Goal: Task Accomplishment & Management: Complete application form

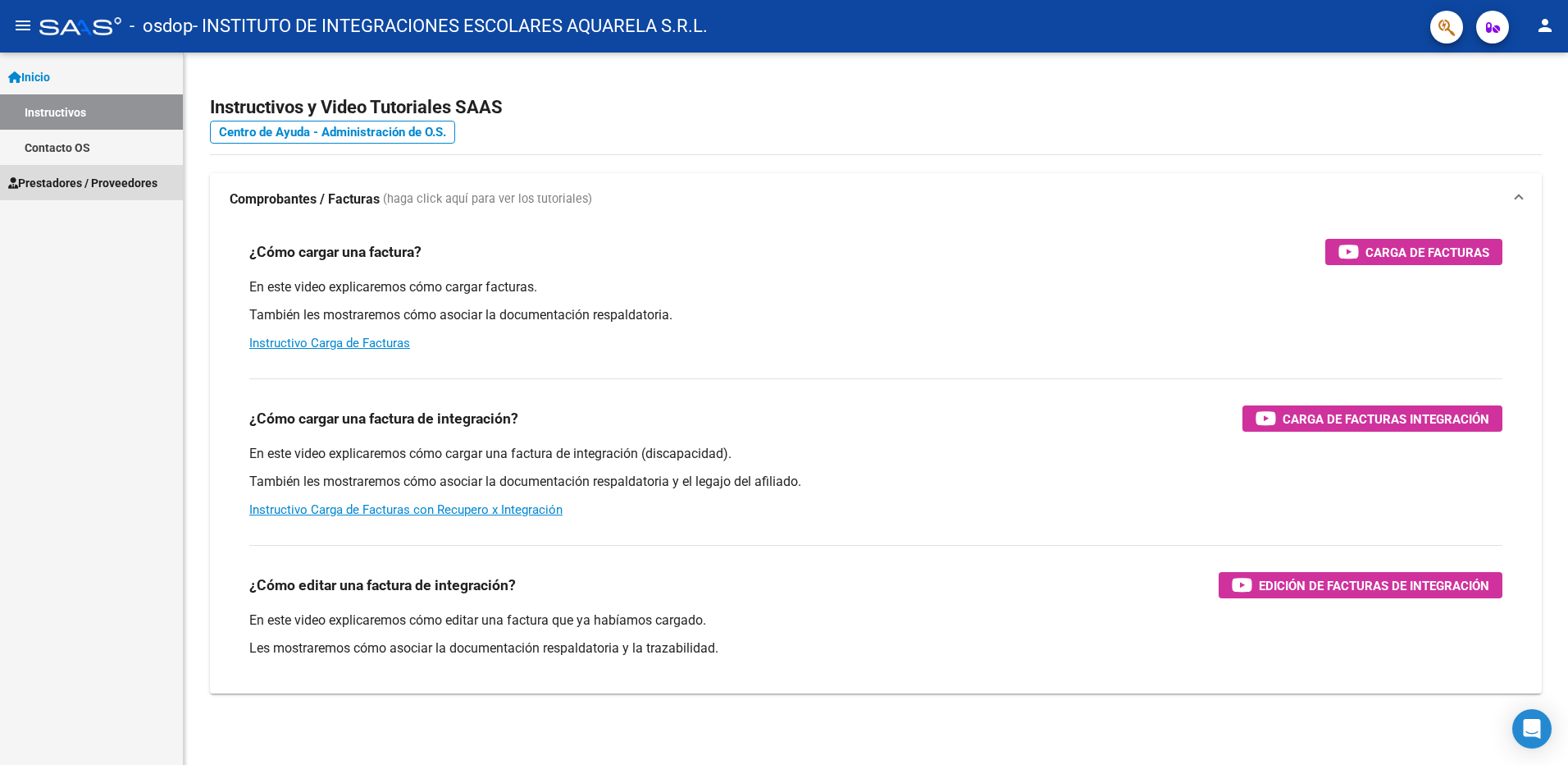
click at [88, 183] on span "Prestadores / Proveedores" at bounding box center [82, 183] width 149 height 18
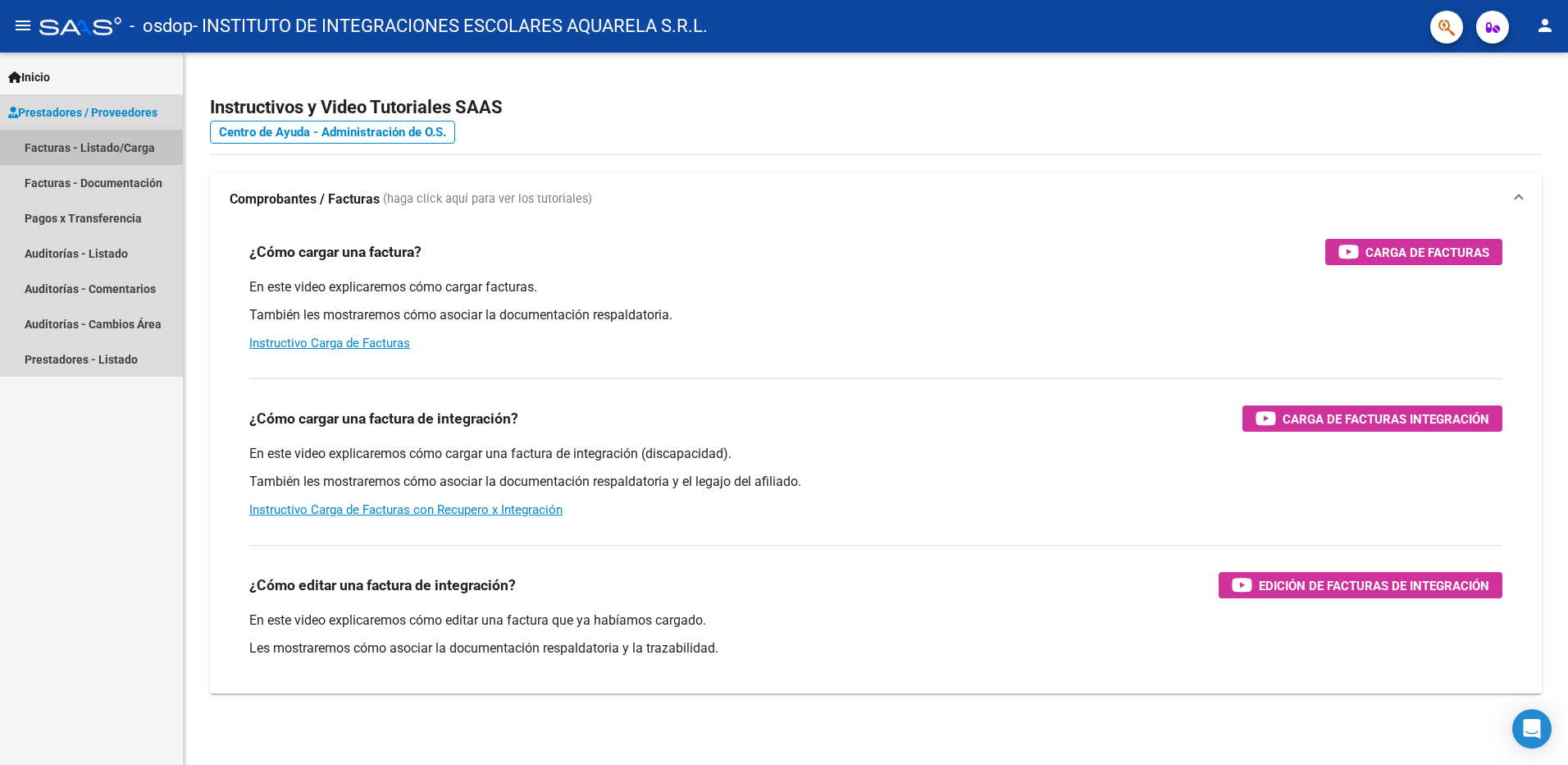
click at [82, 146] on link "Facturas - Listado/Carga" at bounding box center [91, 147] width 183 height 36
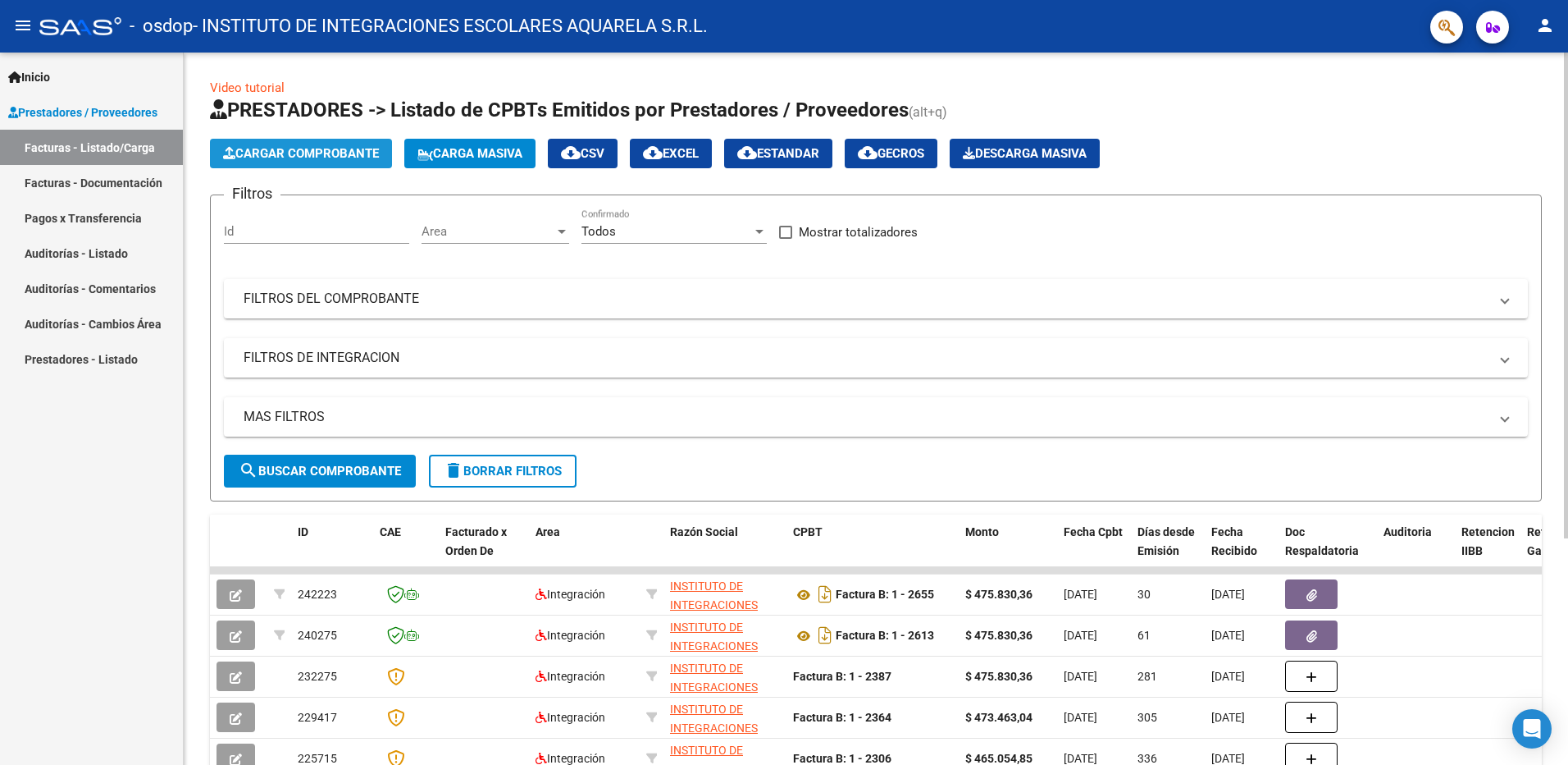
click at [304, 151] on span "Cargar Comprobante" at bounding box center [301, 154] width 156 height 15
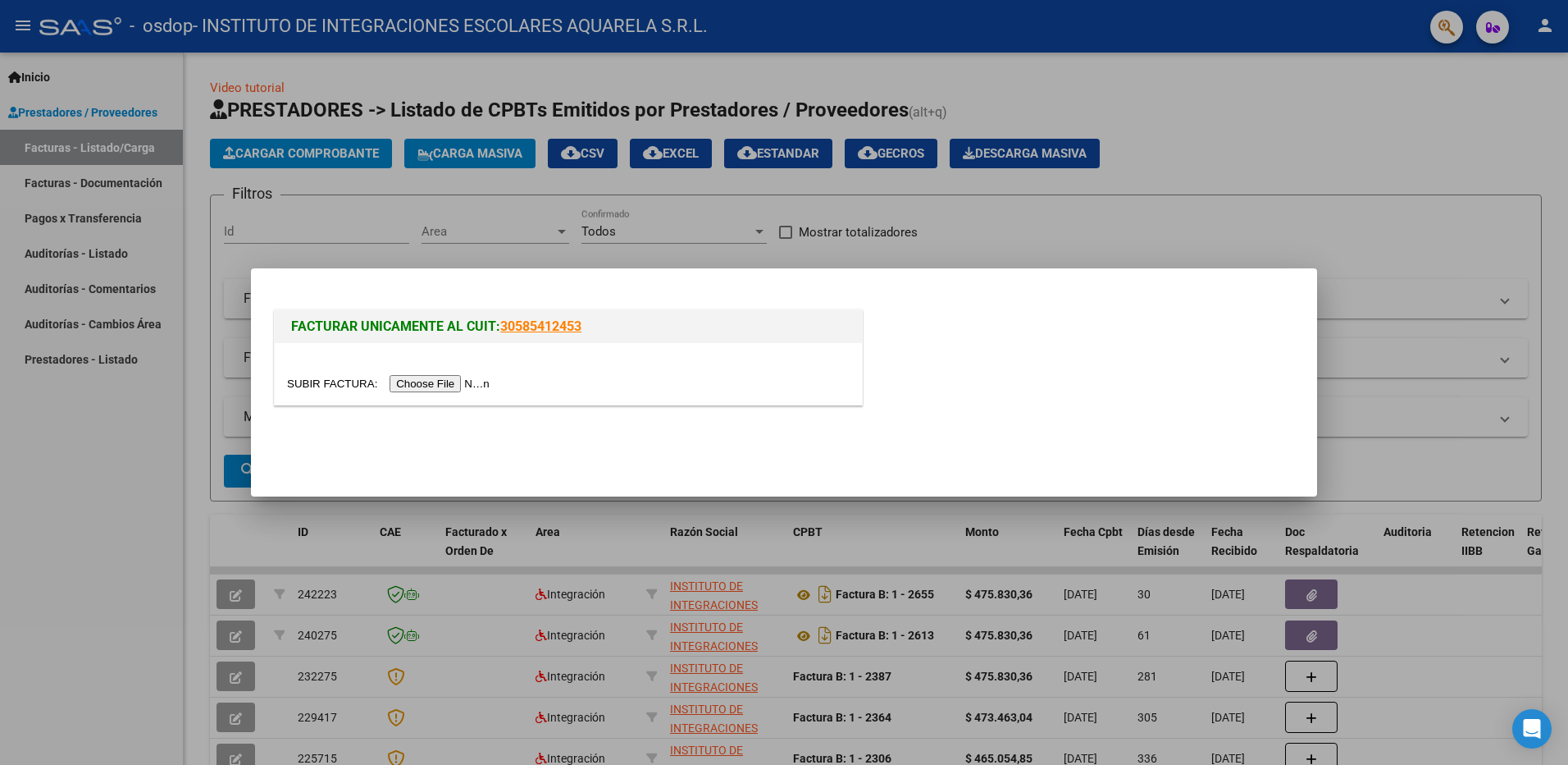
click at [435, 383] on input "file" at bounding box center [391, 383] width 208 height 17
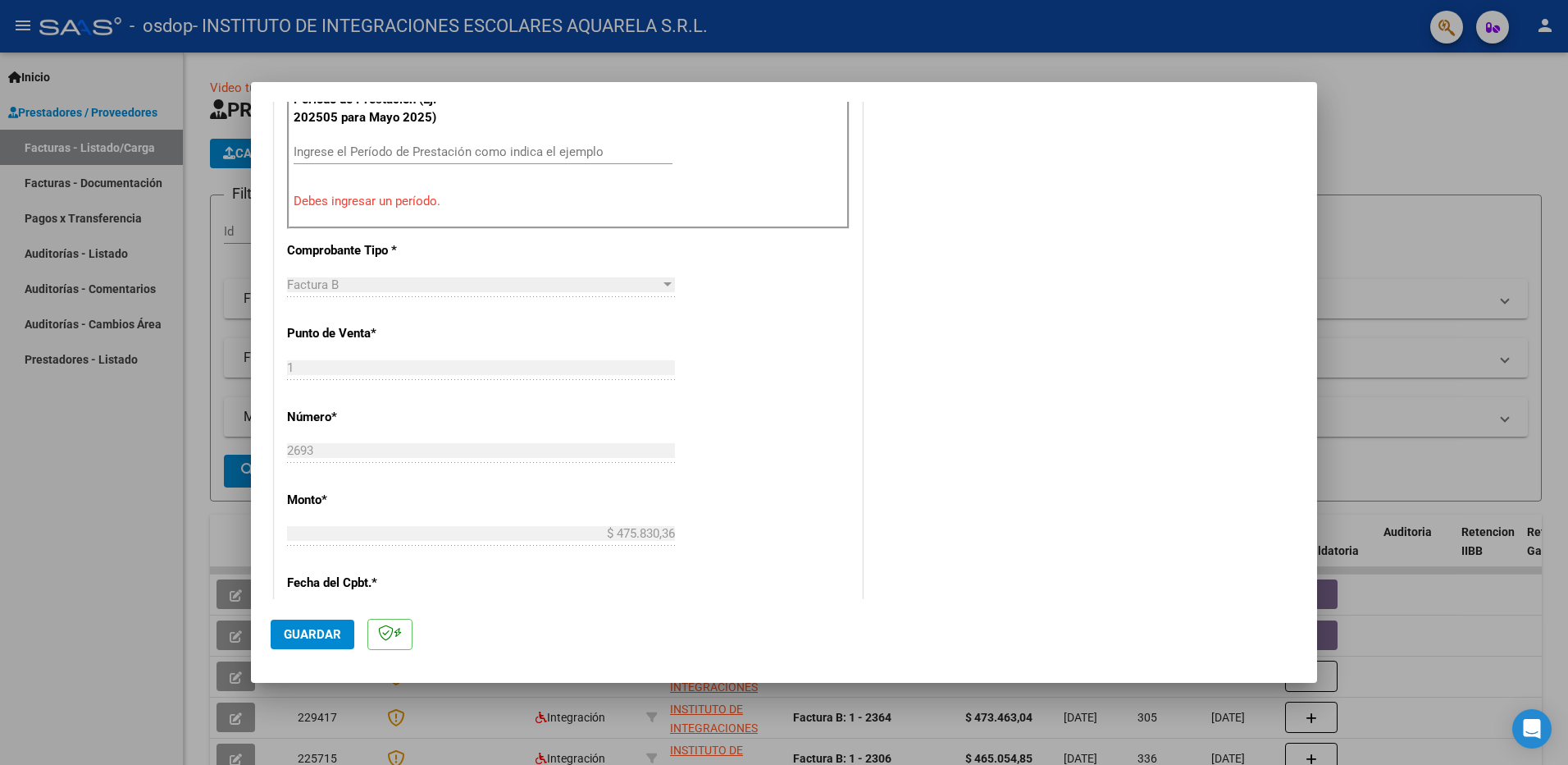
scroll to position [210, 0]
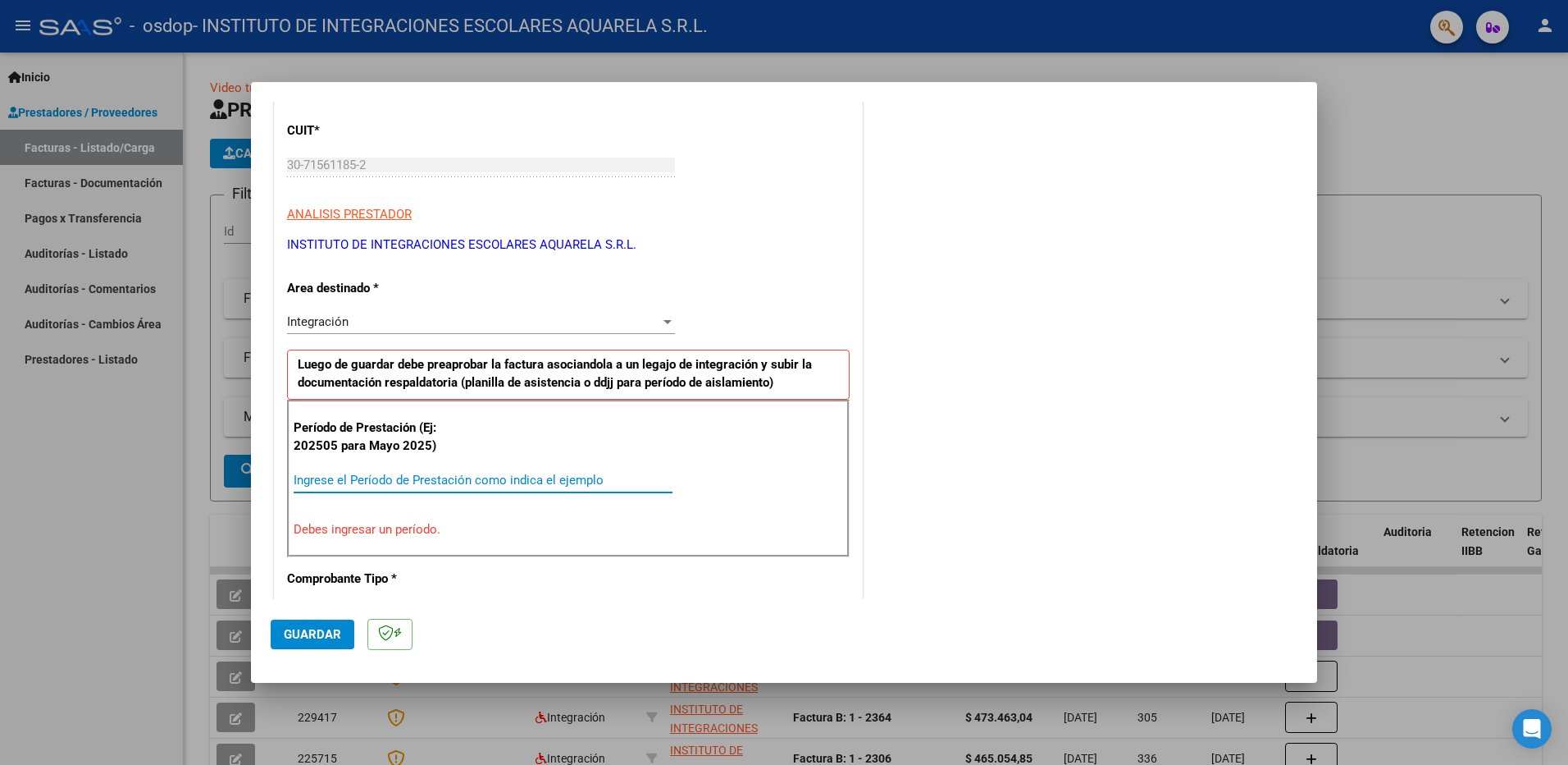
click at [313, 478] on input "Ingrese el Período de Prestación como indica el ejemplo" at bounding box center [483, 479] width 379 height 15
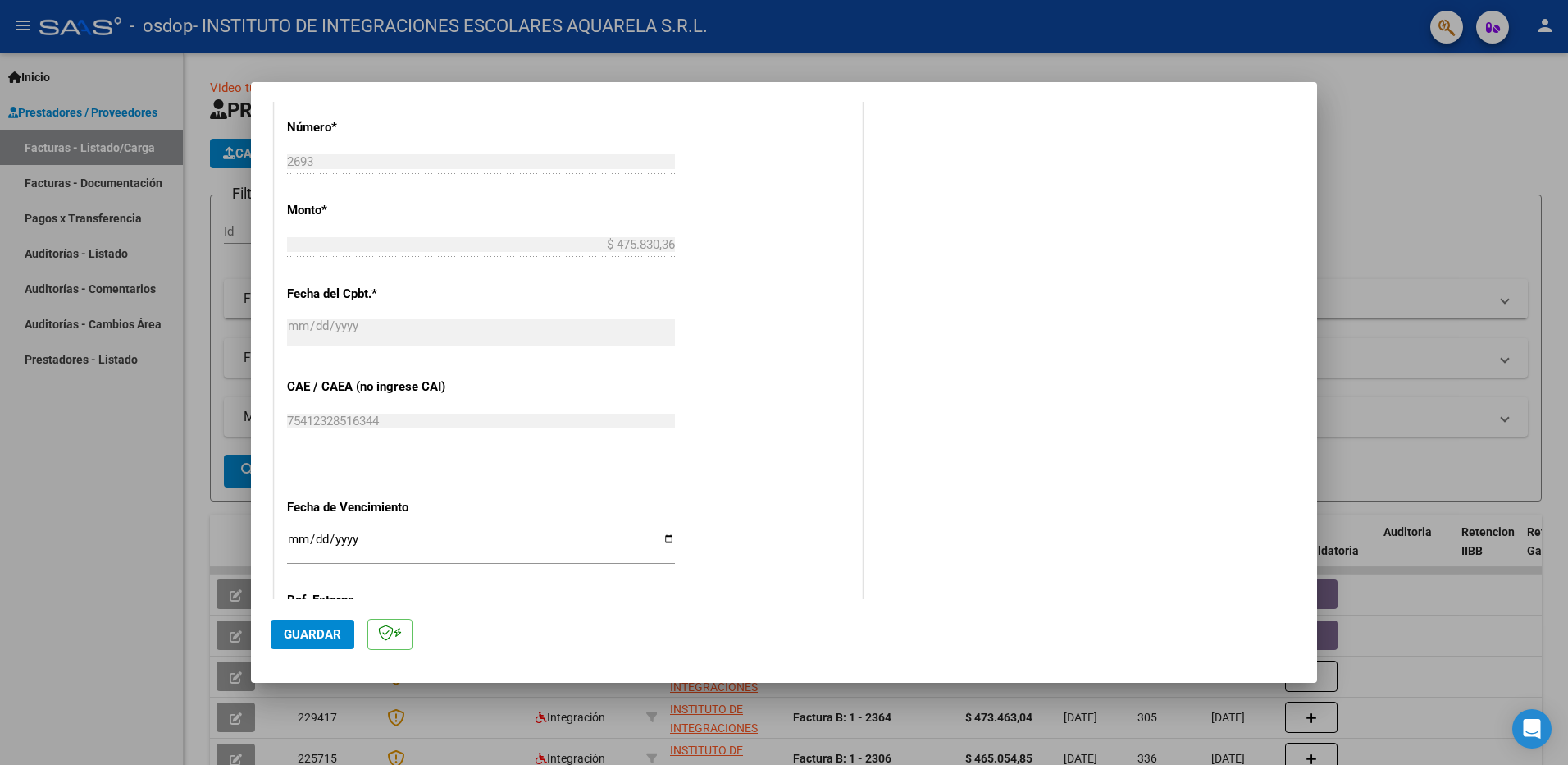
scroll to position [867, 0]
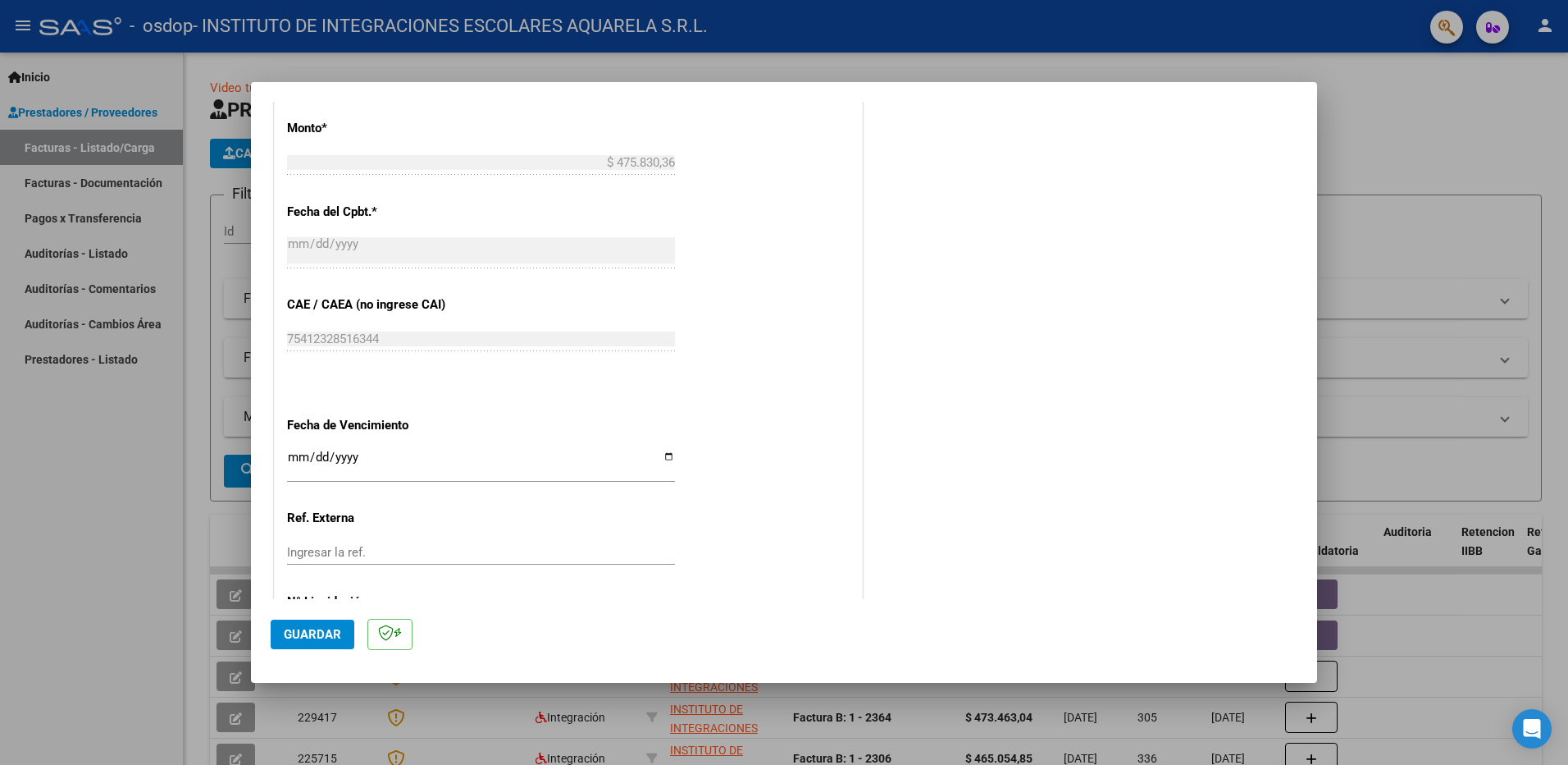
type input "202509"
click at [663, 456] on input "Ingresar la fecha" at bounding box center [481, 463] width 388 height 26
type input "[DATE]"
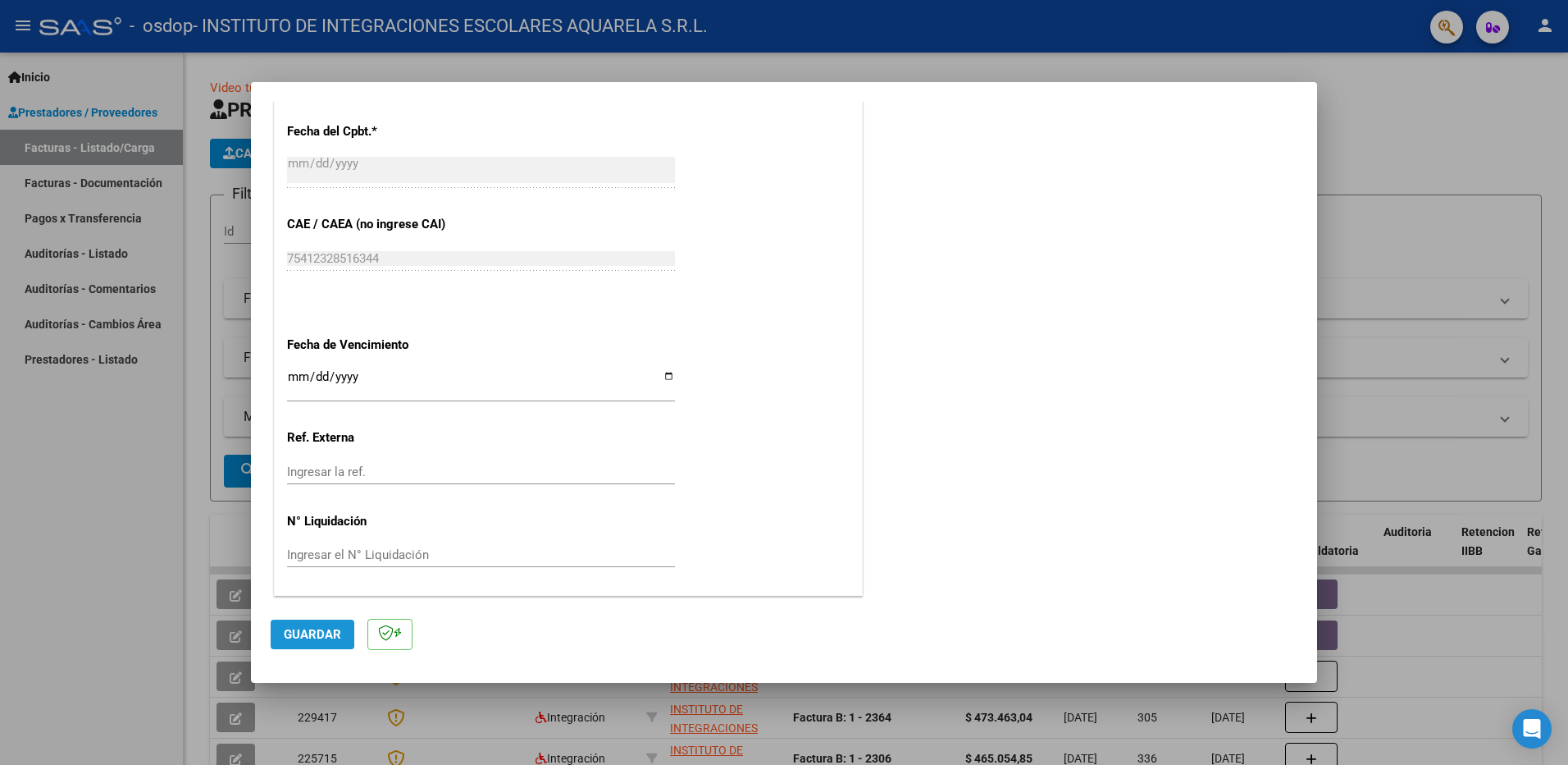
click at [289, 631] on span "Guardar" at bounding box center [312, 634] width 57 height 15
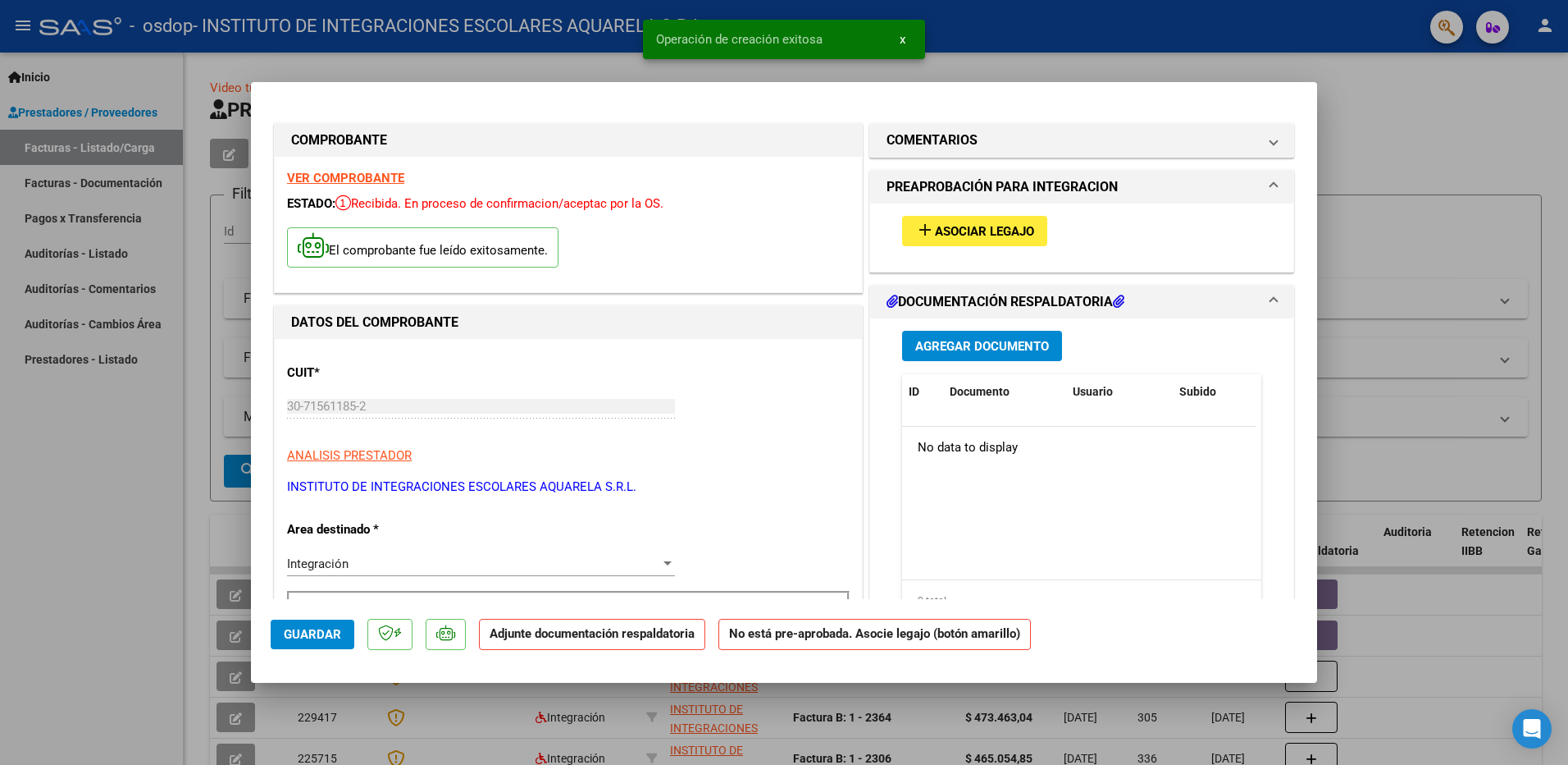
click at [996, 232] on span "Asociar Legajo" at bounding box center [984, 231] width 99 height 15
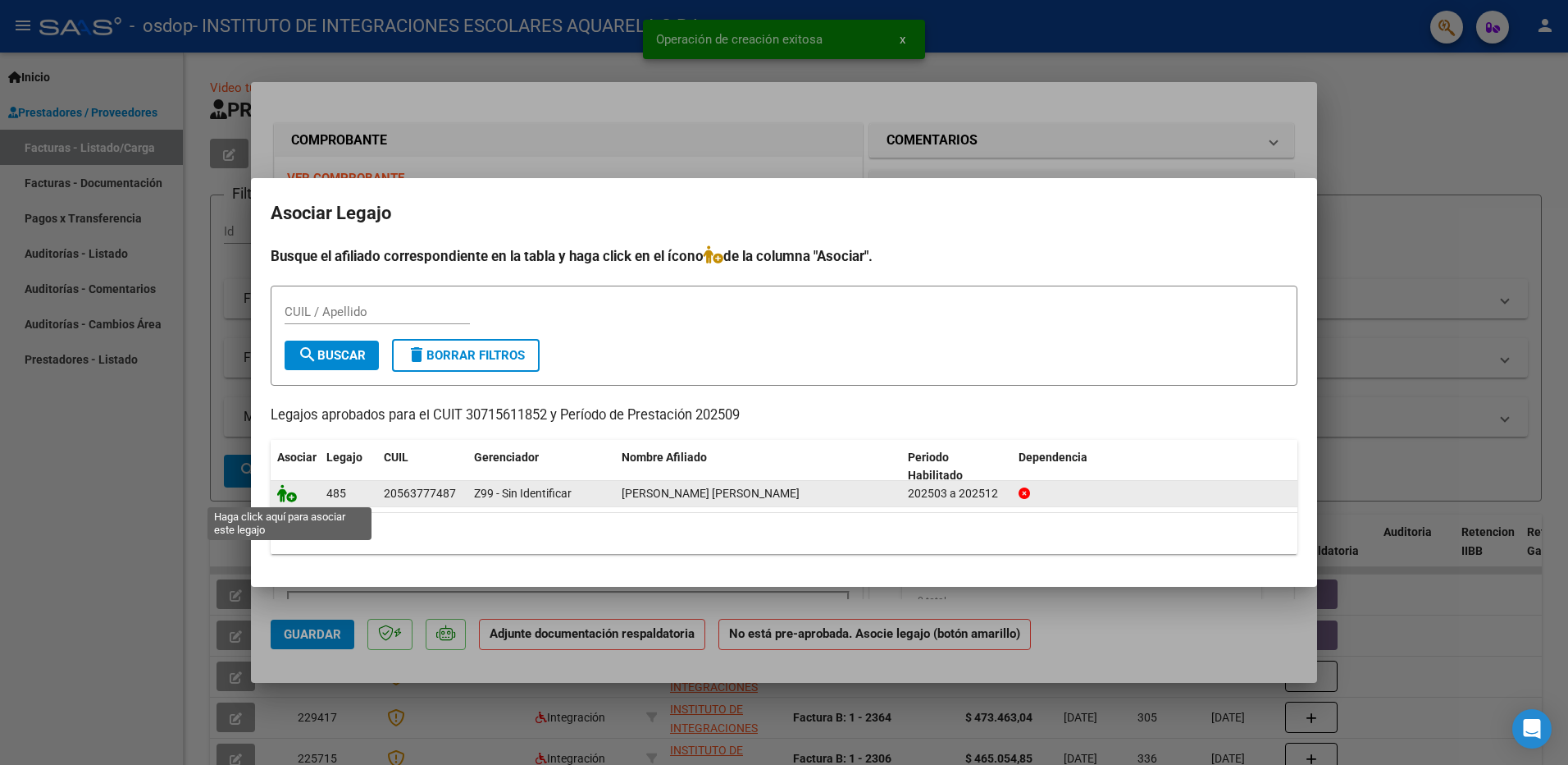
click at [280, 495] on icon at bounding box center [287, 493] width 20 height 18
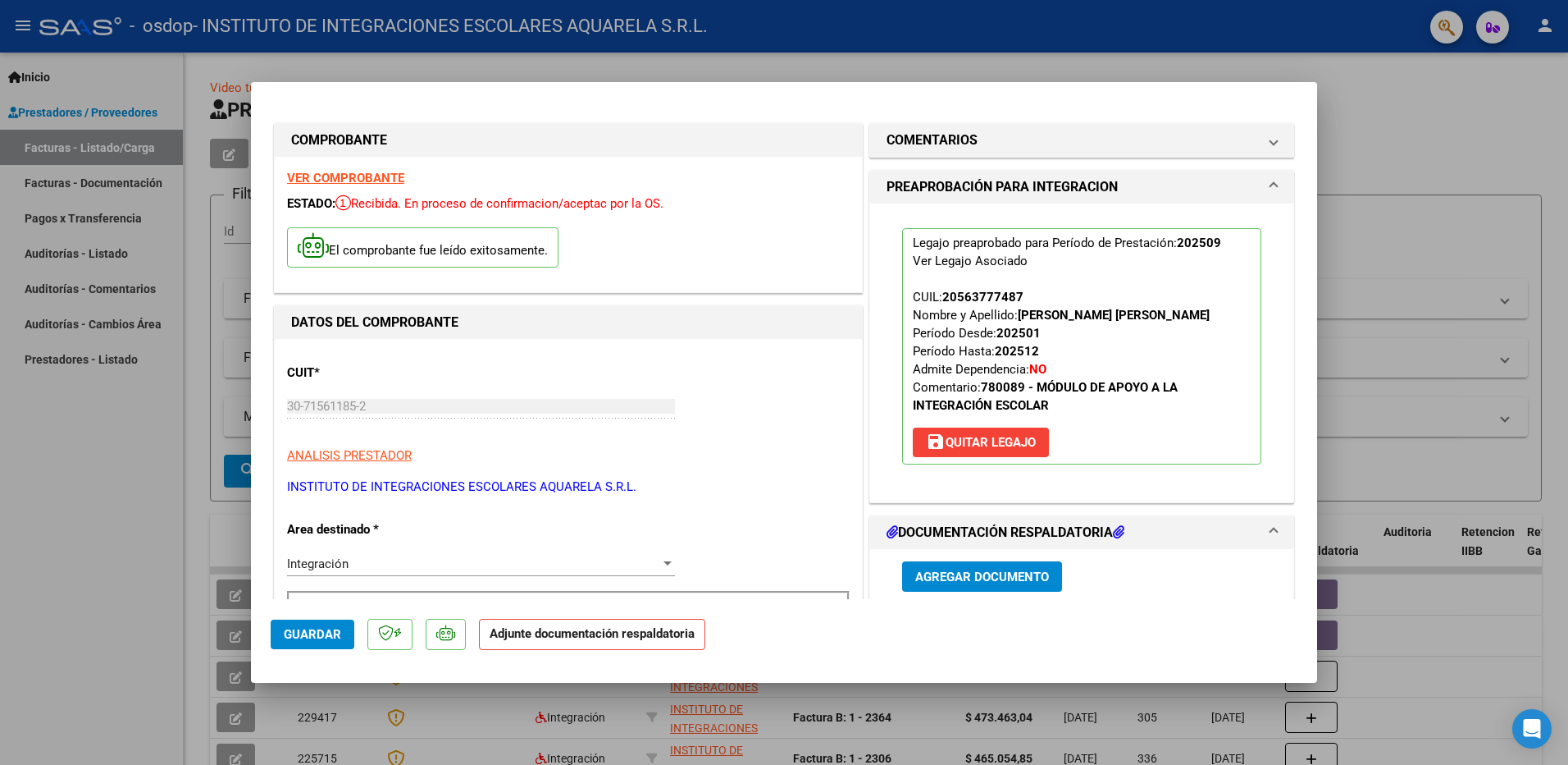
scroll to position [82, 0]
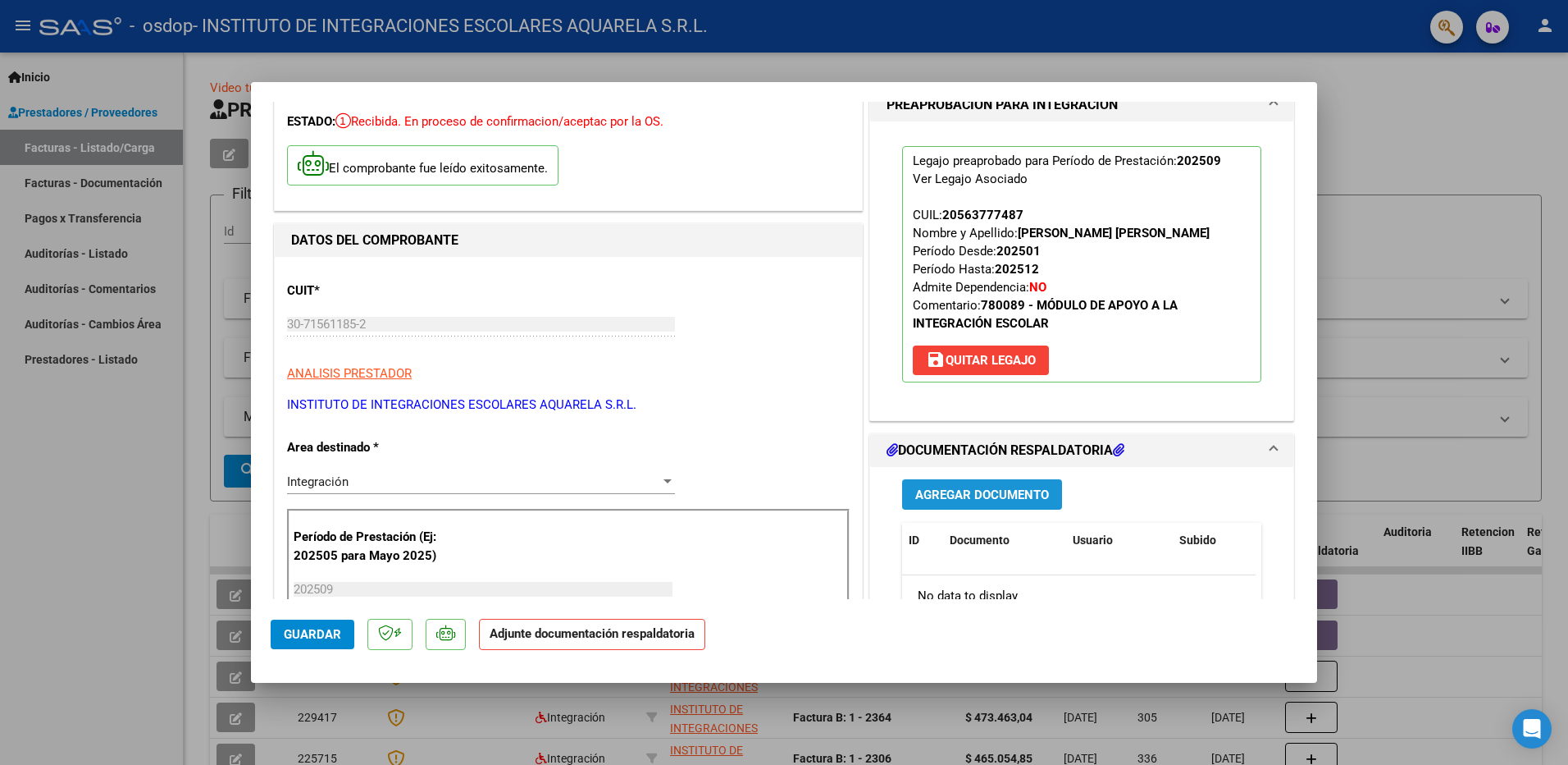
click at [974, 493] on span "Agregar Documento" at bounding box center [983, 495] width 134 height 15
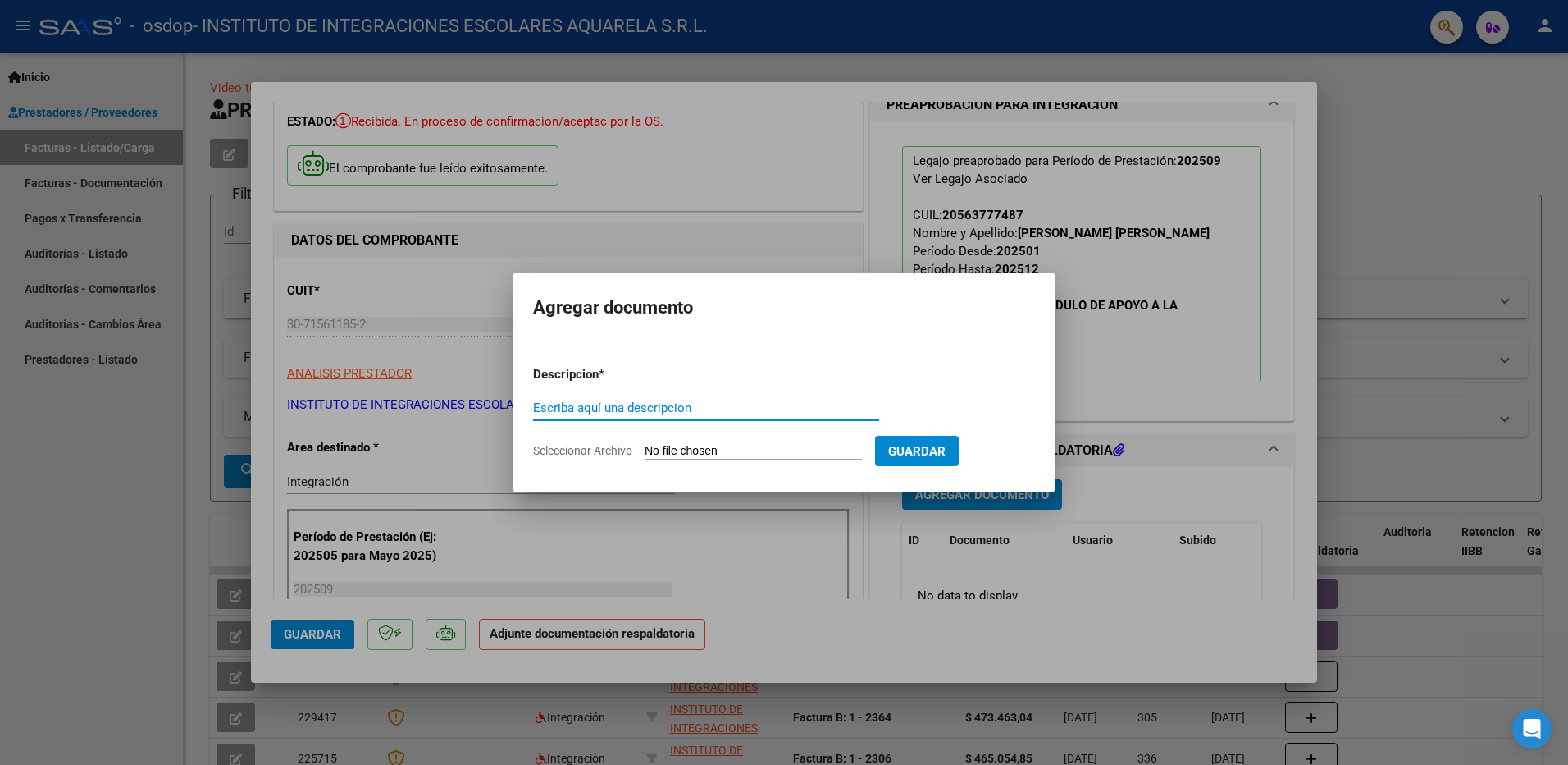
click at [594, 412] on input "Escriba aquí una descripcion" at bounding box center [706, 408] width 346 height 15
type input "asistencia"
click at [575, 452] on span "Seleccionar Archivo" at bounding box center [582, 450] width 99 height 13
click at [644, 452] on input "Seleccionar Archivo" at bounding box center [753, 451] width 218 height 15
type input "C:\fakepath\HIDALGO194.pdf"
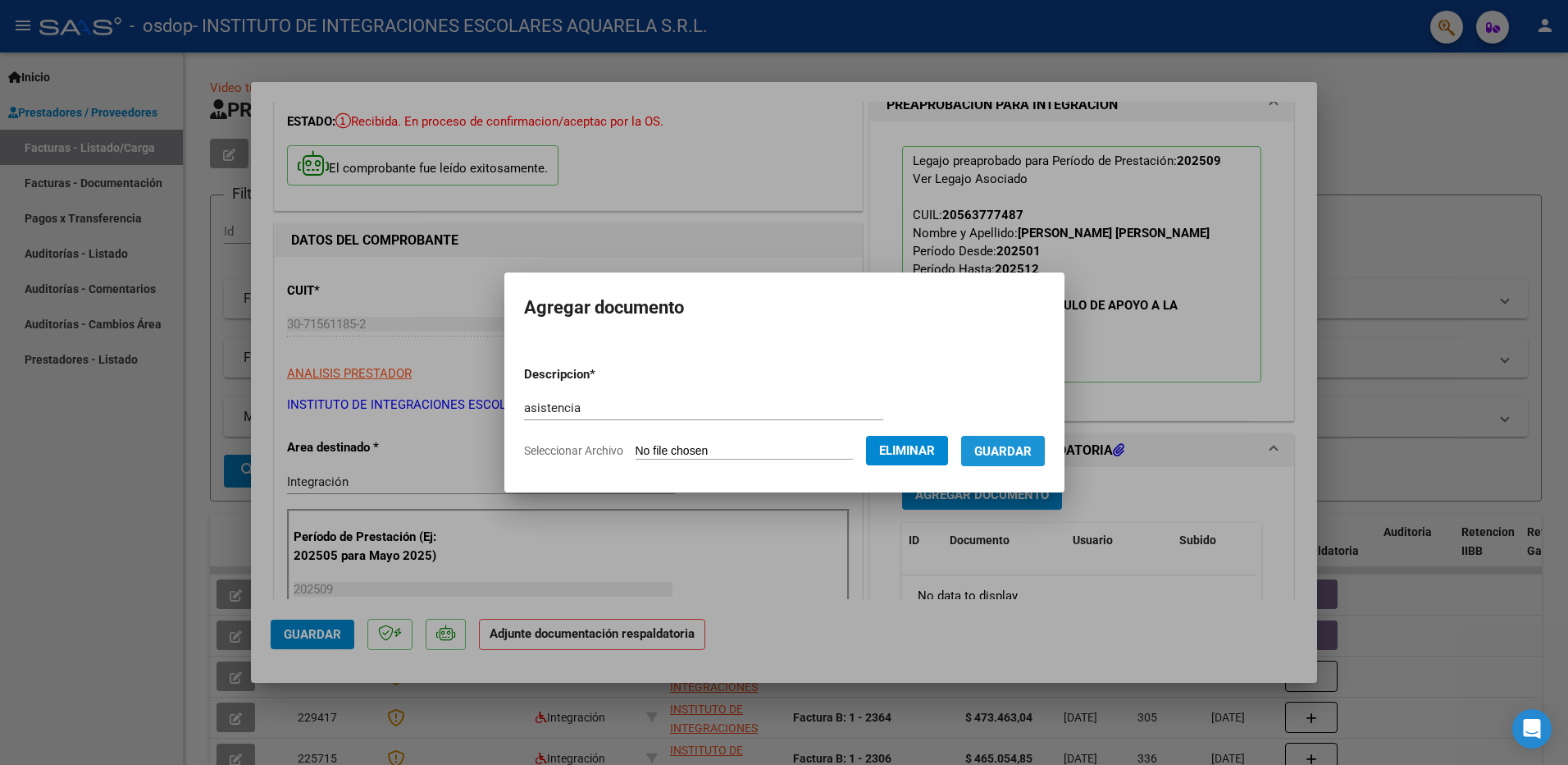
click at [1026, 451] on span "Guardar" at bounding box center [1003, 451] width 57 height 15
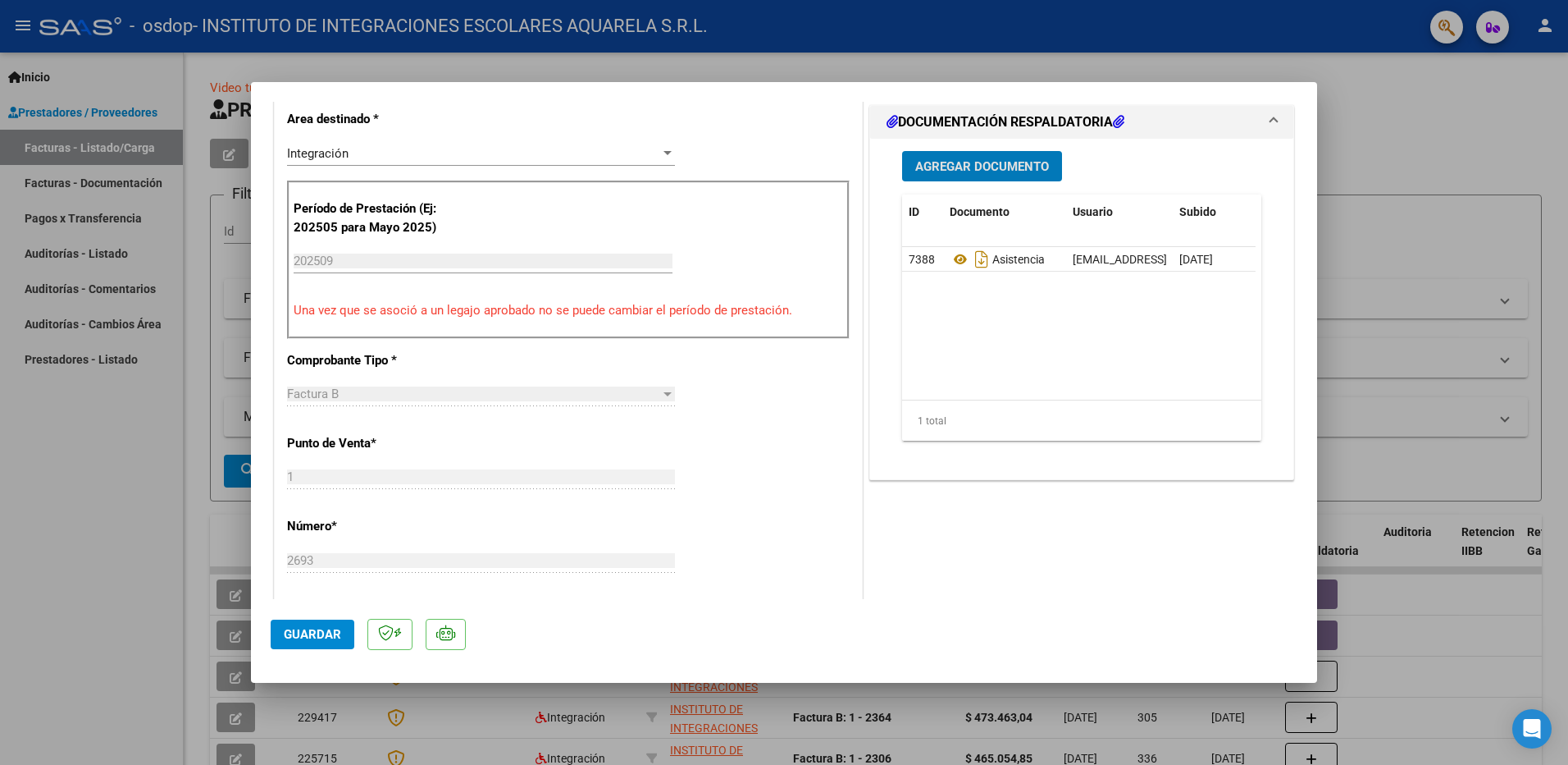
scroll to position [493, 0]
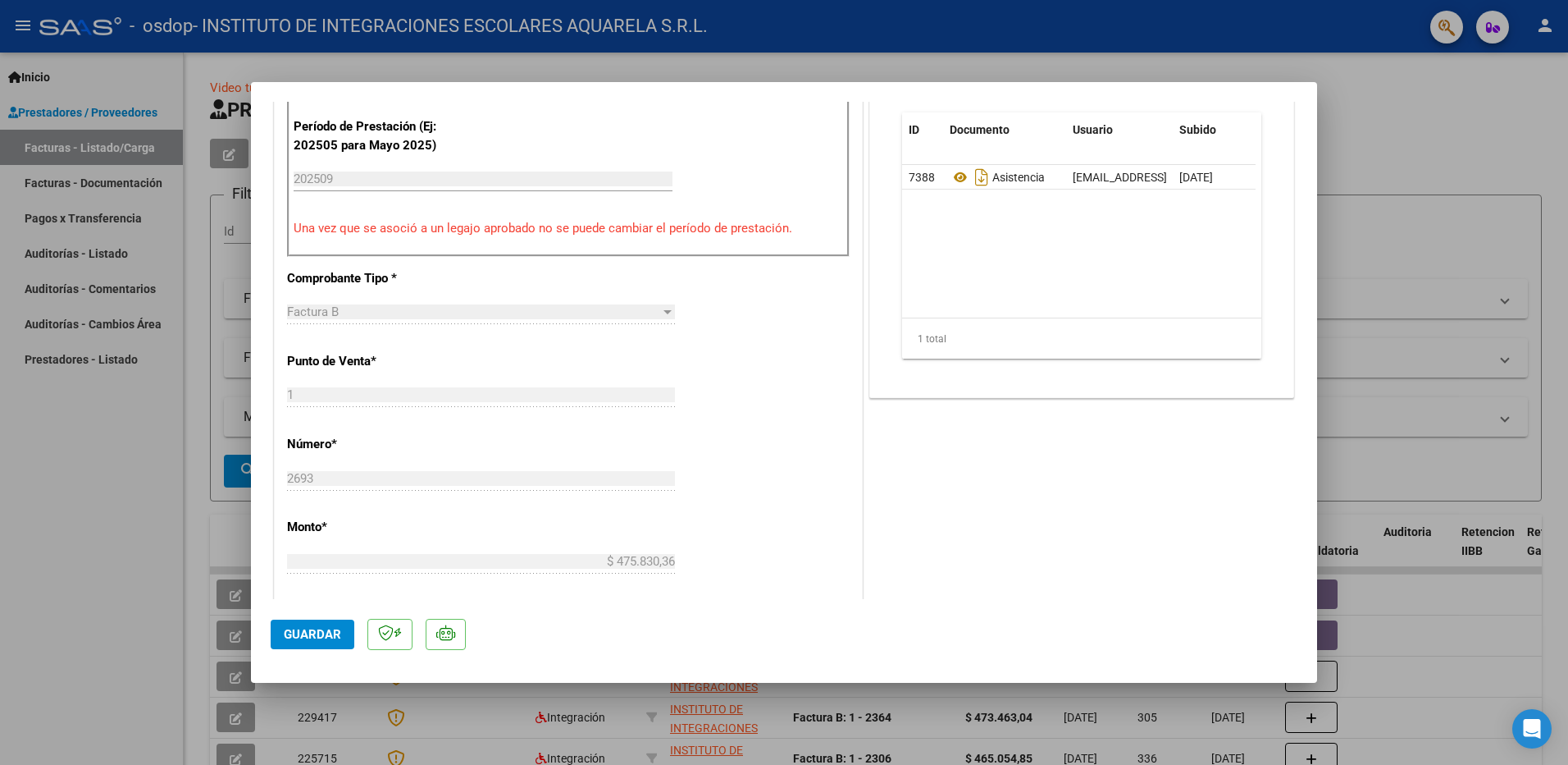
click at [299, 634] on span "Guardar" at bounding box center [312, 634] width 57 height 15
click at [0, 611] on div at bounding box center [784, 382] width 1568 height 765
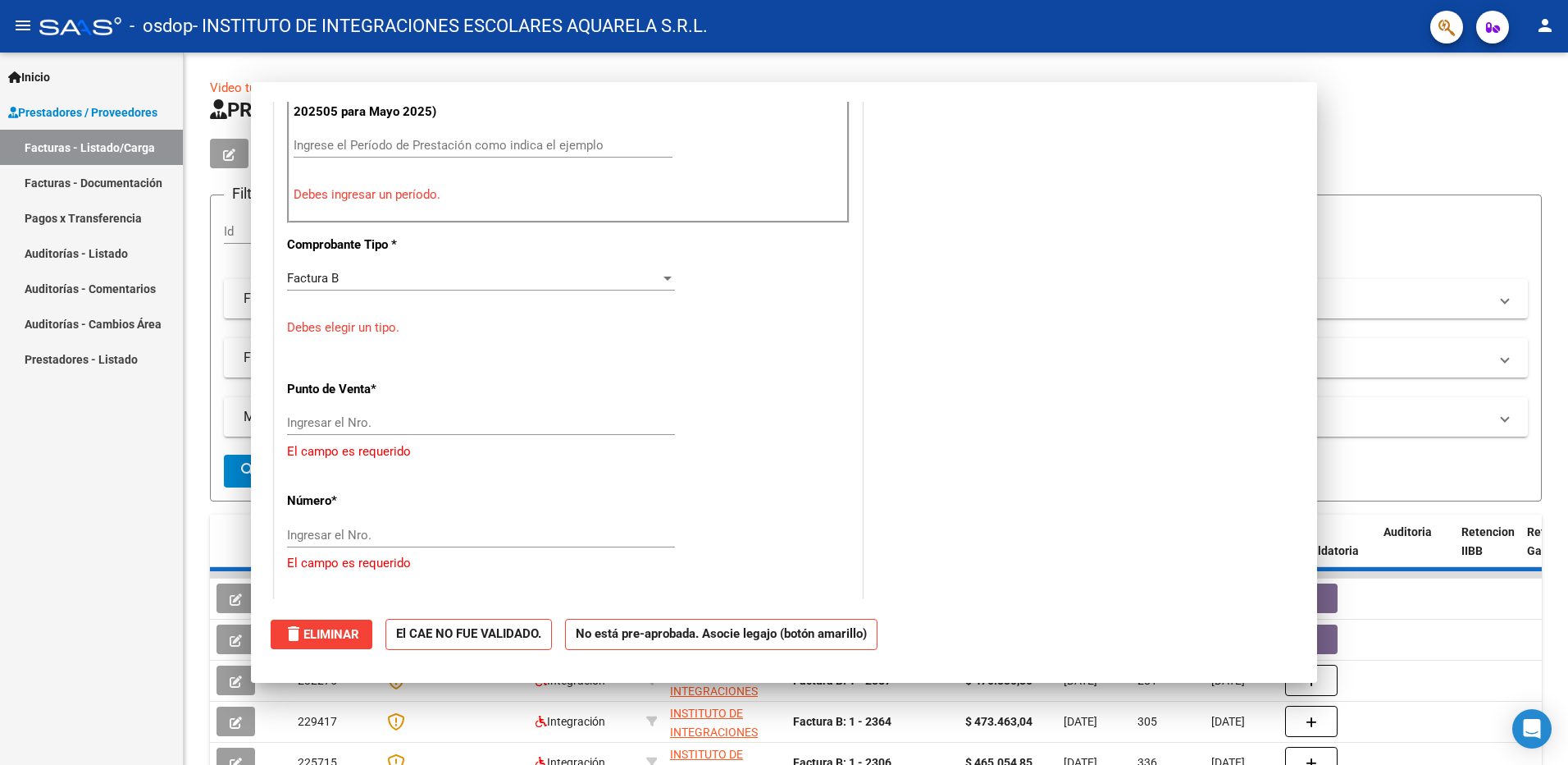
scroll to position [0, 0]
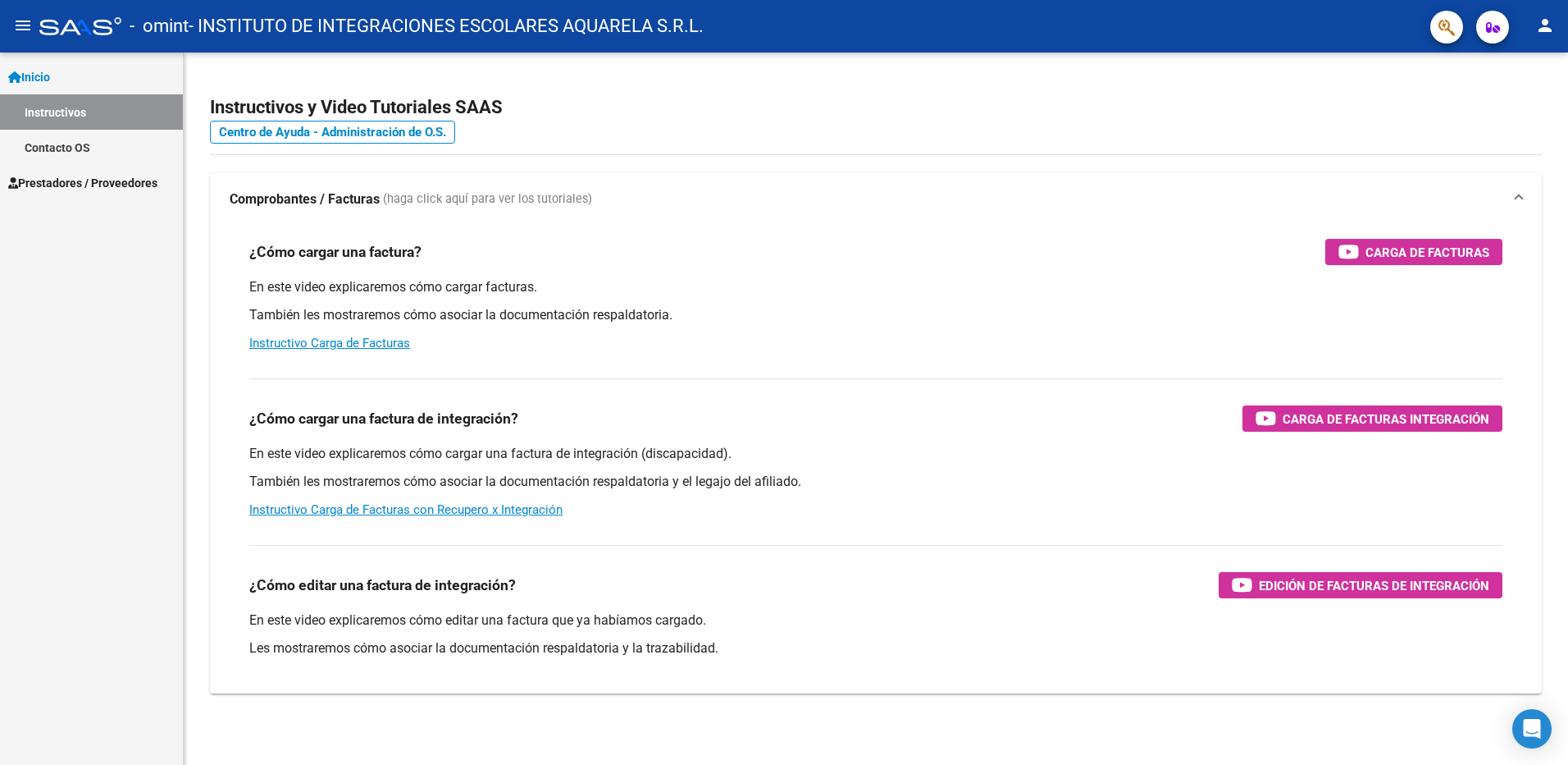
click at [42, 180] on span "Prestadores / Proveedores" at bounding box center [82, 183] width 149 height 18
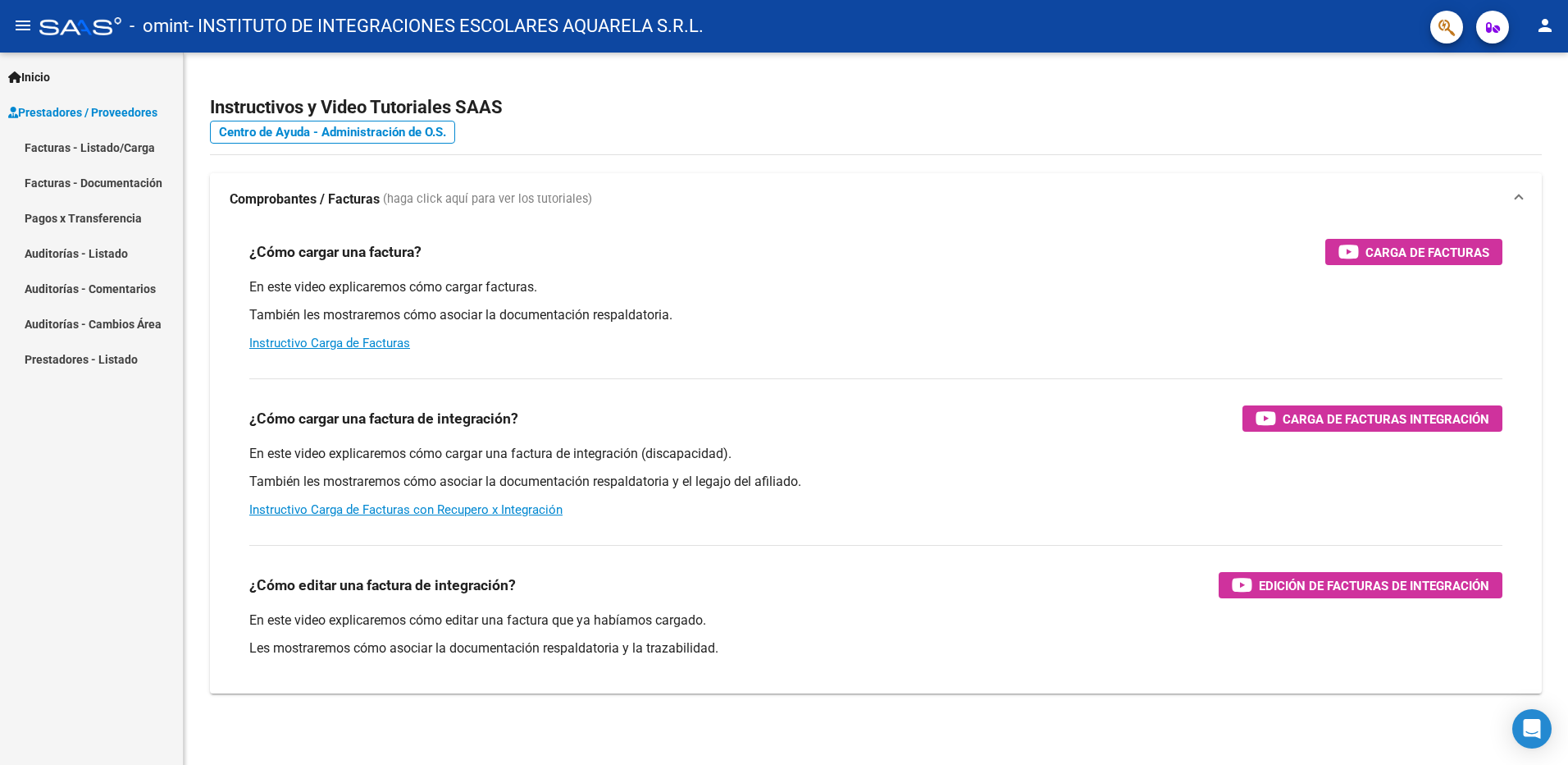
click at [38, 146] on link "Facturas - Listado/Carga" at bounding box center [91, 147] width 183 height 36
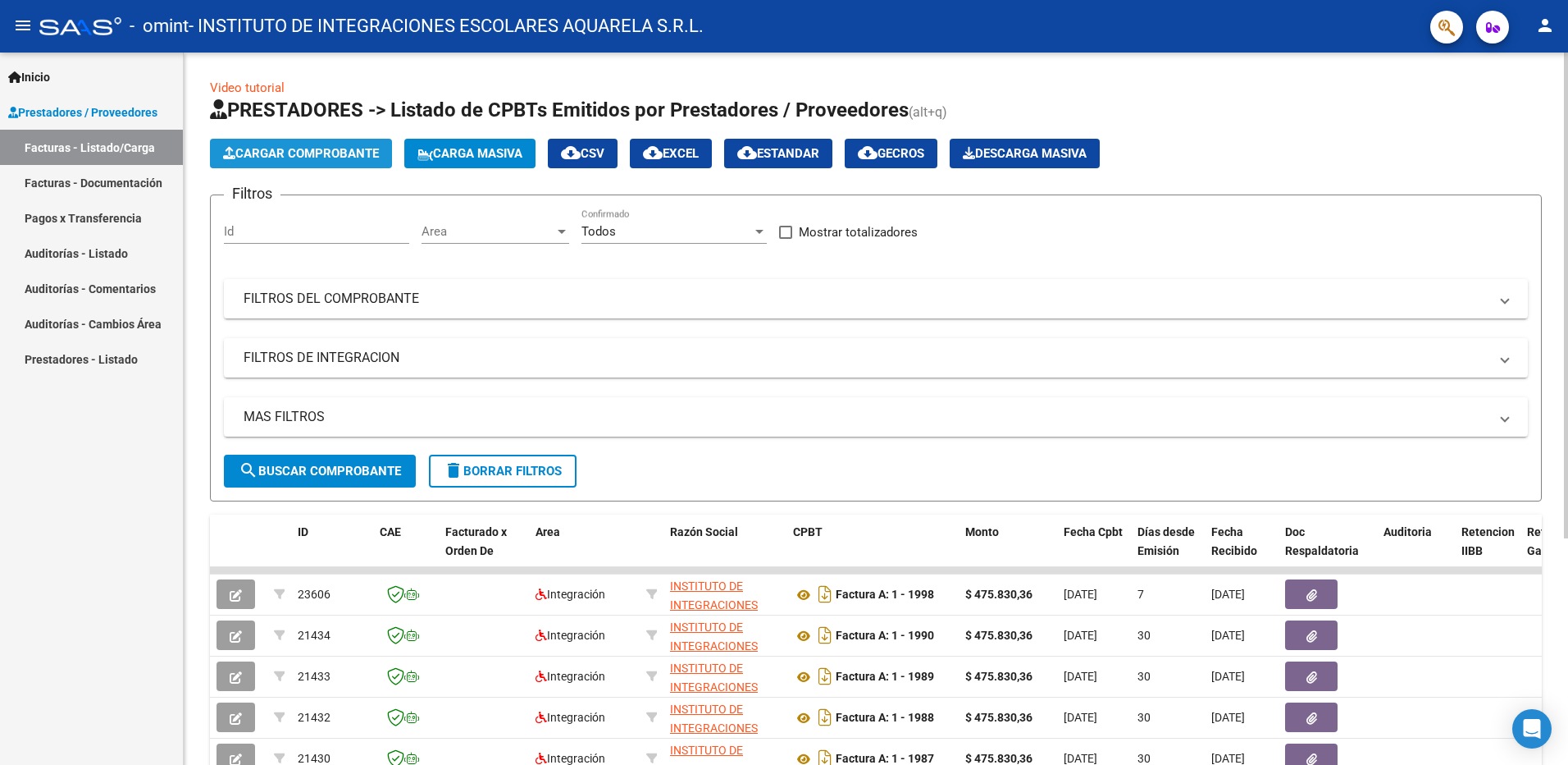
click at [279, 149] on span "Cargar Comprobante" at bounding box center [301, 154] width 156 height 15
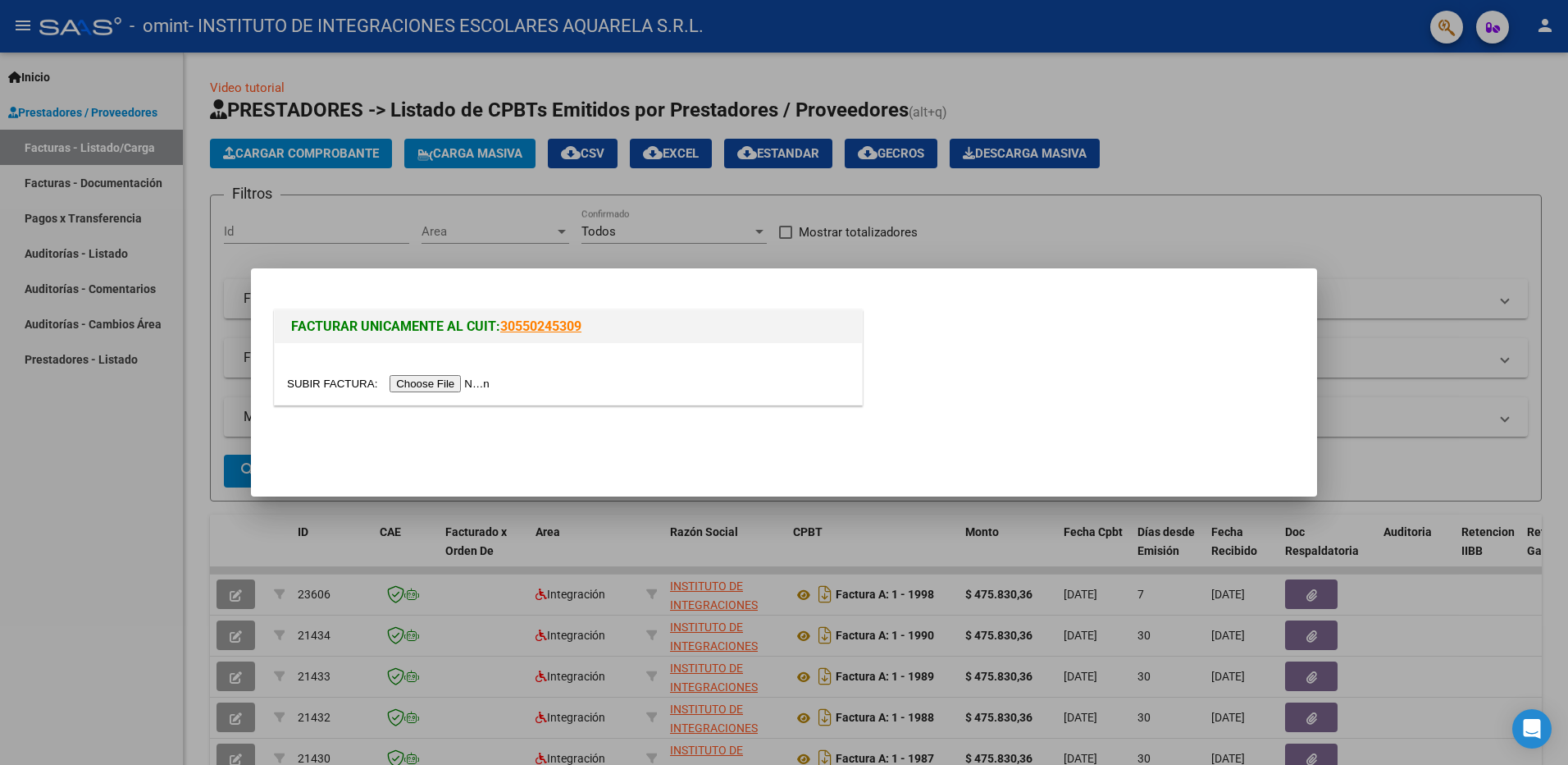
click at [429, 385] on input "file" at bounding box center [391, 383] width 208 height 17
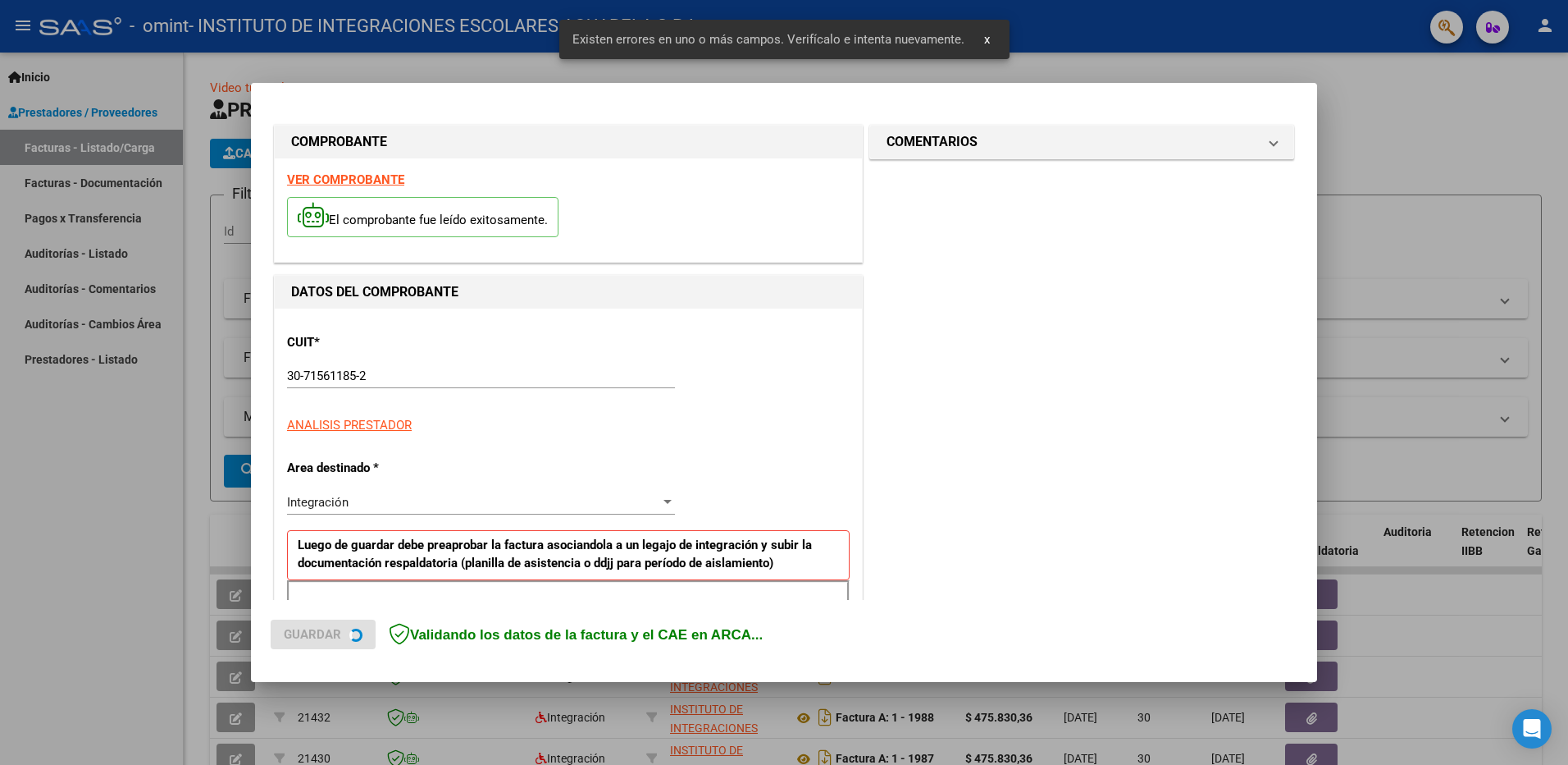
scroll to position [292, 0]
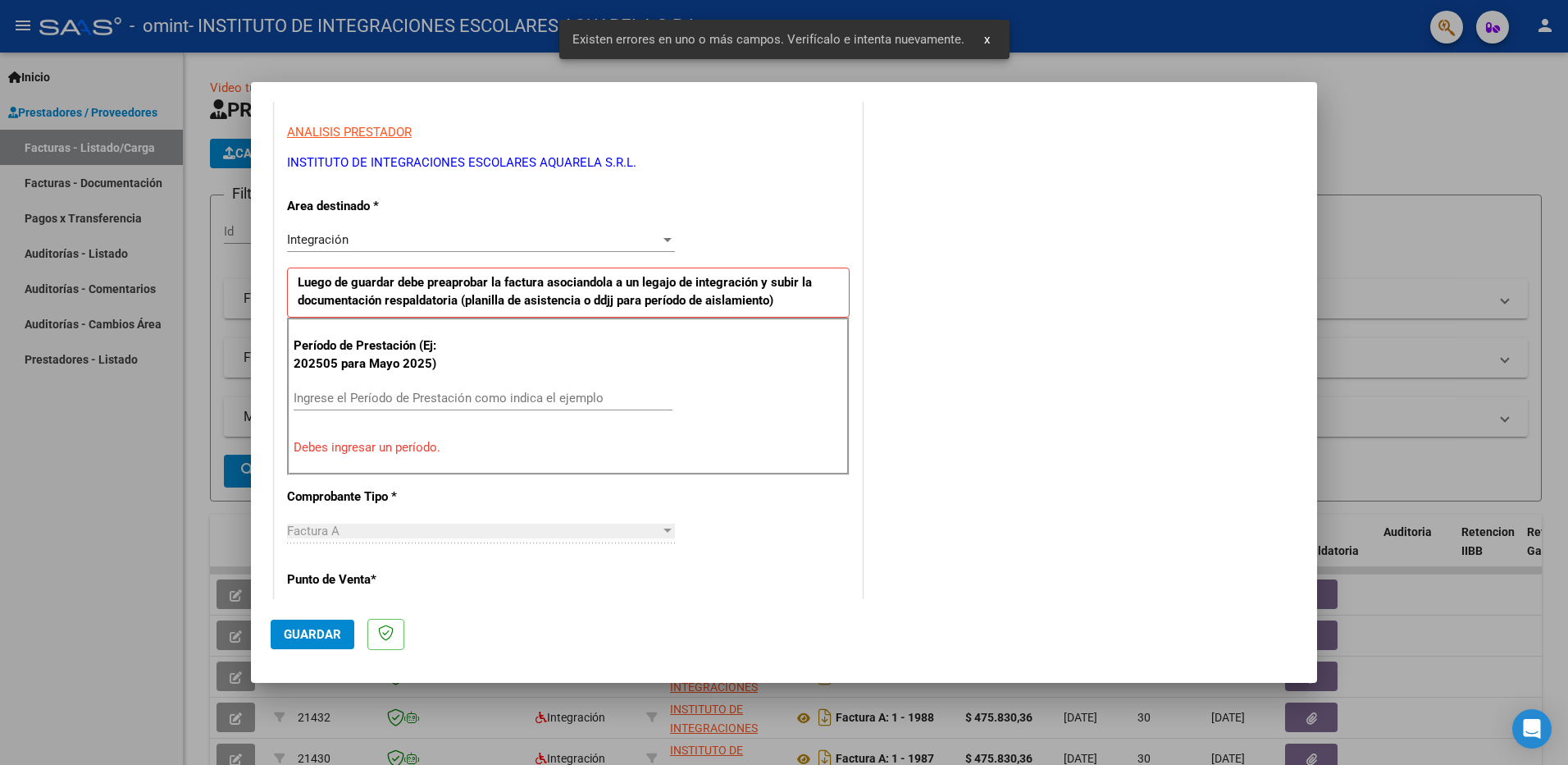
click at [303, 400] on input "Ingrese el Período de Prestación como indica el ejemplo" at bounding box center [483, 398] width 379 height 15
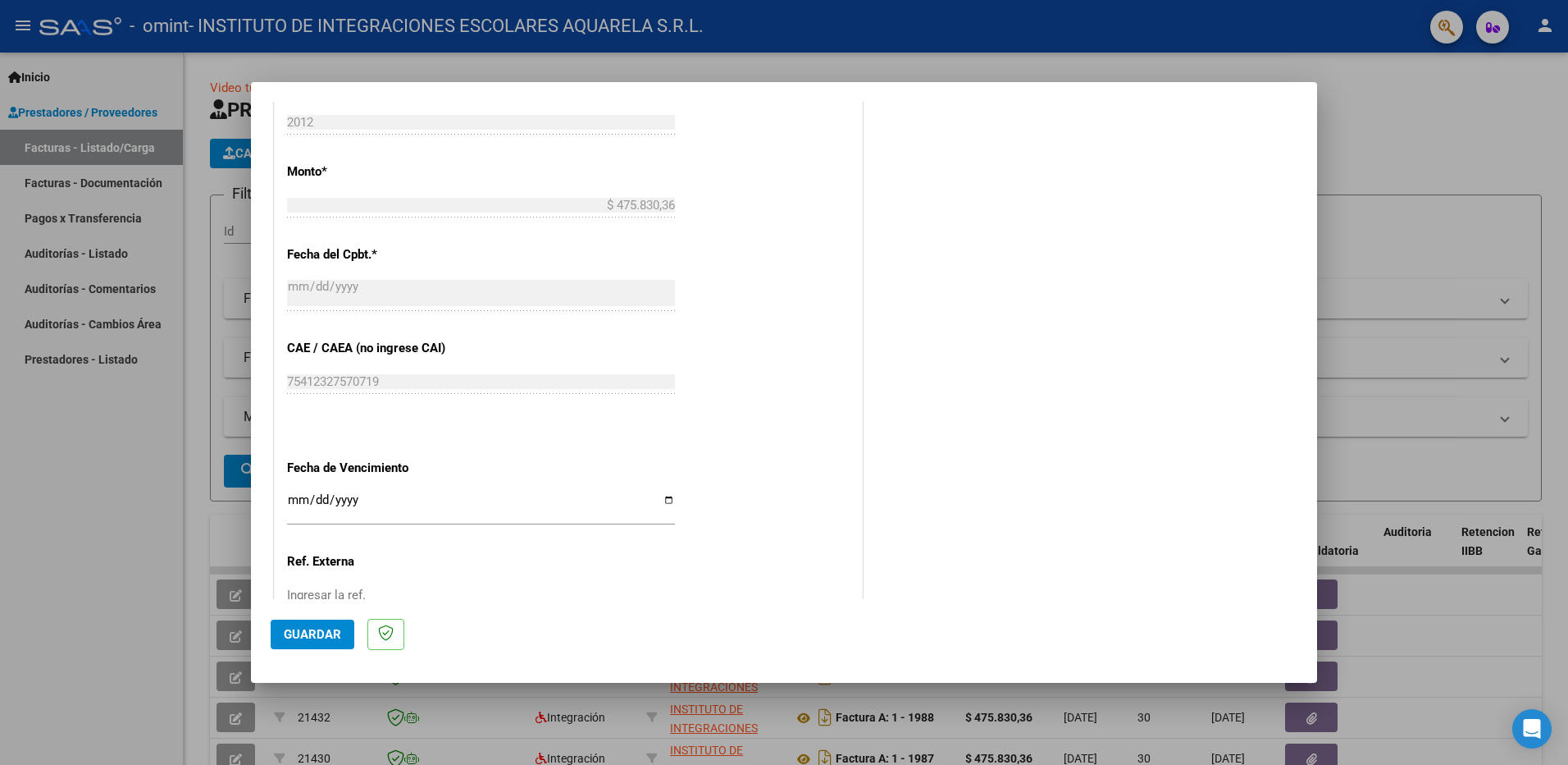
scroll to position [949, 0]
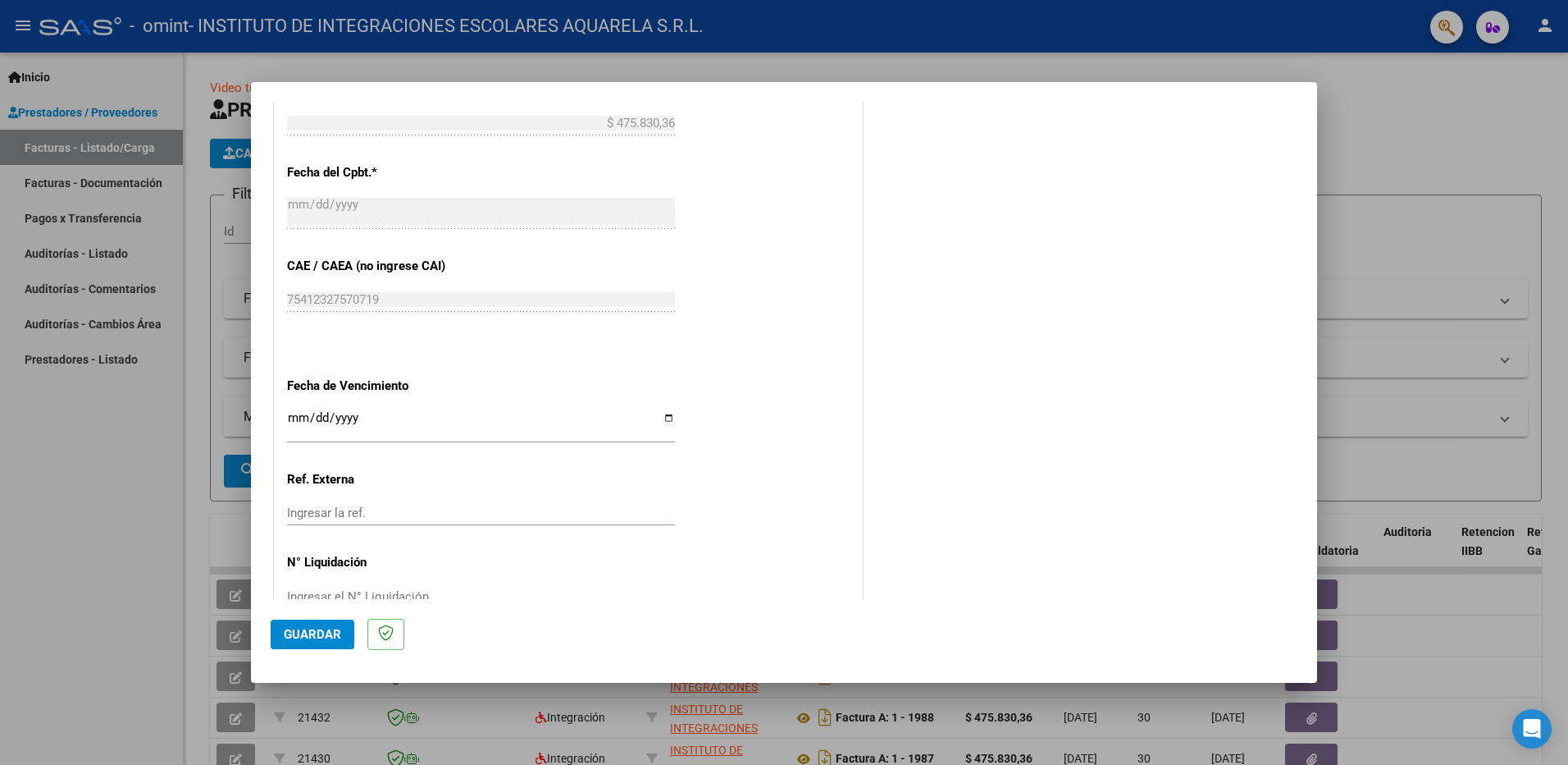
type input "2020509"
click at [660, 418] on input "Ingresar la fecha" at bounding box center [481, 424] width 388 height 26
type input "[DATE]"
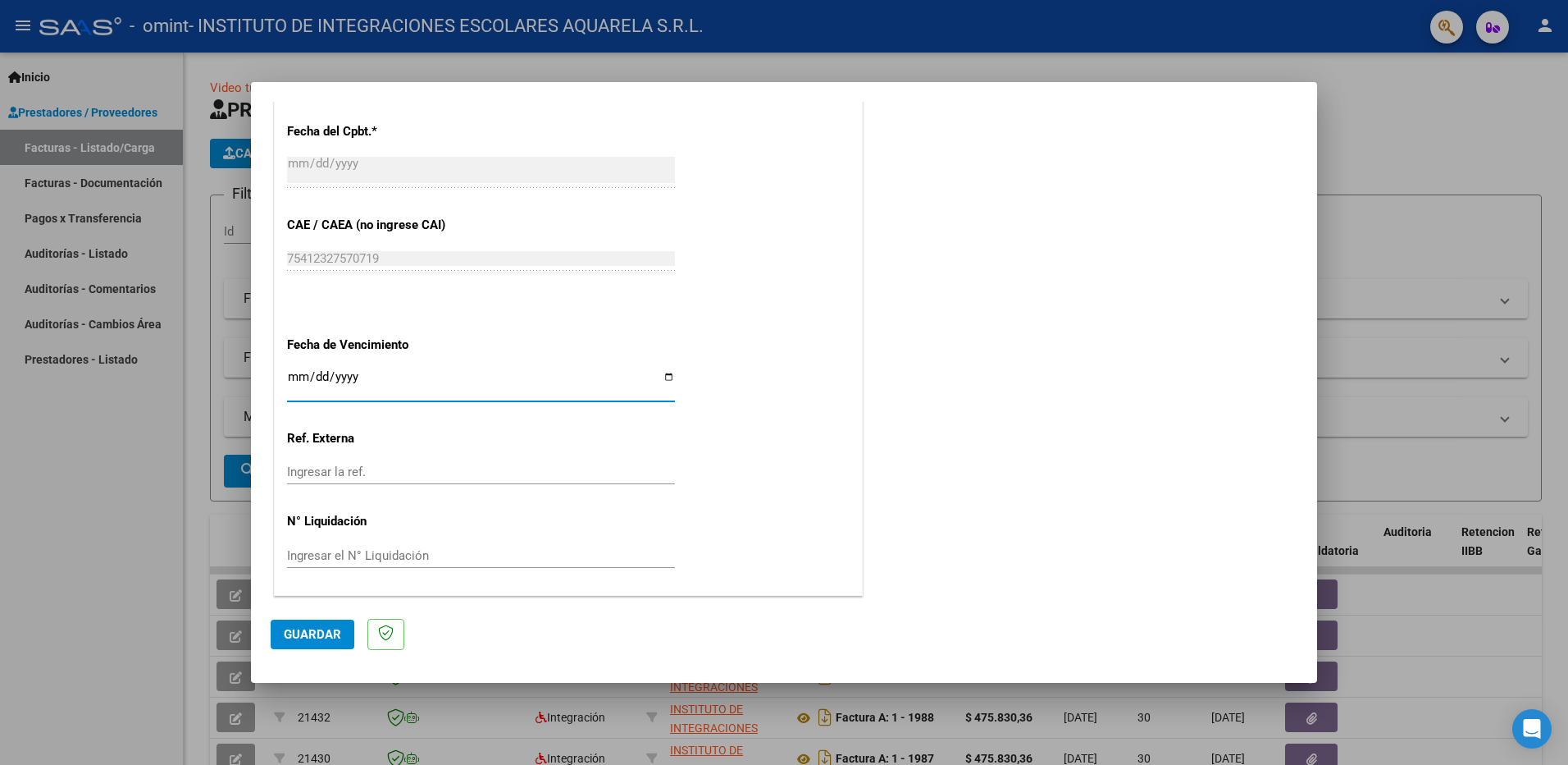
click at [310, 629] on span "Guardar" at bounding box center [312, 634] width 57 height 15
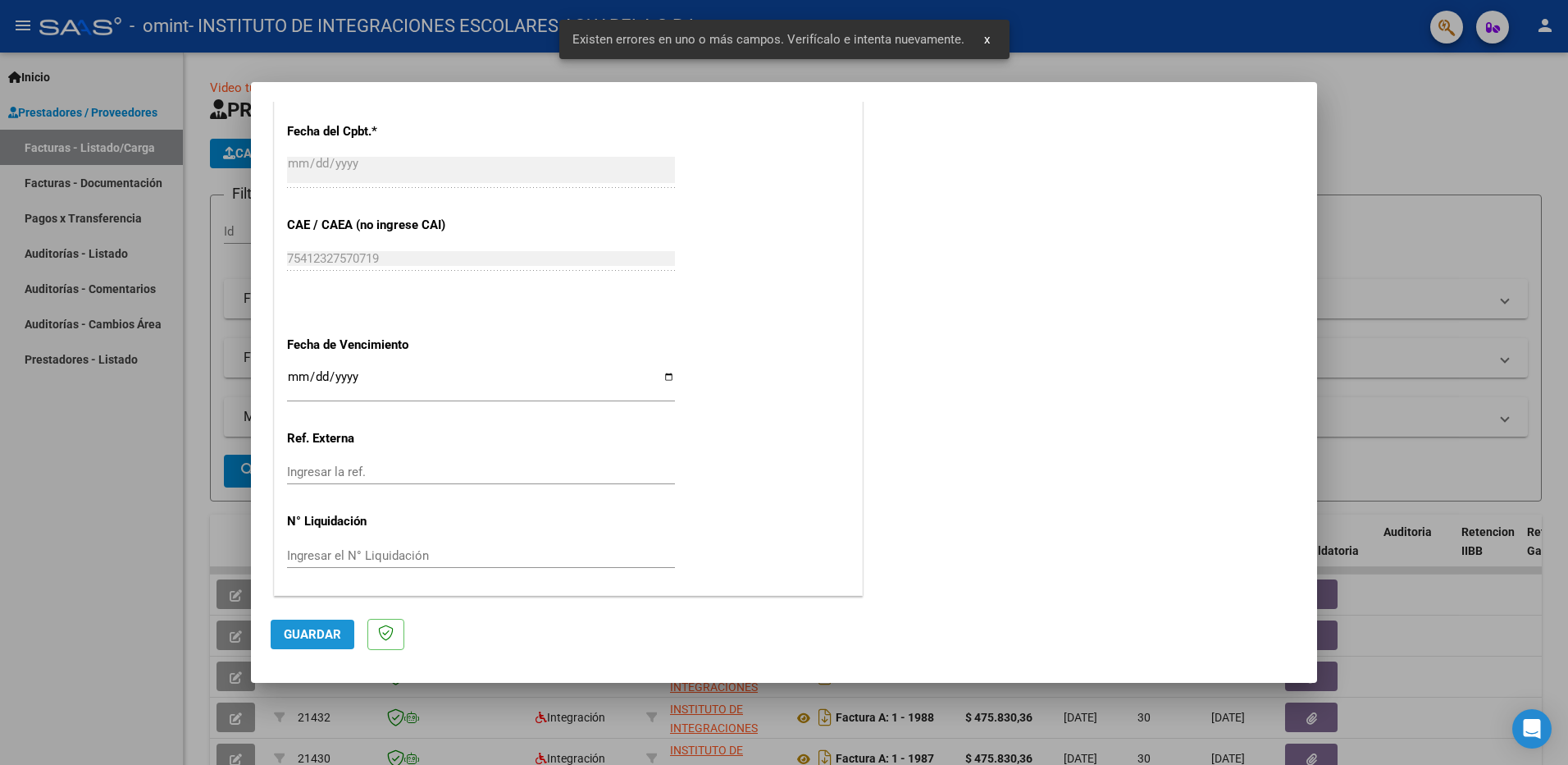
scroll to position [322, 0]
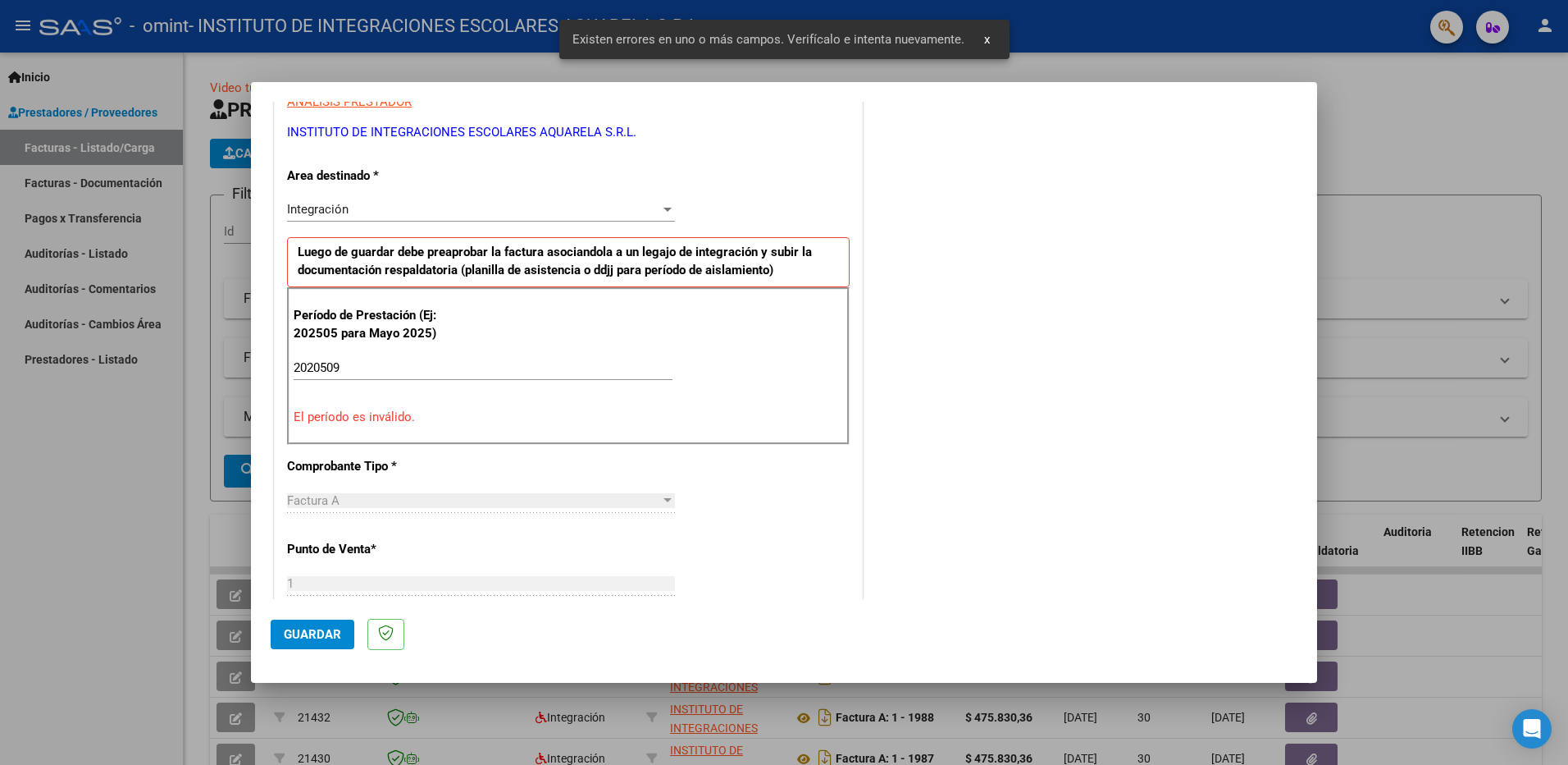
click at [320, 369] on input "2020509" at bounding box center [483, 368] width 379 height 15
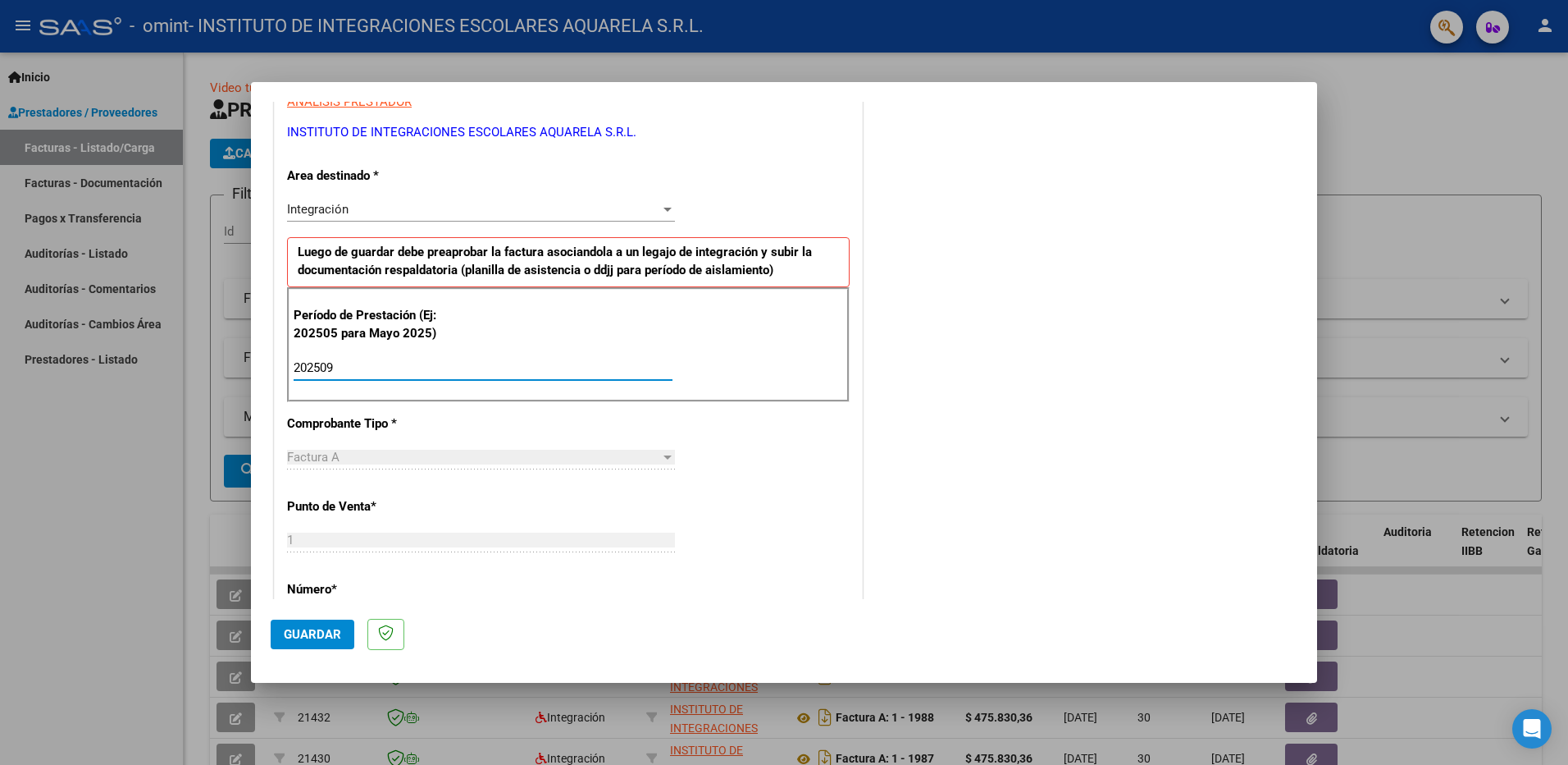
type input "202509"
click at [310, 631] on span "Guardar" at bounding box center [312, 634] width 57 height 15
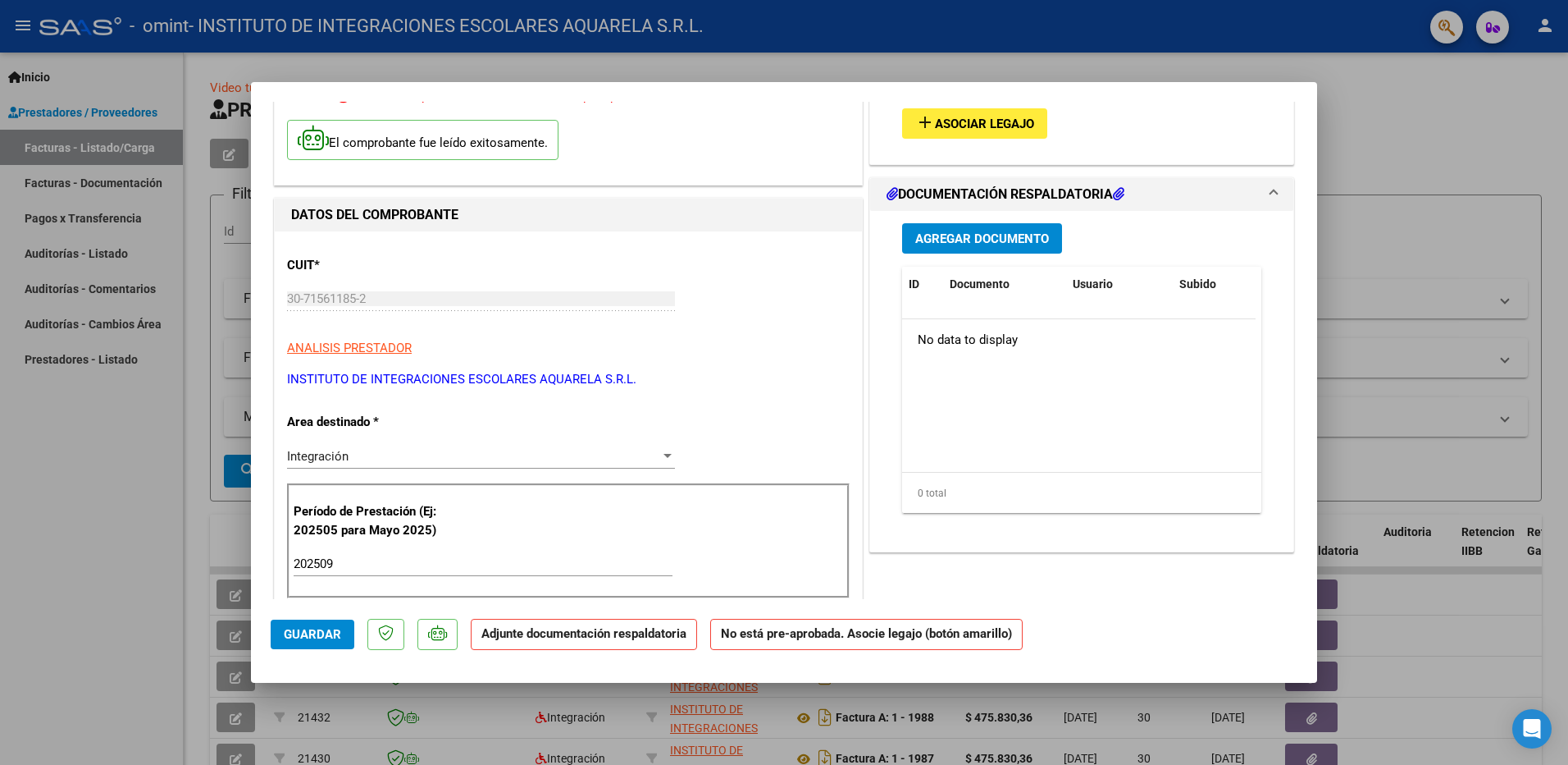
scroll to position [0, 0]
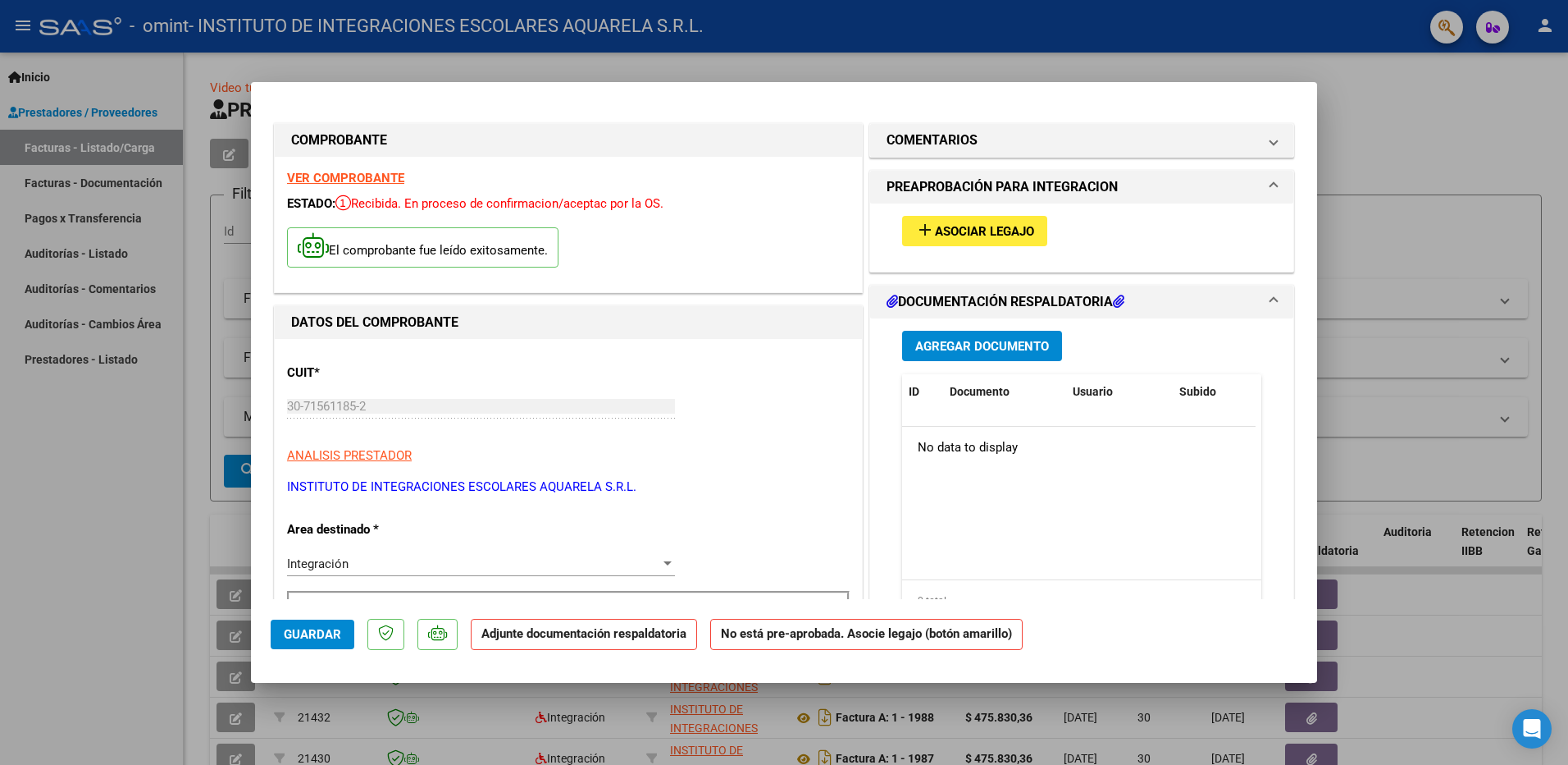
click at [958, 229] on span "Asociar Legajo" at bounding box center [984, 231] width 99 height 15
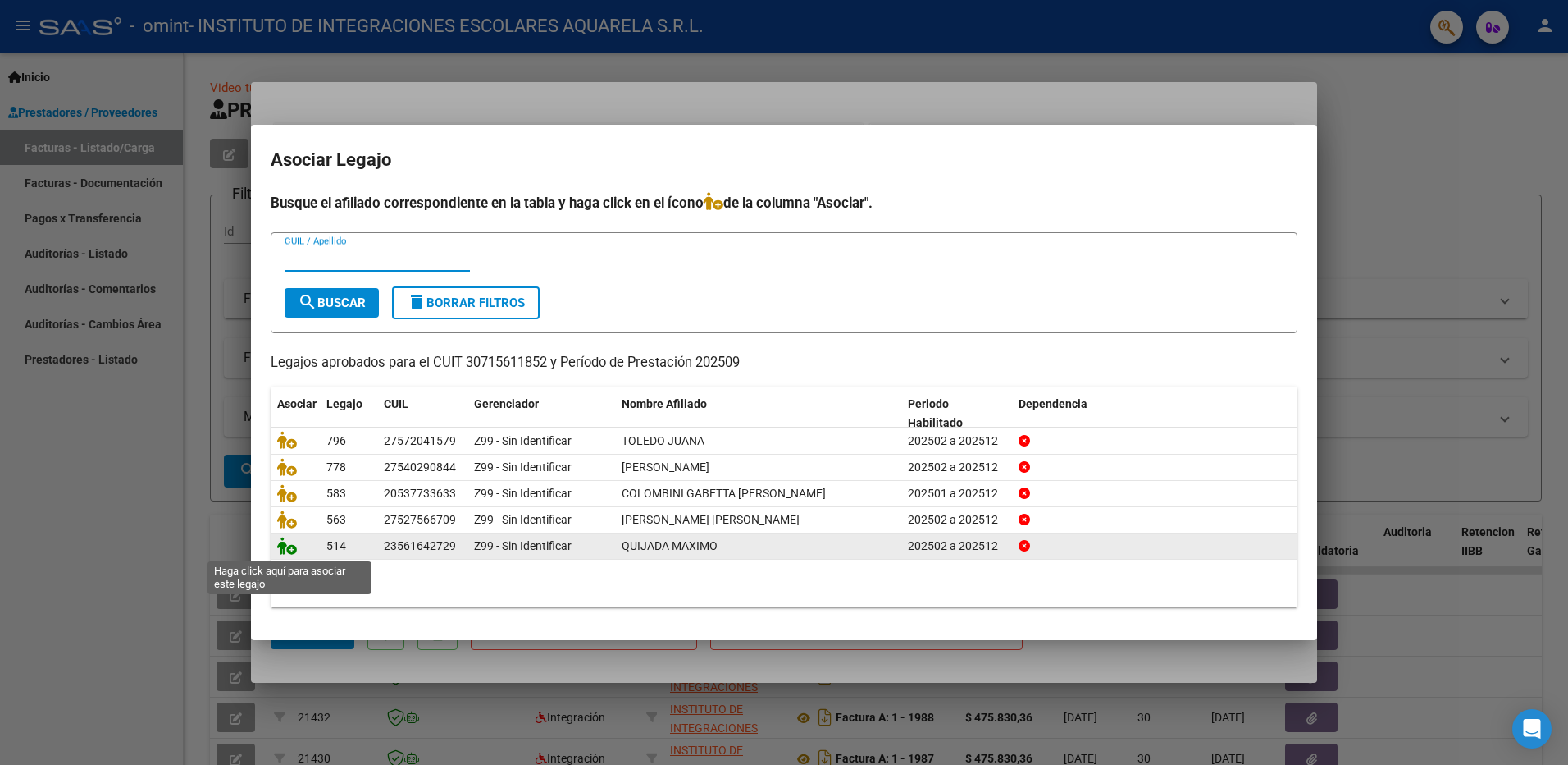
click at [286, 548] on icon at bounding box center [287, 545] width 20 height 18
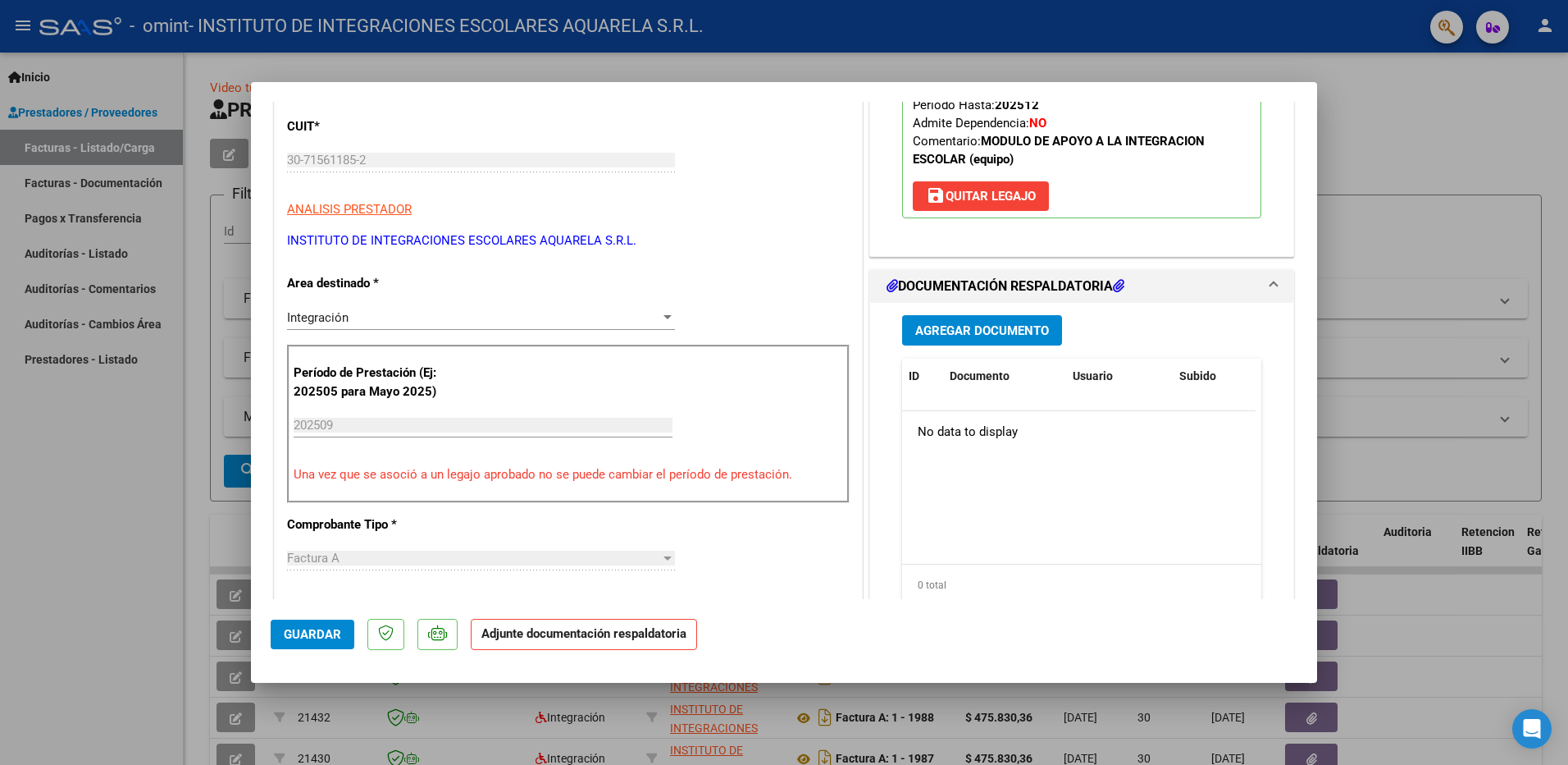
scroll to position [328, 0]
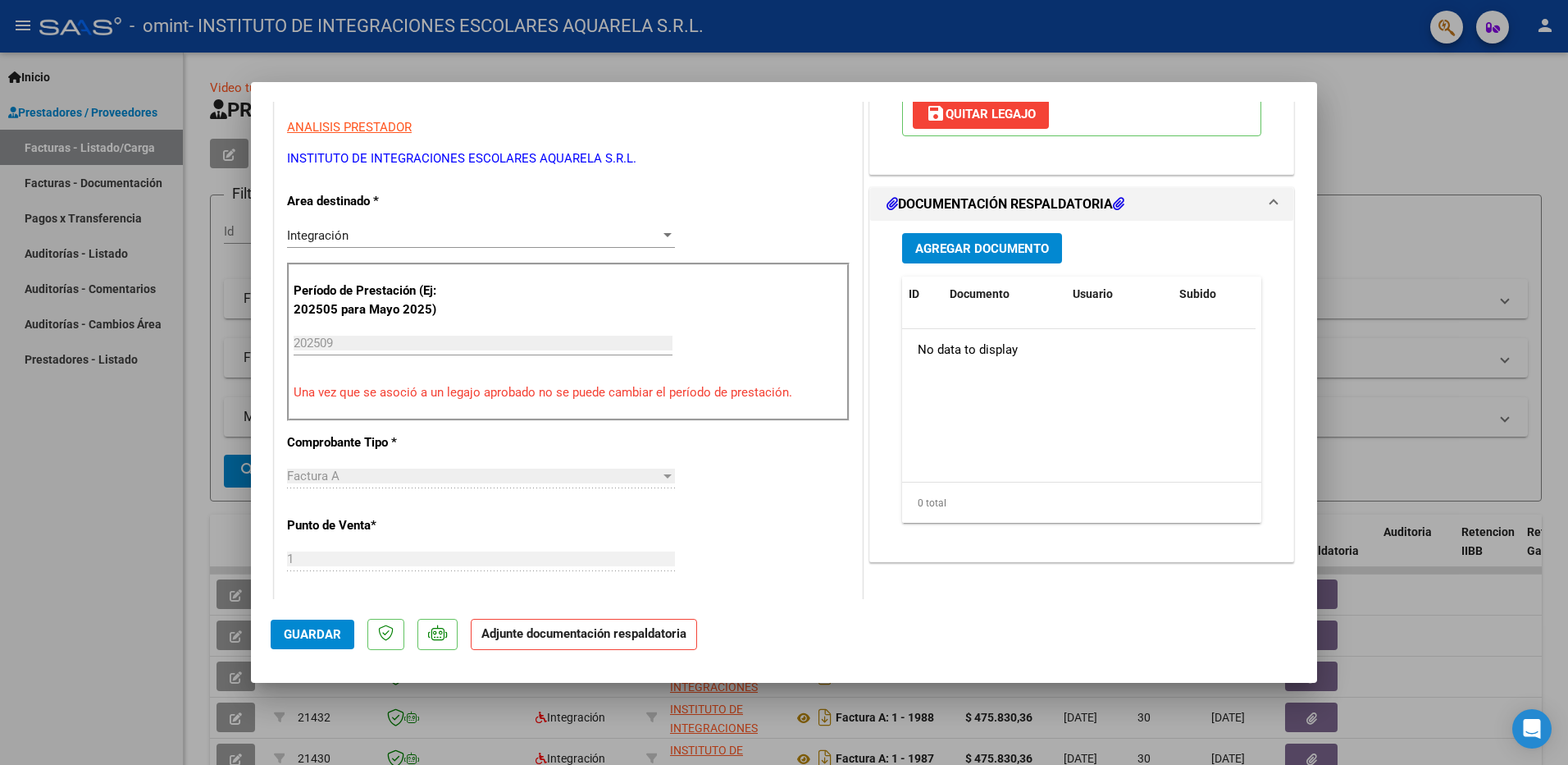
click at [938, 251] on span "Agregar Documento" at bounding box center [983, 248] width 134 height 15
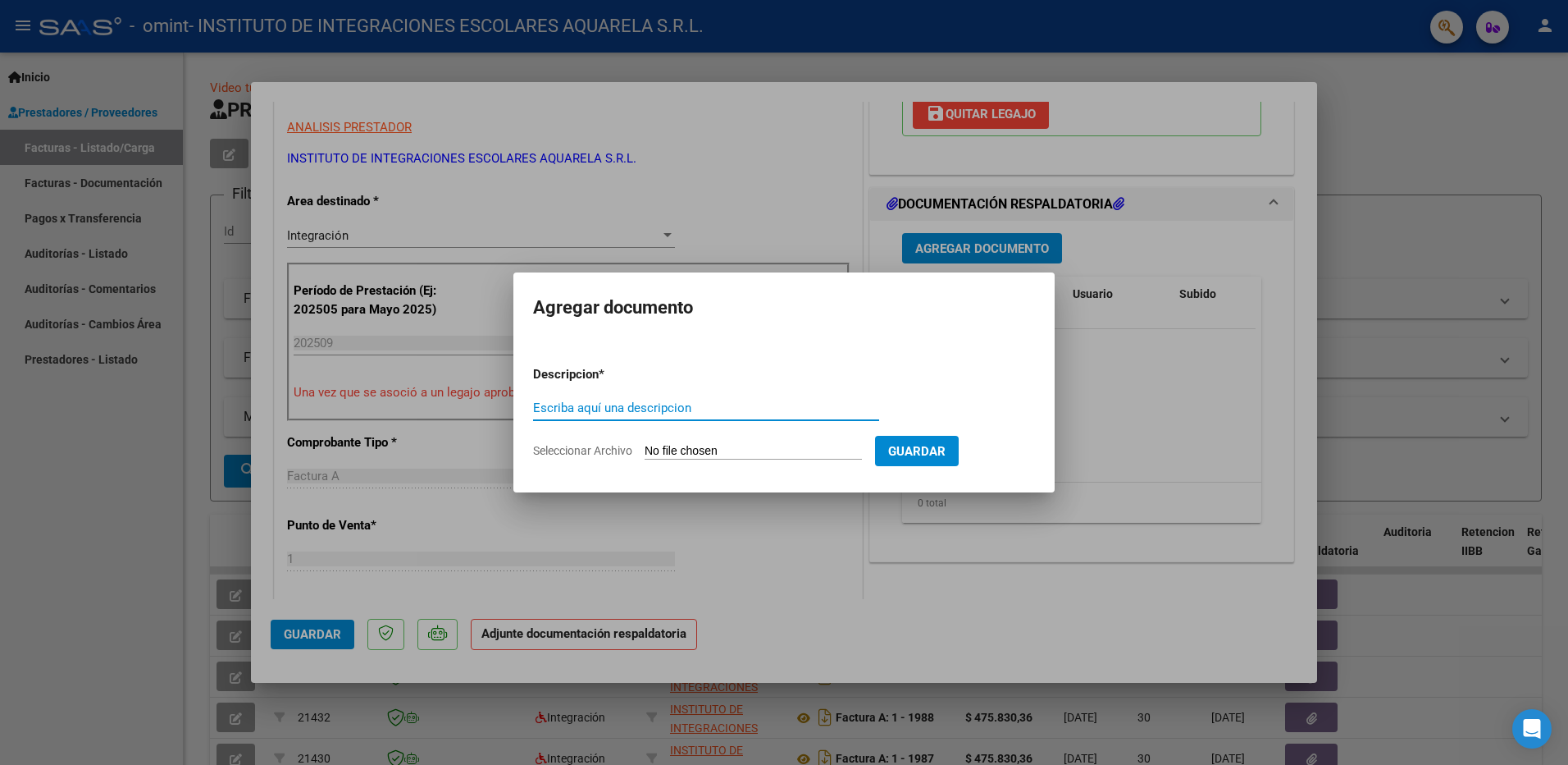
click at [556, 406] on input "Escriba aquí una descripcion" at bounding box center [706, 408] width 346 height 15
type input "asistencia"
click at [605, 450] on span "Seleccionar Archivo" at bounding box center [582, 450] width 99 height 13
click at [644, 450] on input "Seleccionar Archivo" at bounding box center [753, 451] width 218 height 15
type input "C:\fakepath\QUIJADA197.pdf"
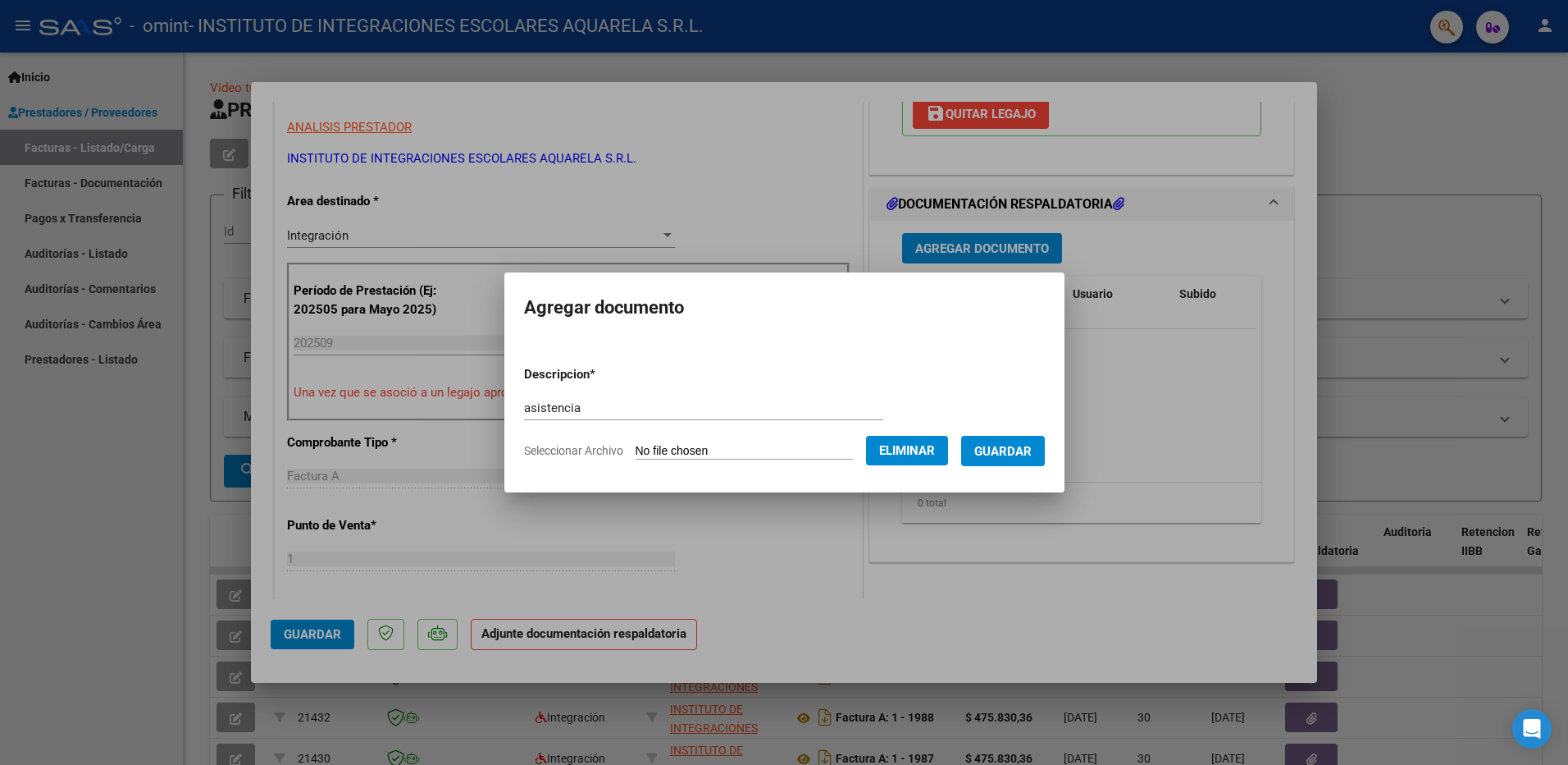
click at [1028, 446] on span "Guardar" at bounding box center [1003, 451] width 57 height 15
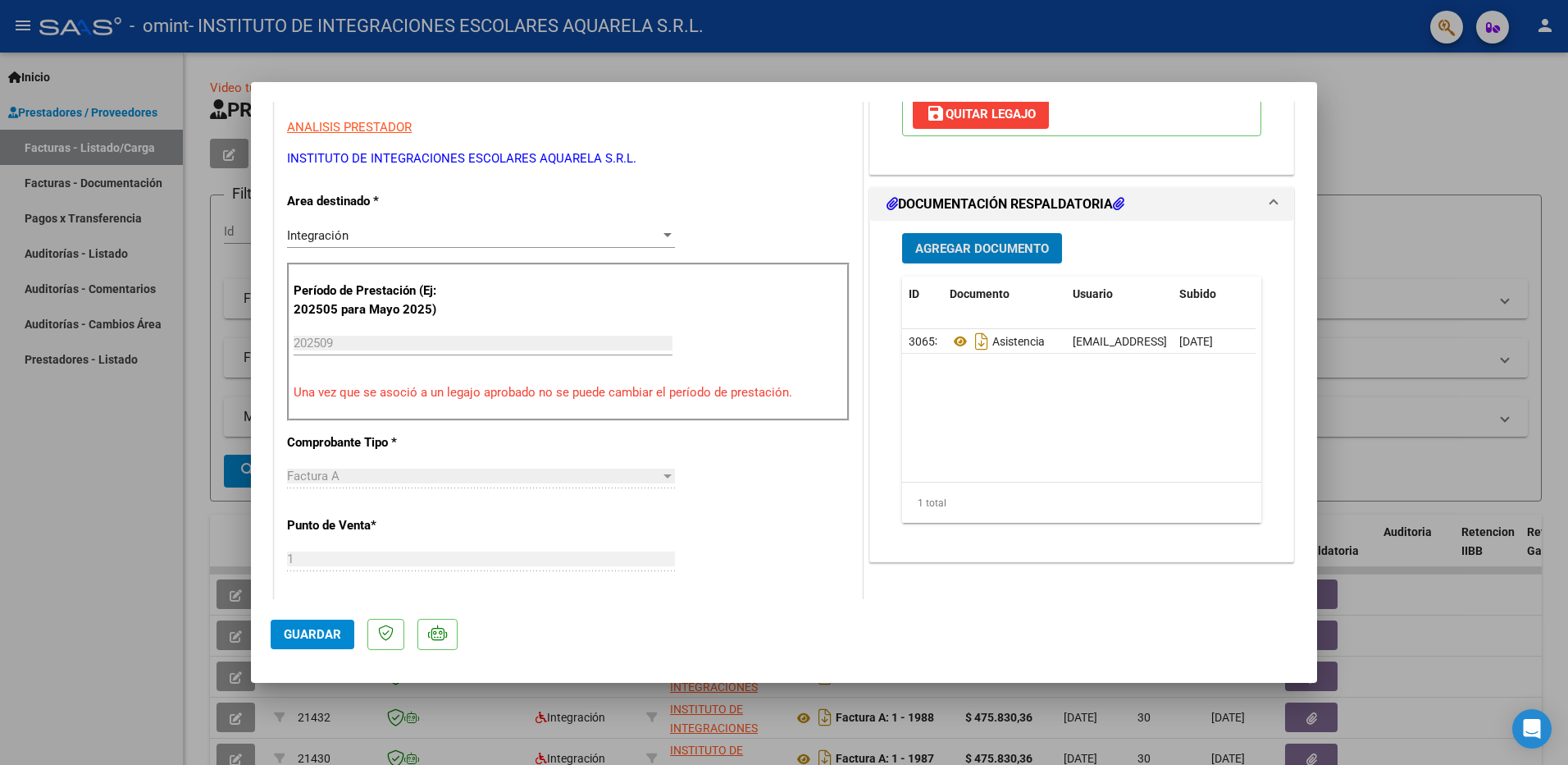
click at [300, 634] on span "Guardar" at bounding box center [312, 634] width 57 height 15
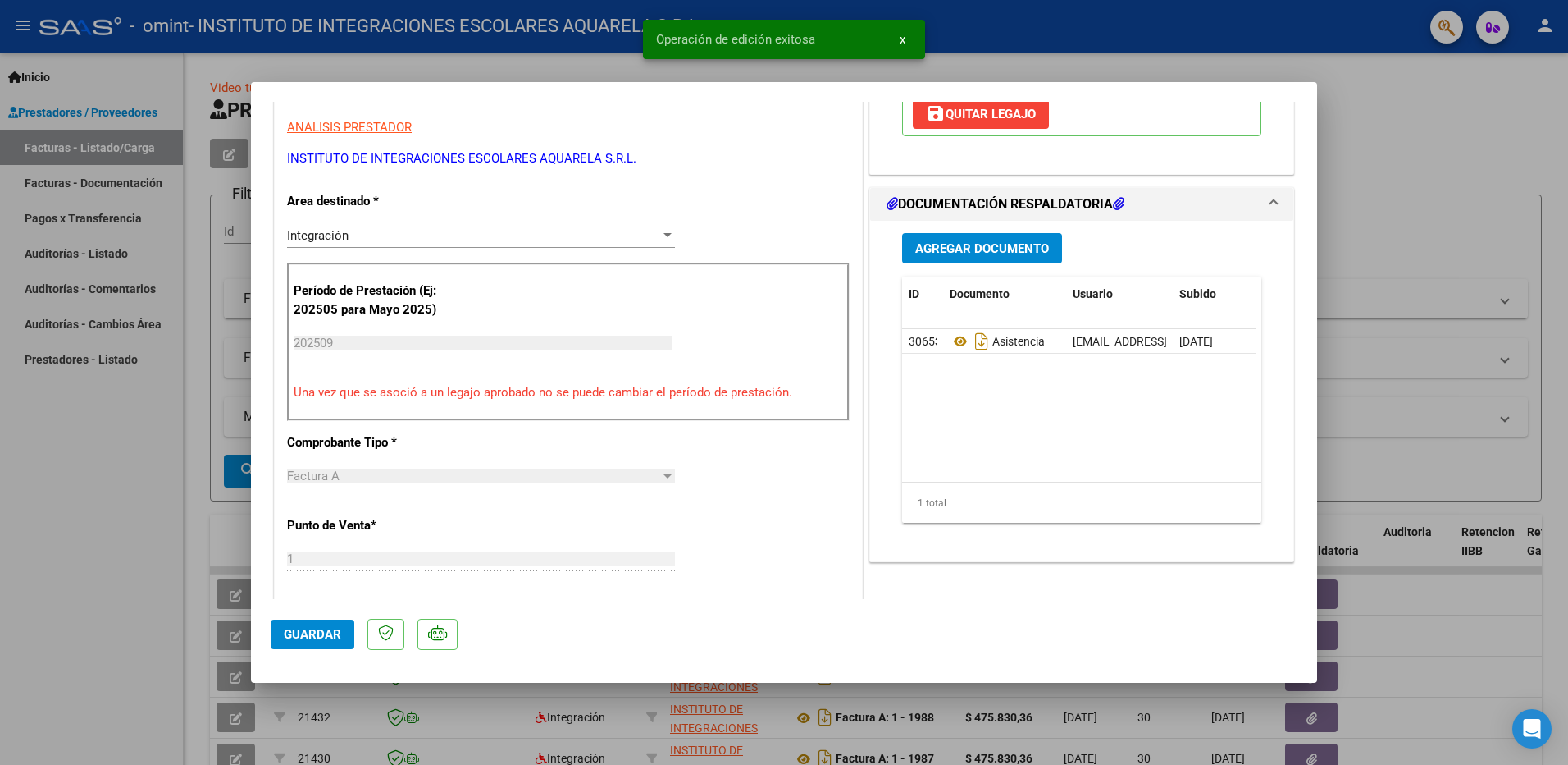
click at [54, 612] on div at bounding box center [784, 382] width 1568 height 765
type input "$ 0,00"
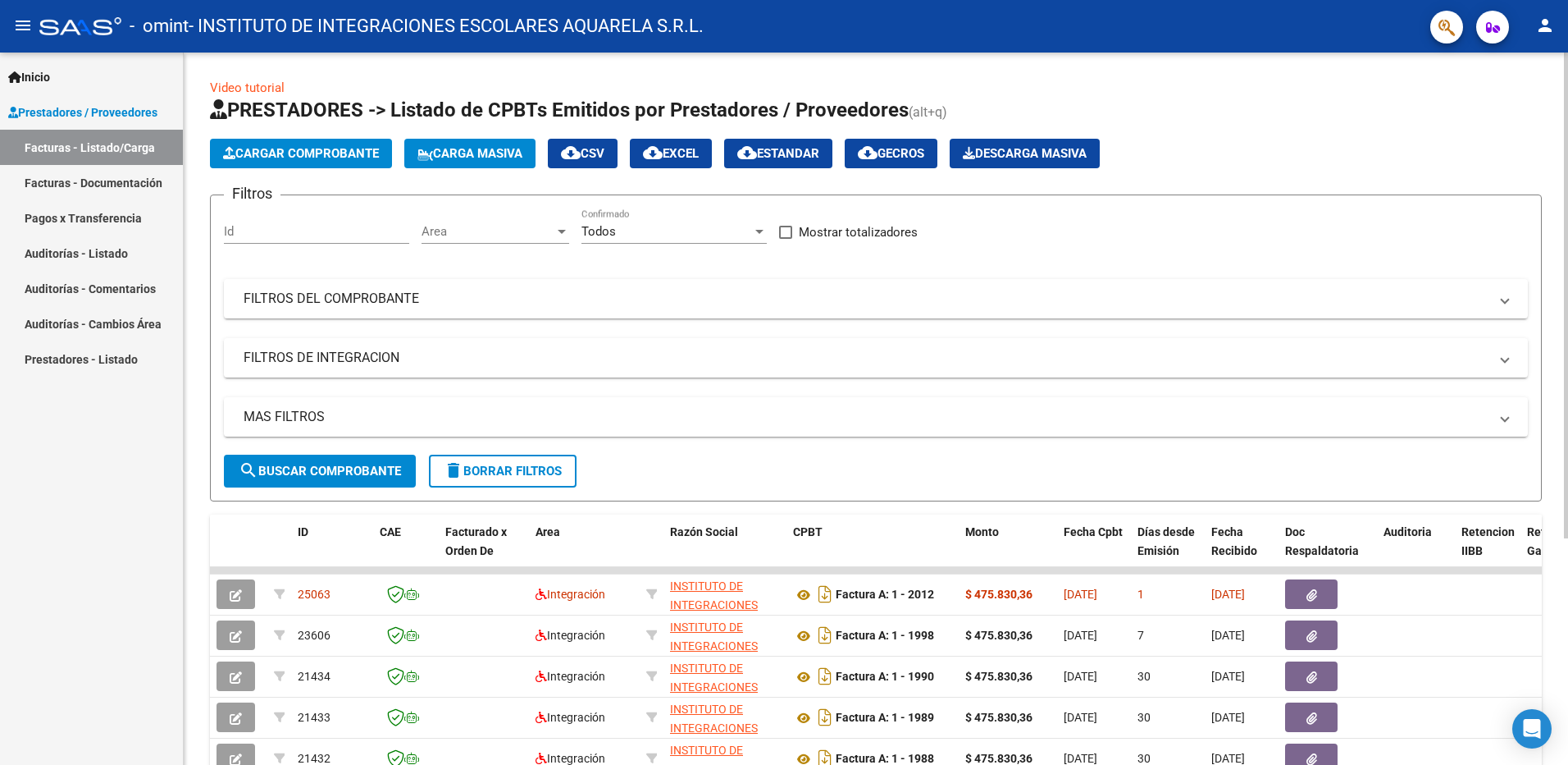
click at [270, 152] on span "Cargar Comprobante" at bounding box center [301, 154] width 156 height 15
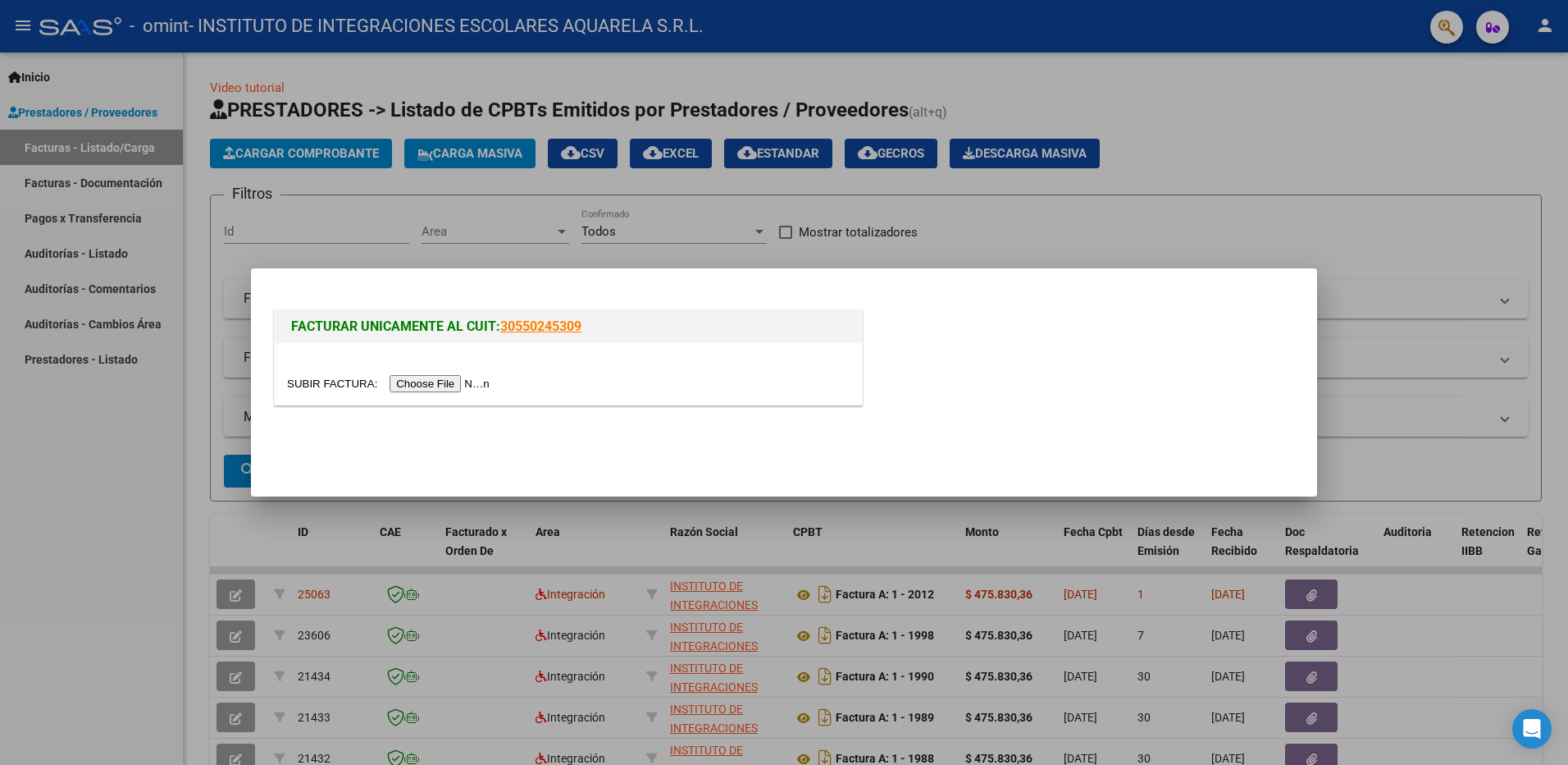
click at [413, 378] on input "file" at bounding box center [391, 383] width 208 height 17
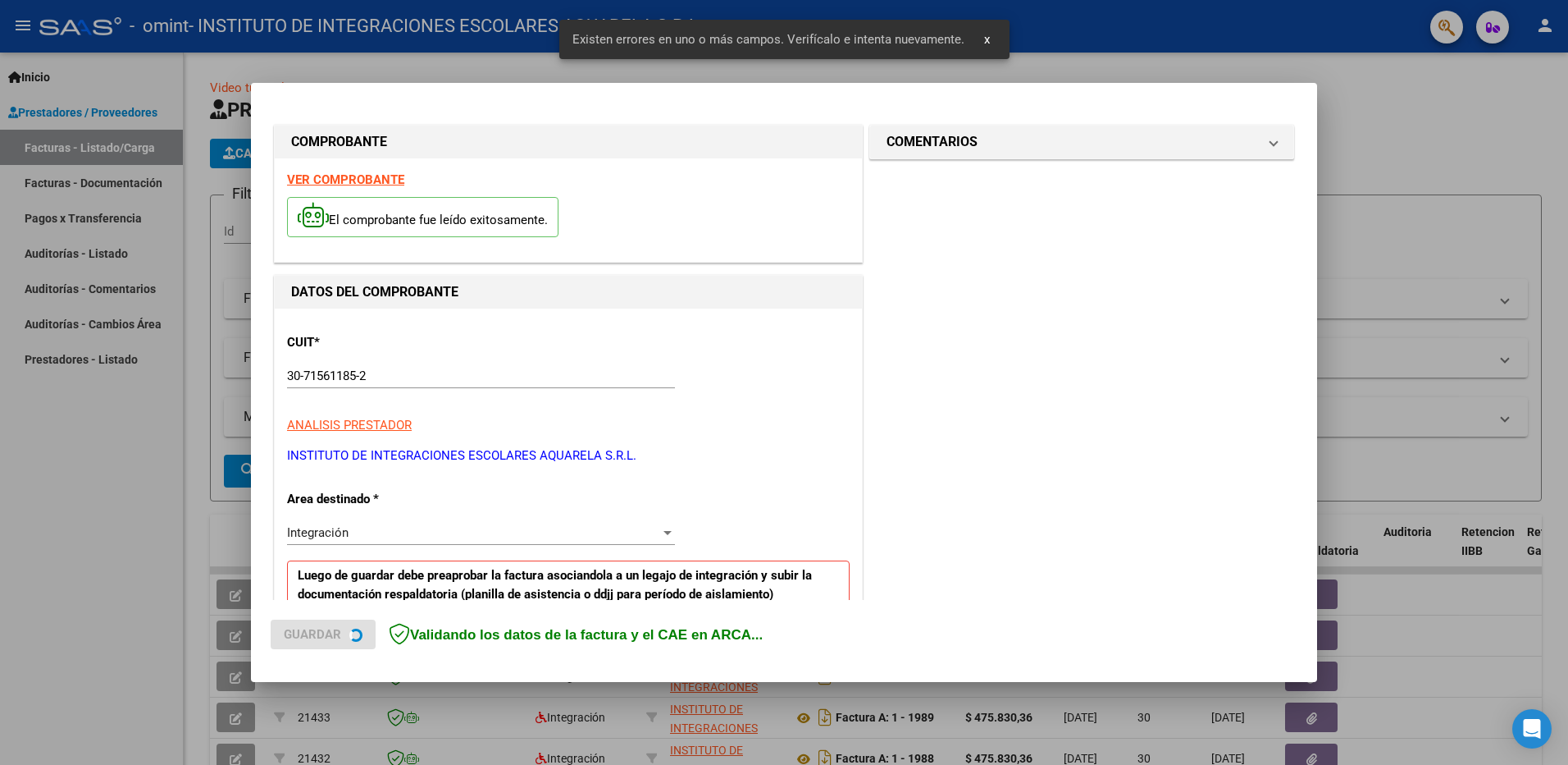
scroll to position [292, 0]
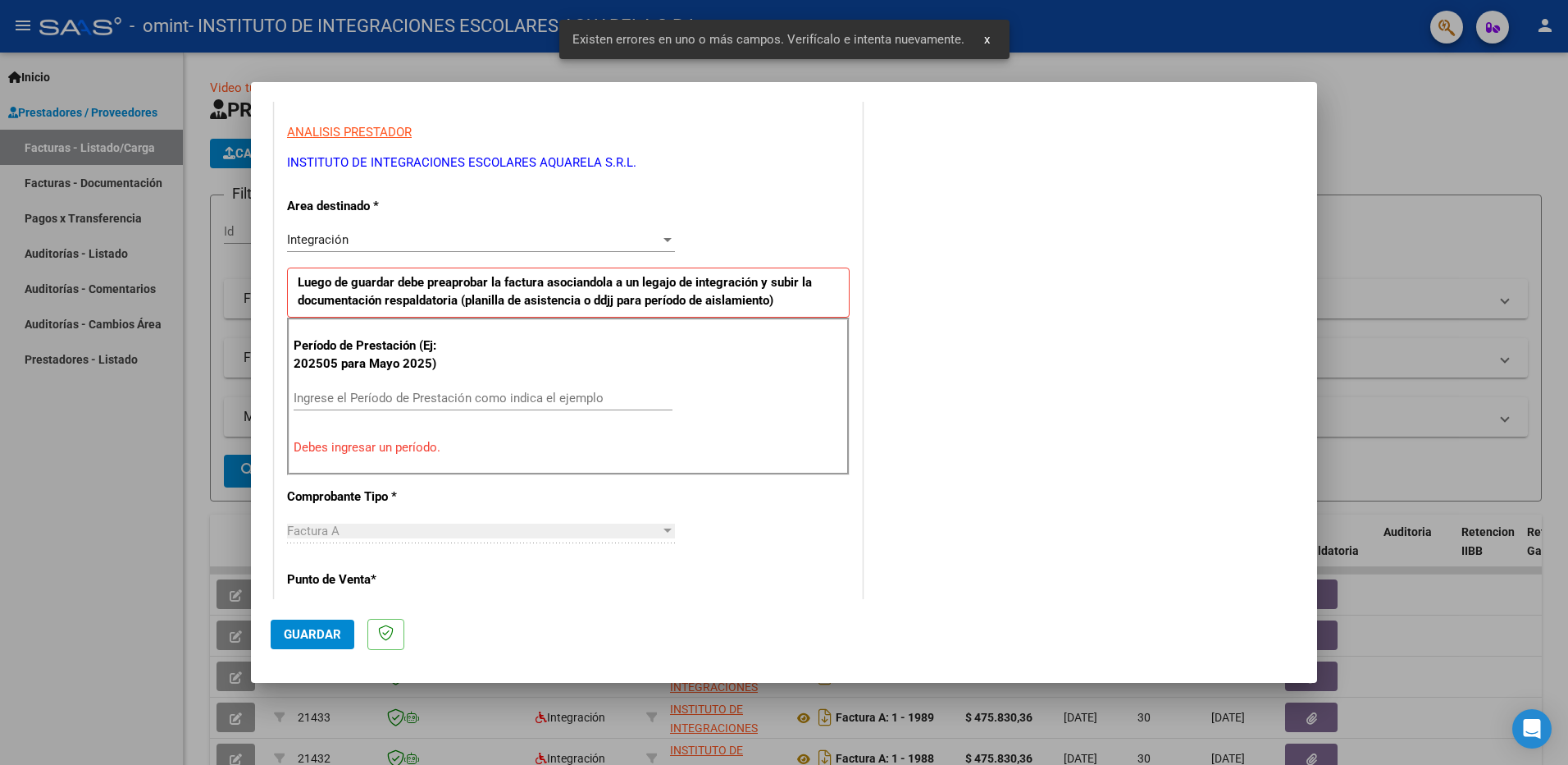
click at [364, 395] on input "Ingrese el Período de Prestación como indica el ejemplo" at bounding box center [483, 398] width 379 height 15
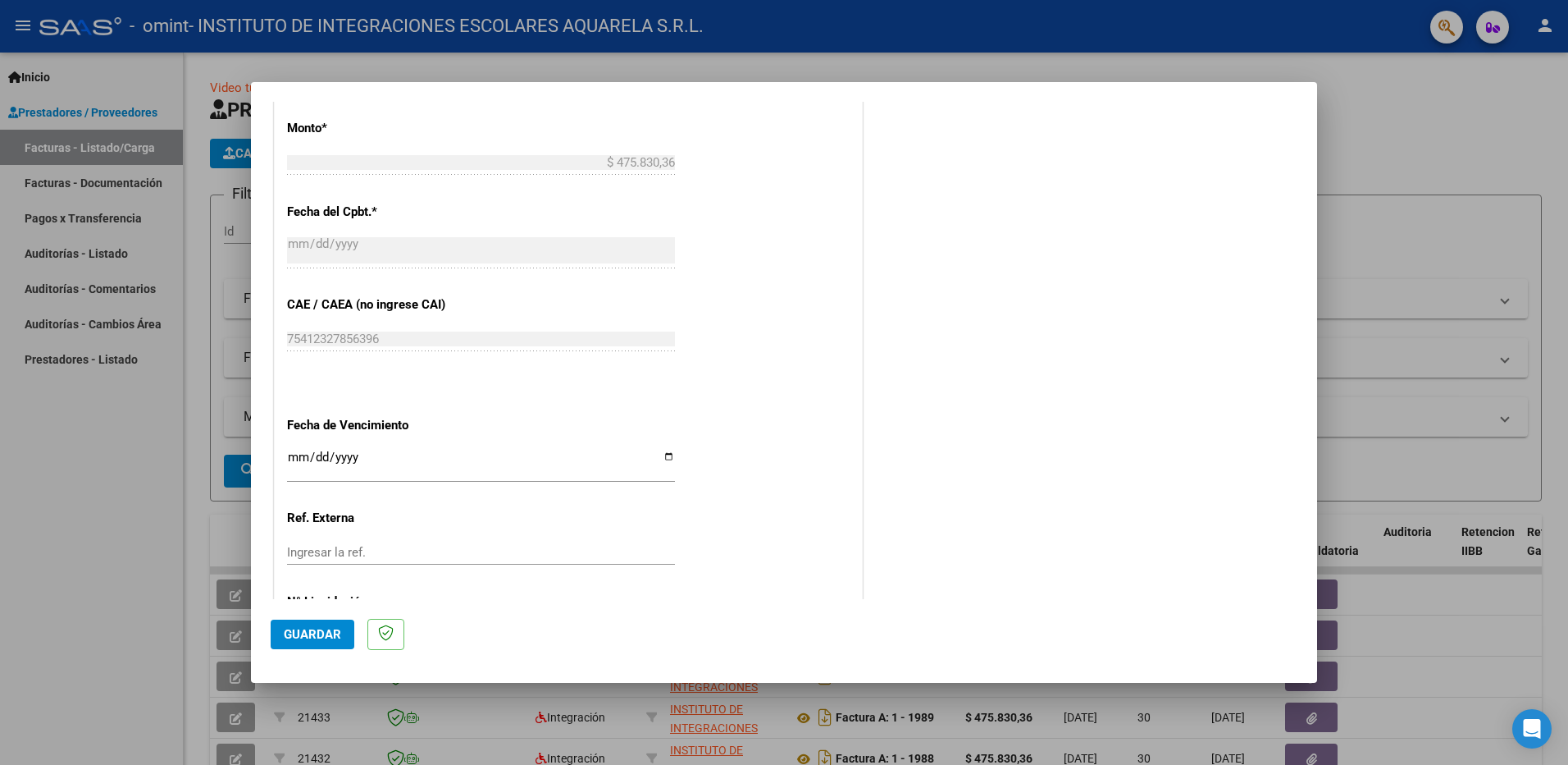
scroll to position [947, 0]
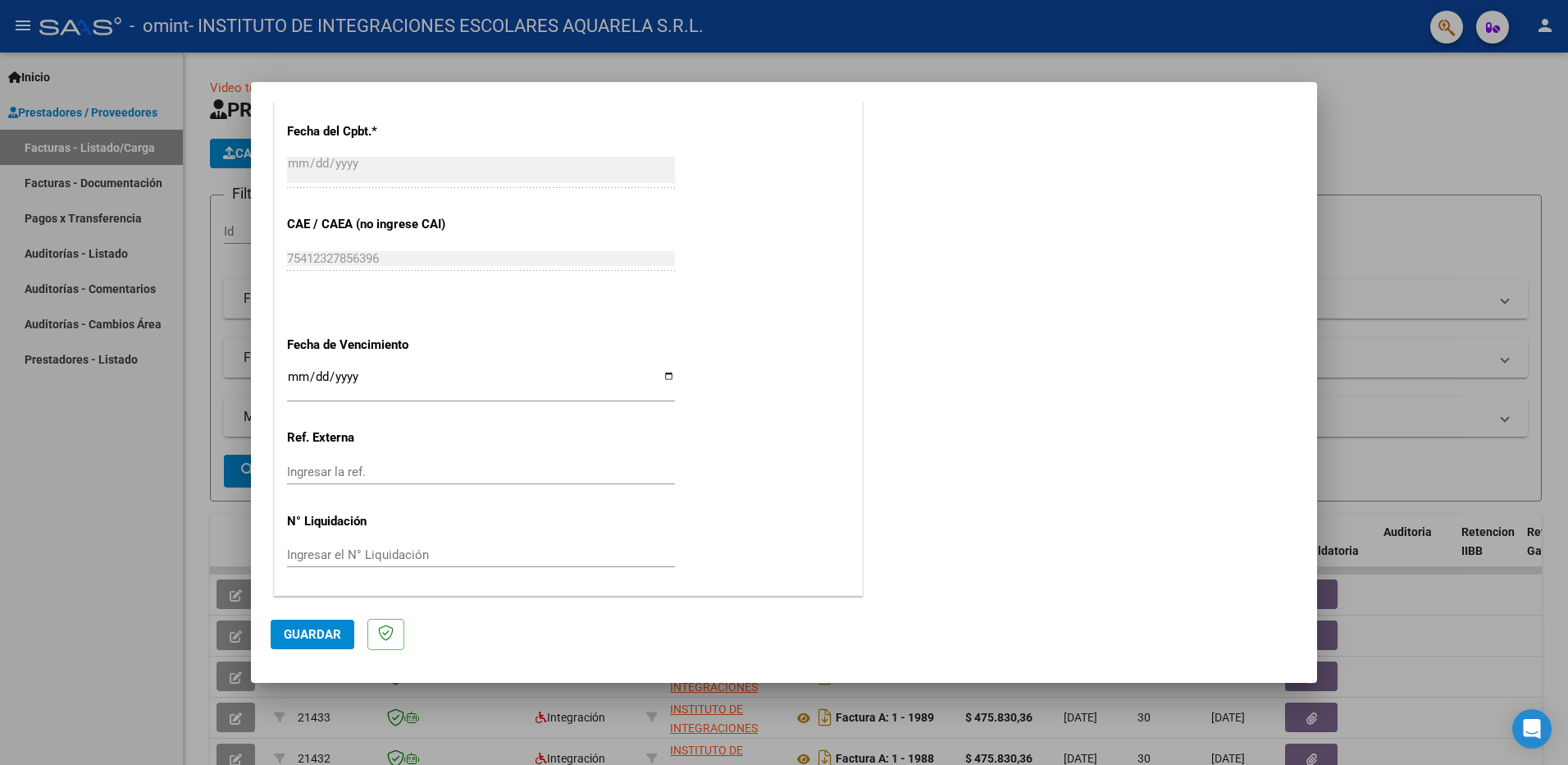
type input "202509"
click at [670, 375] on input "Ingresar la fecha" at bounding box center [481, 383] width 388 height 26
type input "[DATE]"
click at [309, 632] on span "Guardar" at bounding box center [312, 634] width 57 height 15
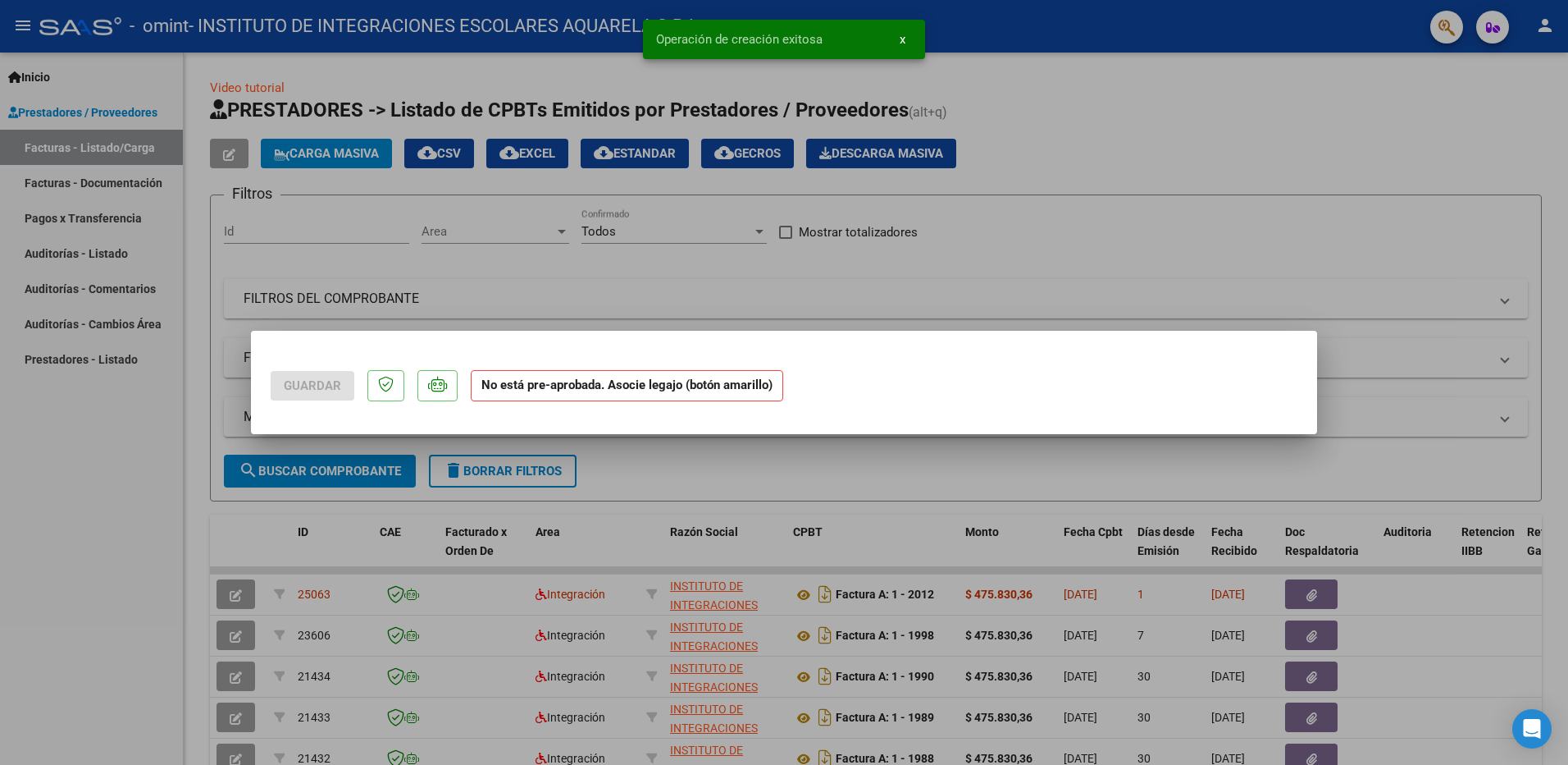
scroll to position [0, 0]
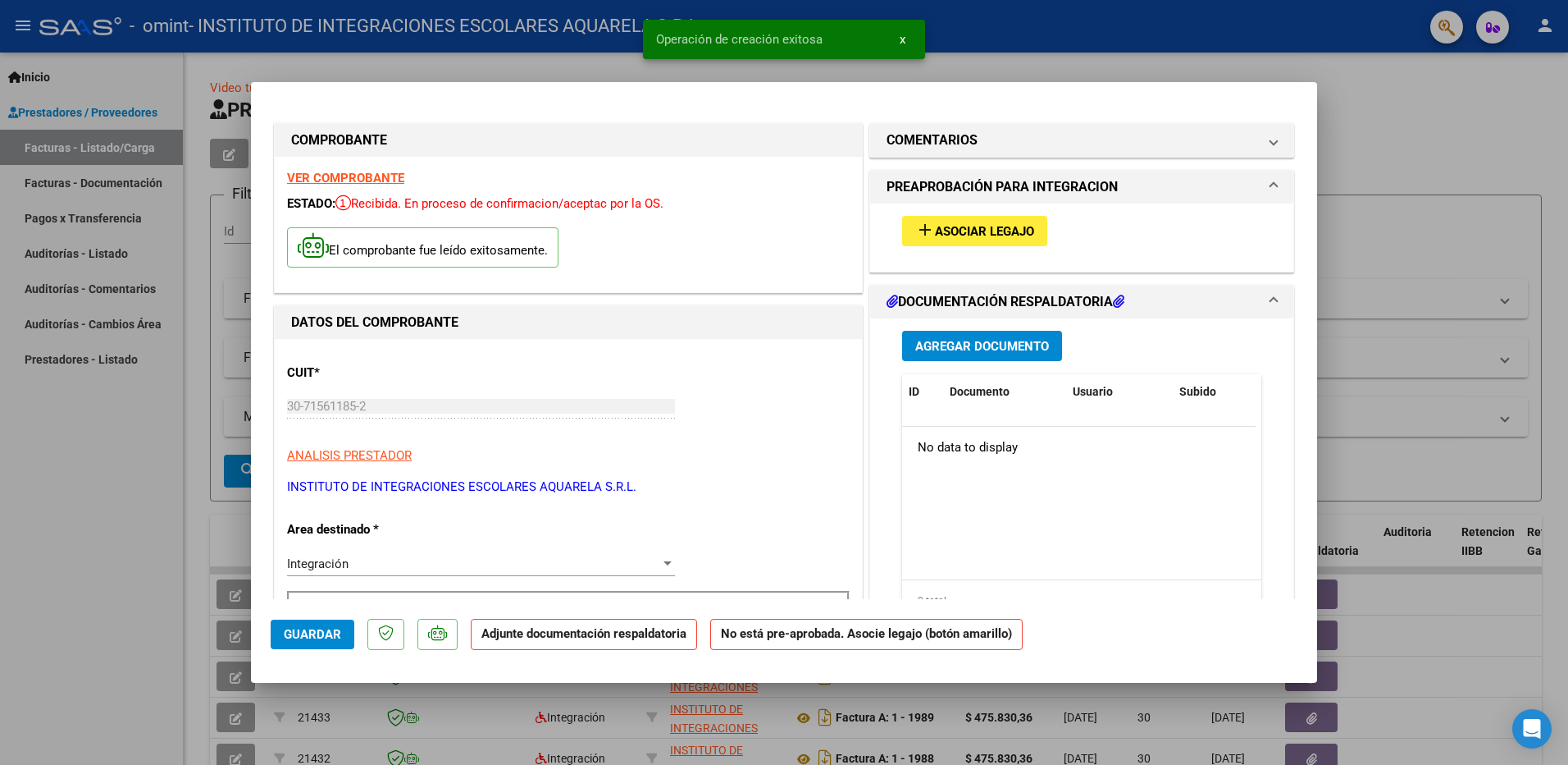
click at [967, 225] on span "Asociar Legajo" at bounding box center [984, 231] width 99 height 15
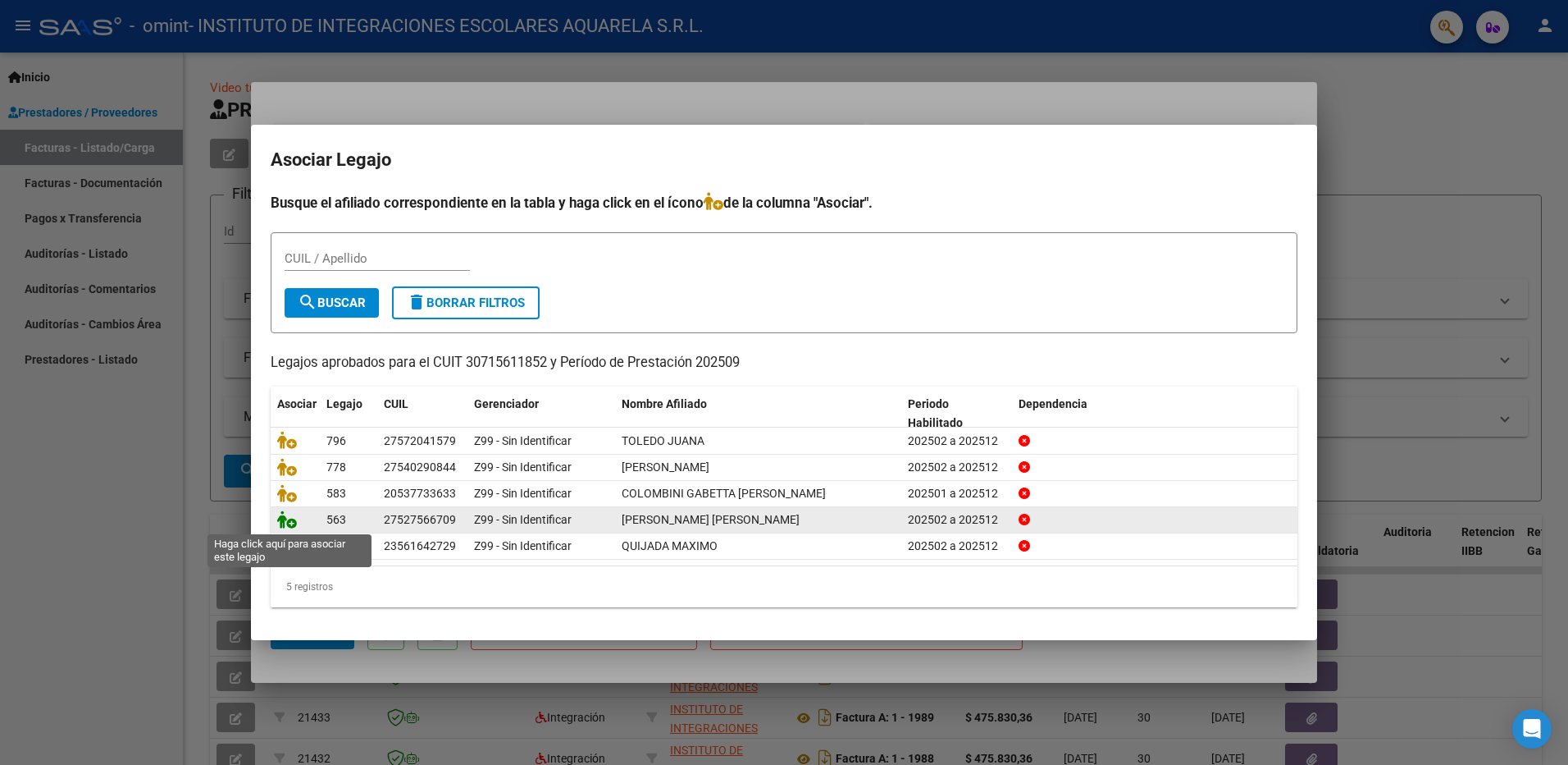
click at [290, 523] on icon at bounding box center [287, 520] width 20 height 18
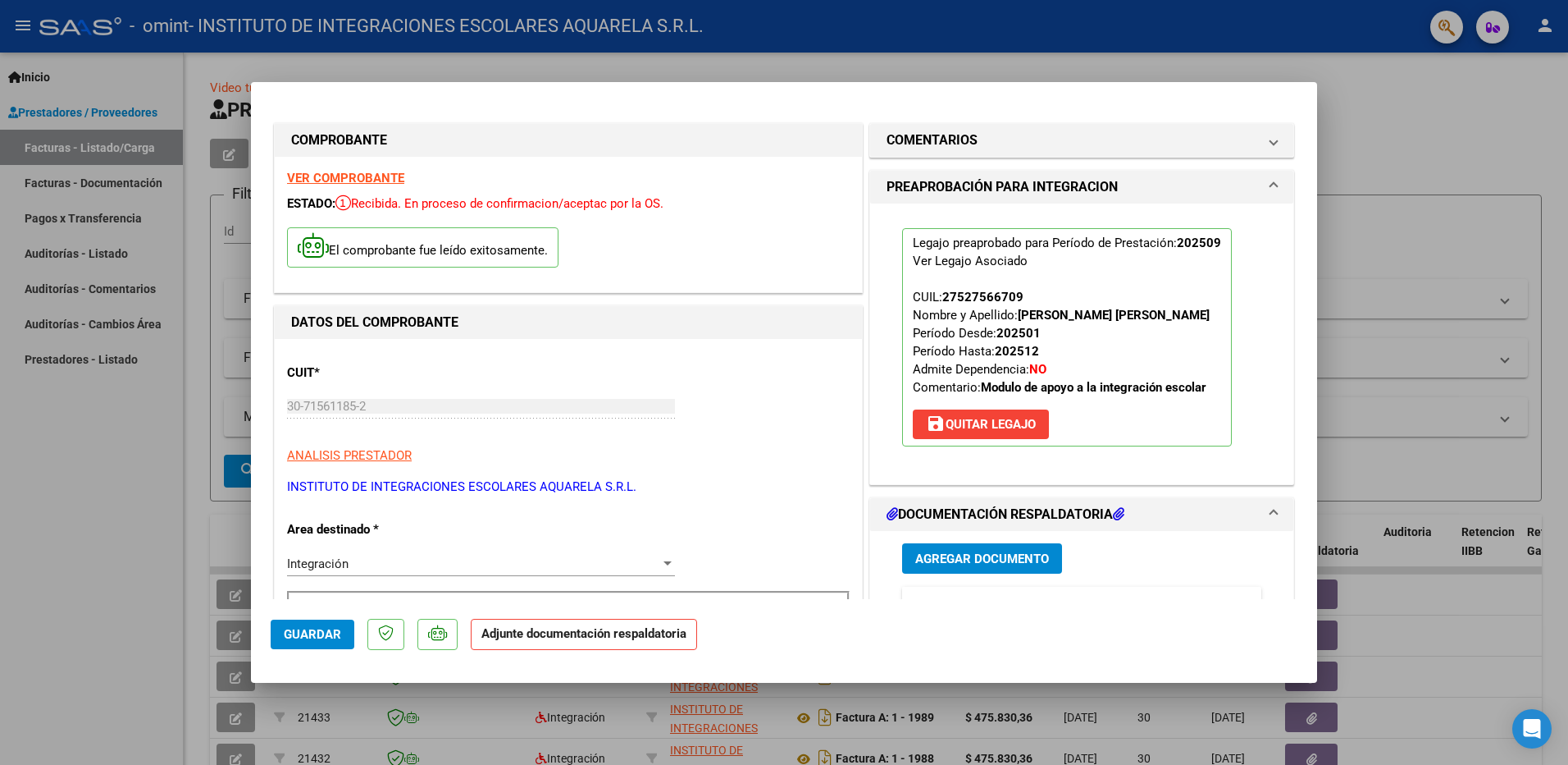
click at [929, 553] on span "Agregar Documento" at bounding box center [983, 559] width 134 height 15
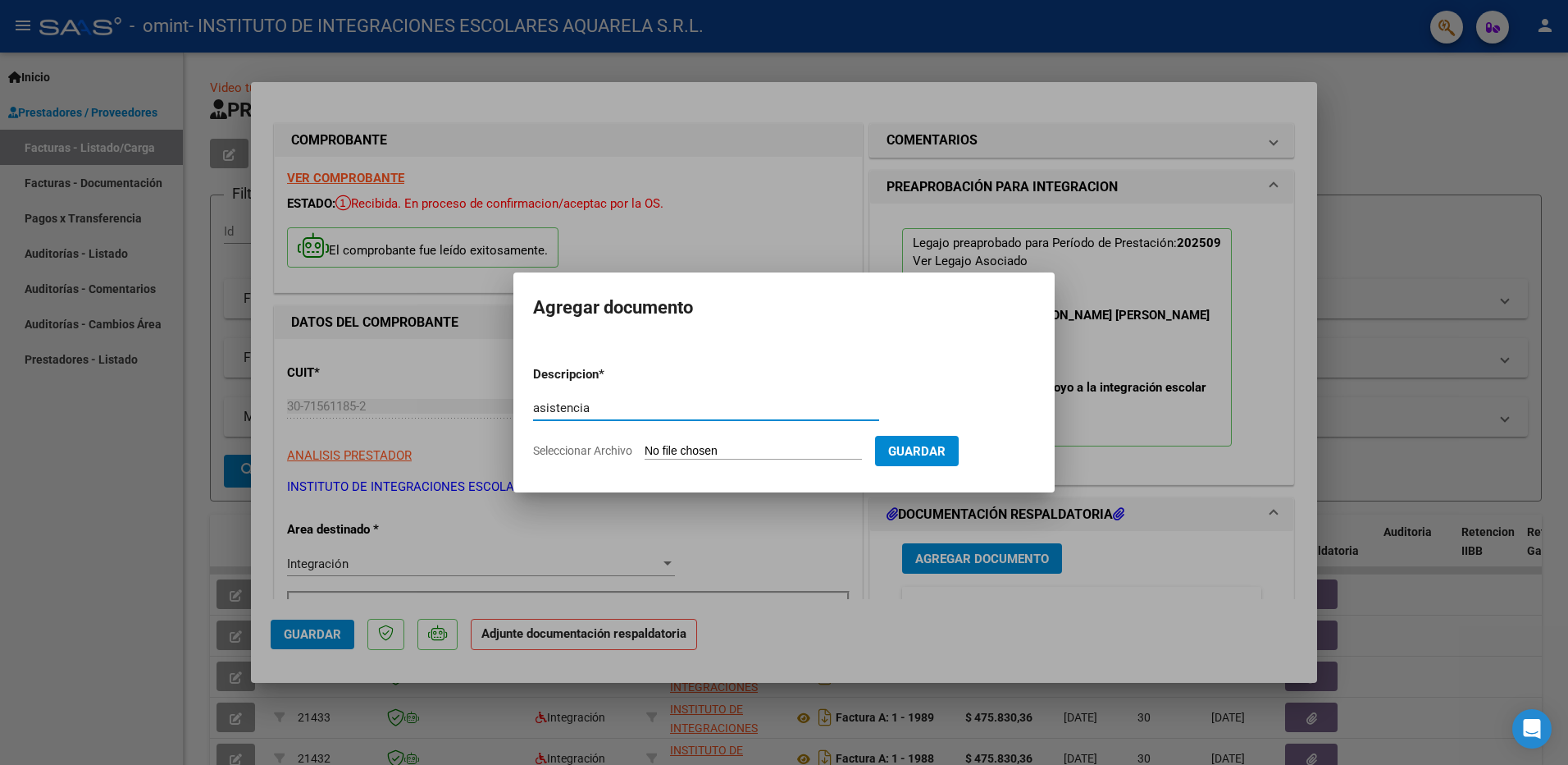
type input "asistencia"
click at [552, 446] on span "Seleccionar Archivo" at bounding box center [582, 450] width 99 height 13
click at [644, 446] on input "Seleccionar Archivo" at bounding box center [753, 451] width 218 height 15
type input "C:\fakepath\martina garcia198.pdf"
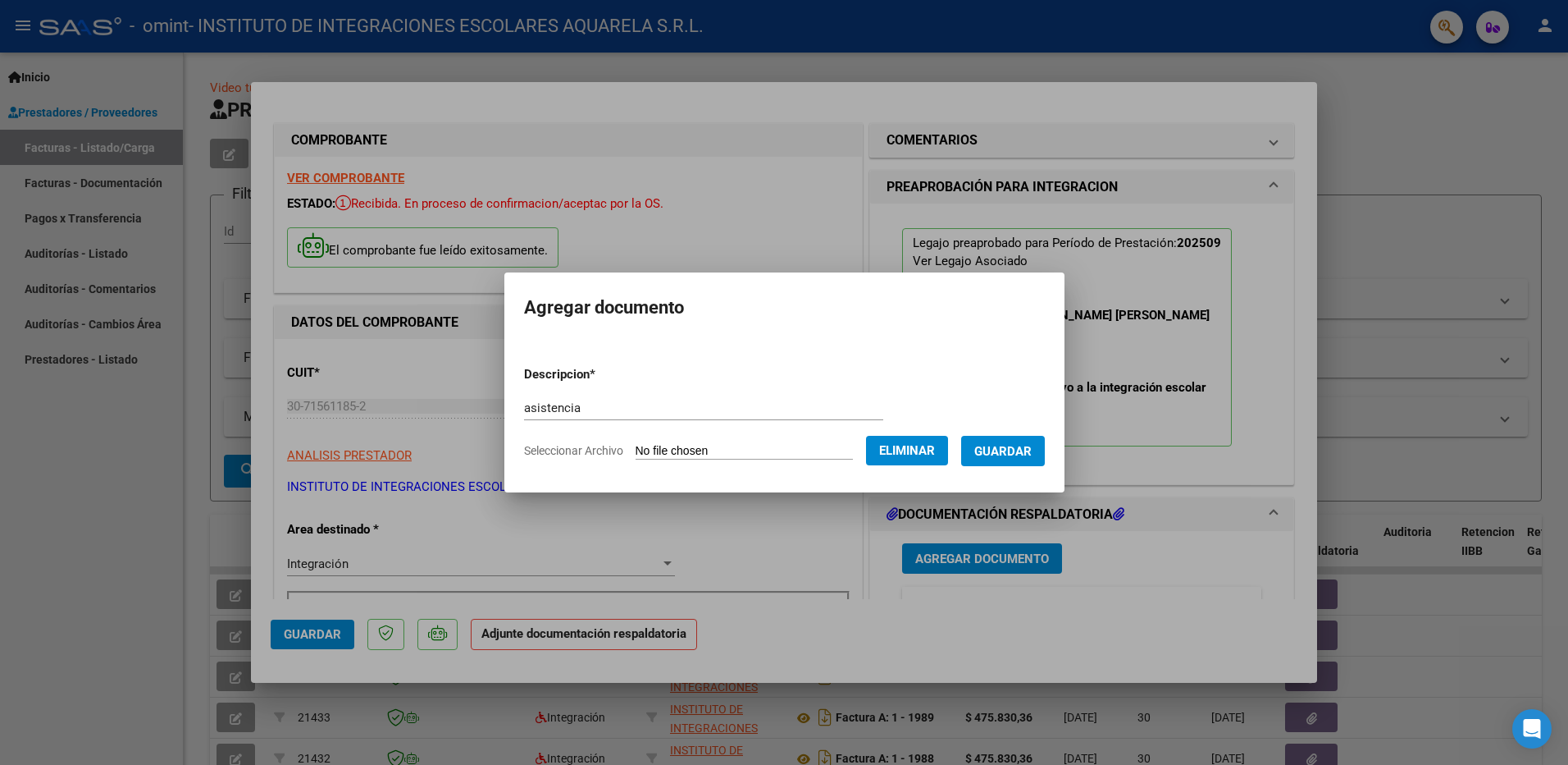
click at [1030, 448] on span "Guardar" at bounding box center [1003, 451] width 57 height 15
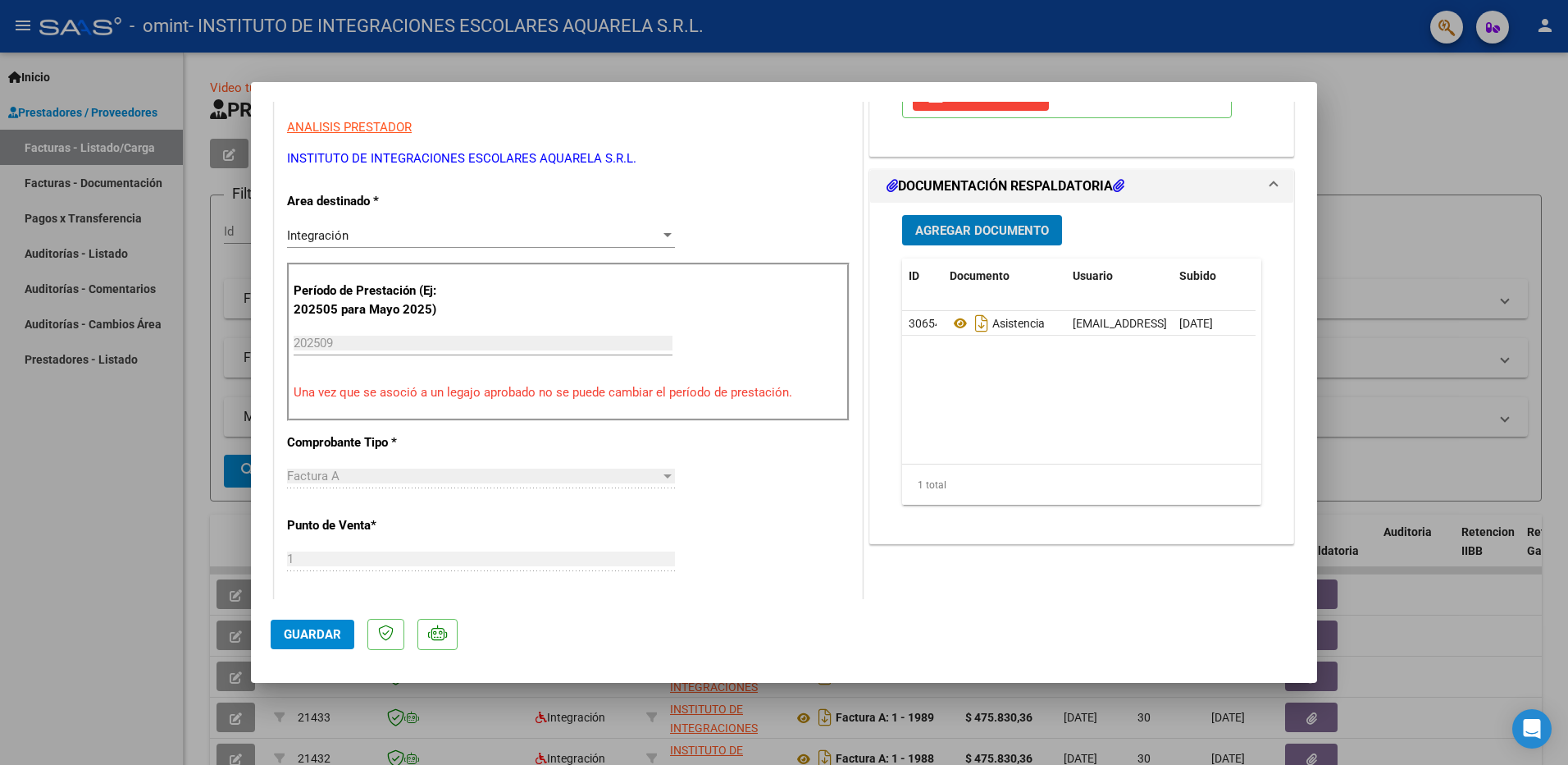
scroll to position [656, 0]
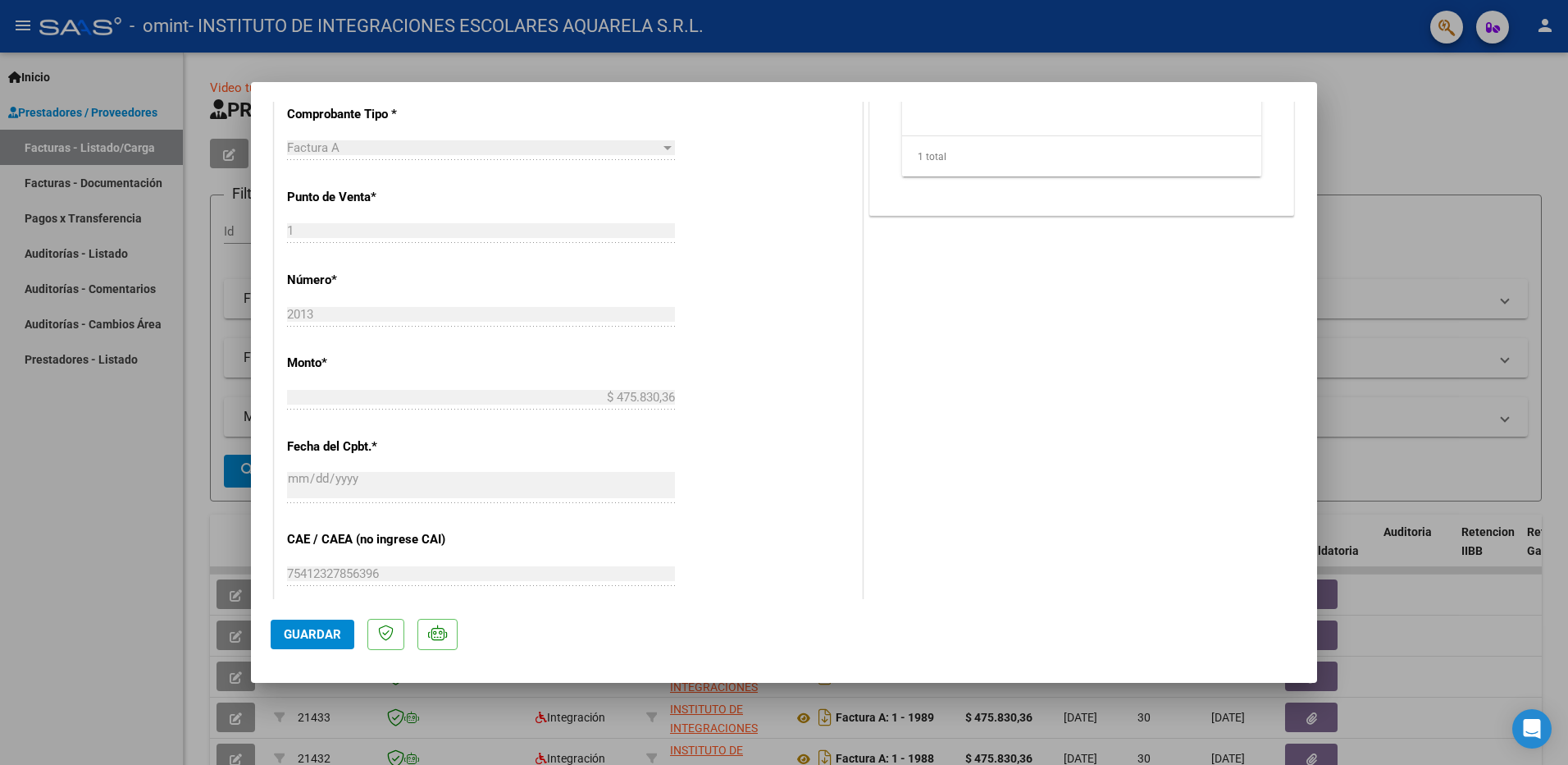
click at [284, 632] on button "Guardar" at bounding box center [312, 634] width 84 height 29
drag, startPoint x: 7, startPoint y: 605, endPoint x: 55, endPoint y: 604, distance: 48.0
click at [8, 605] on div at bounding box center [784, 382] width 1568 height 765
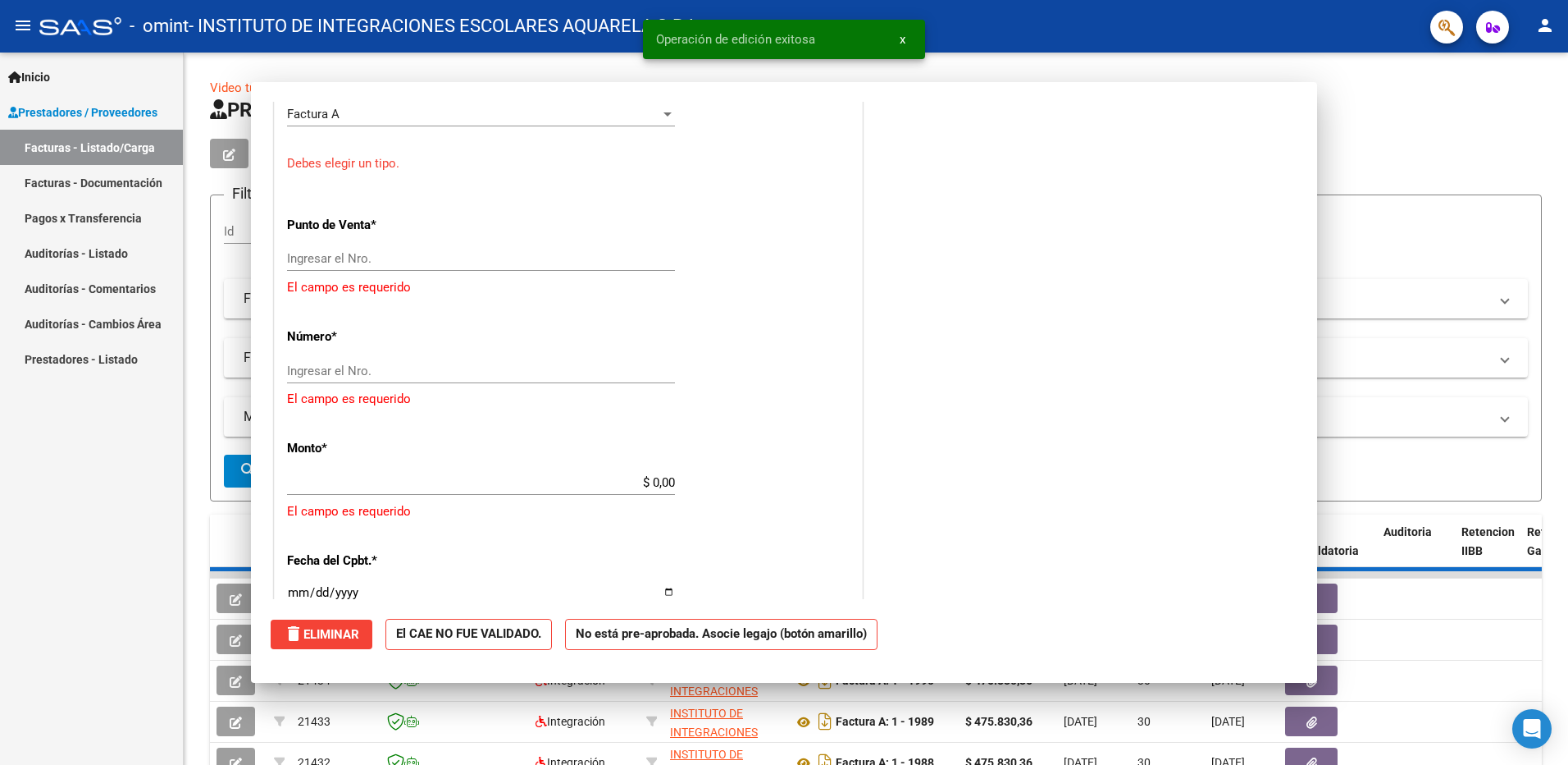
scroll to position [0, 0]
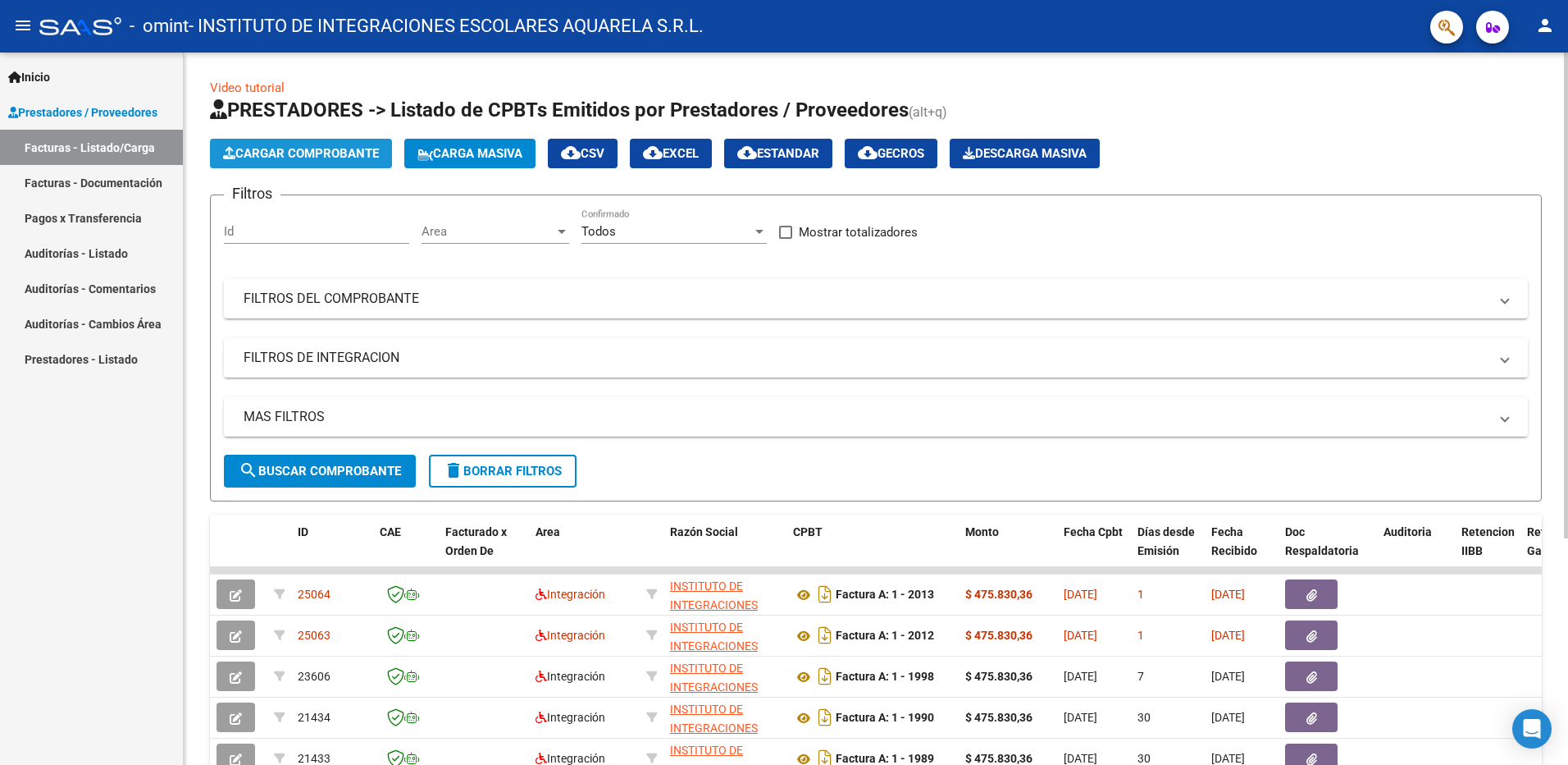
click at [291, 150] on span "Cargar Comprobante" at bounding box center [301, 154] width 156 height 15
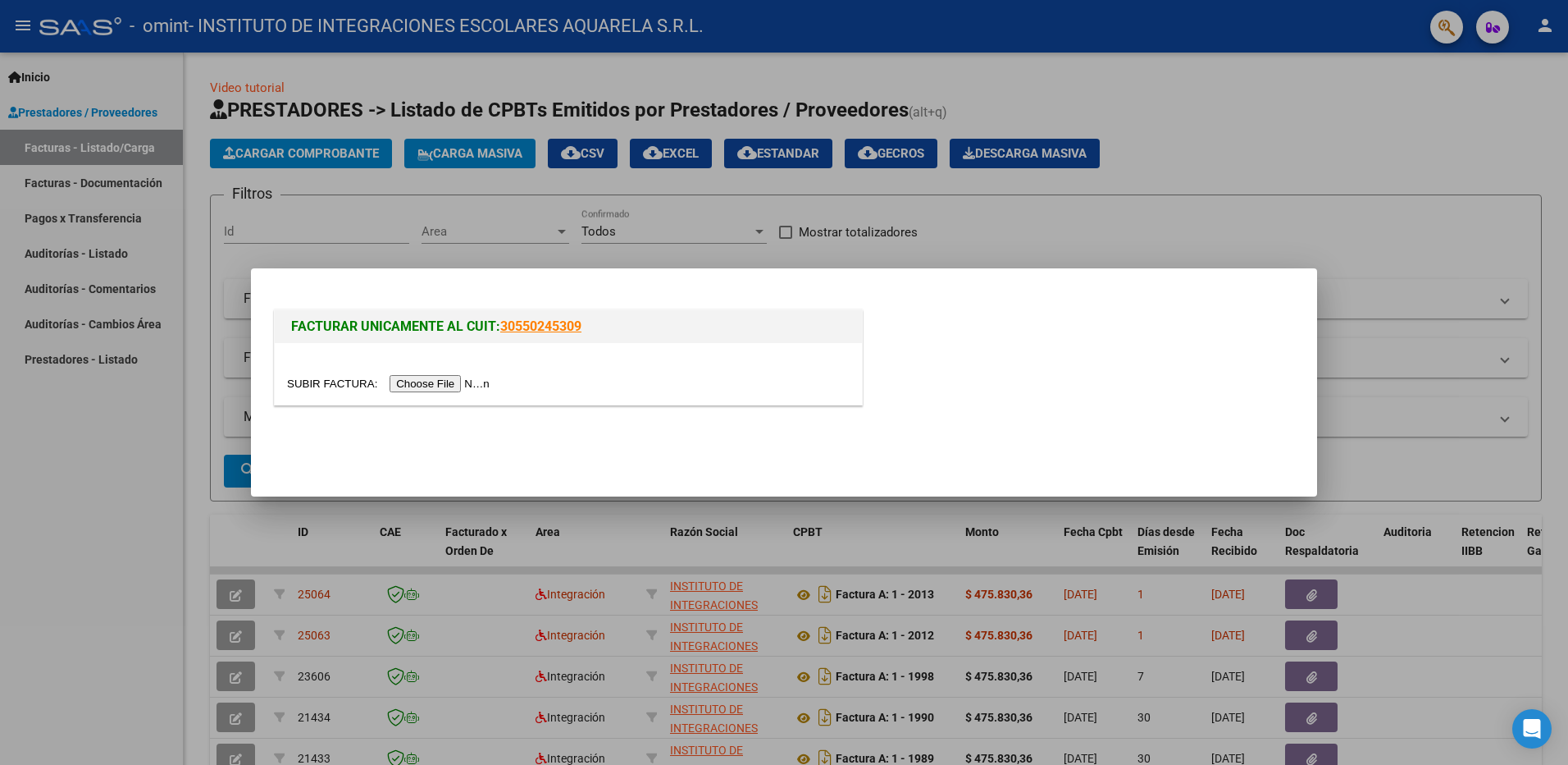
click at [425, 381] on input "file" at bounding box center [391, 383] width 208 height 17
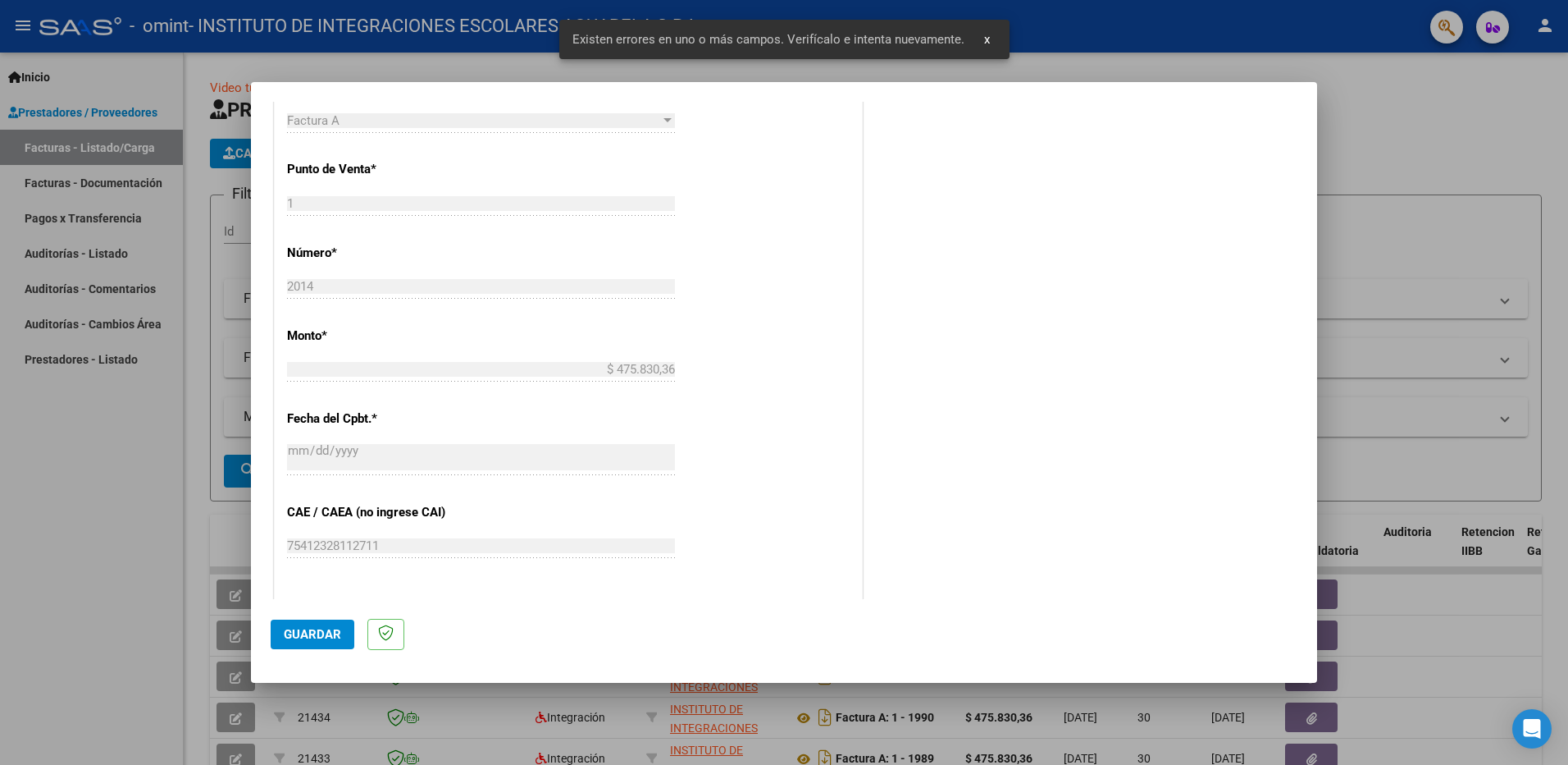
scroll to position [949, 0]
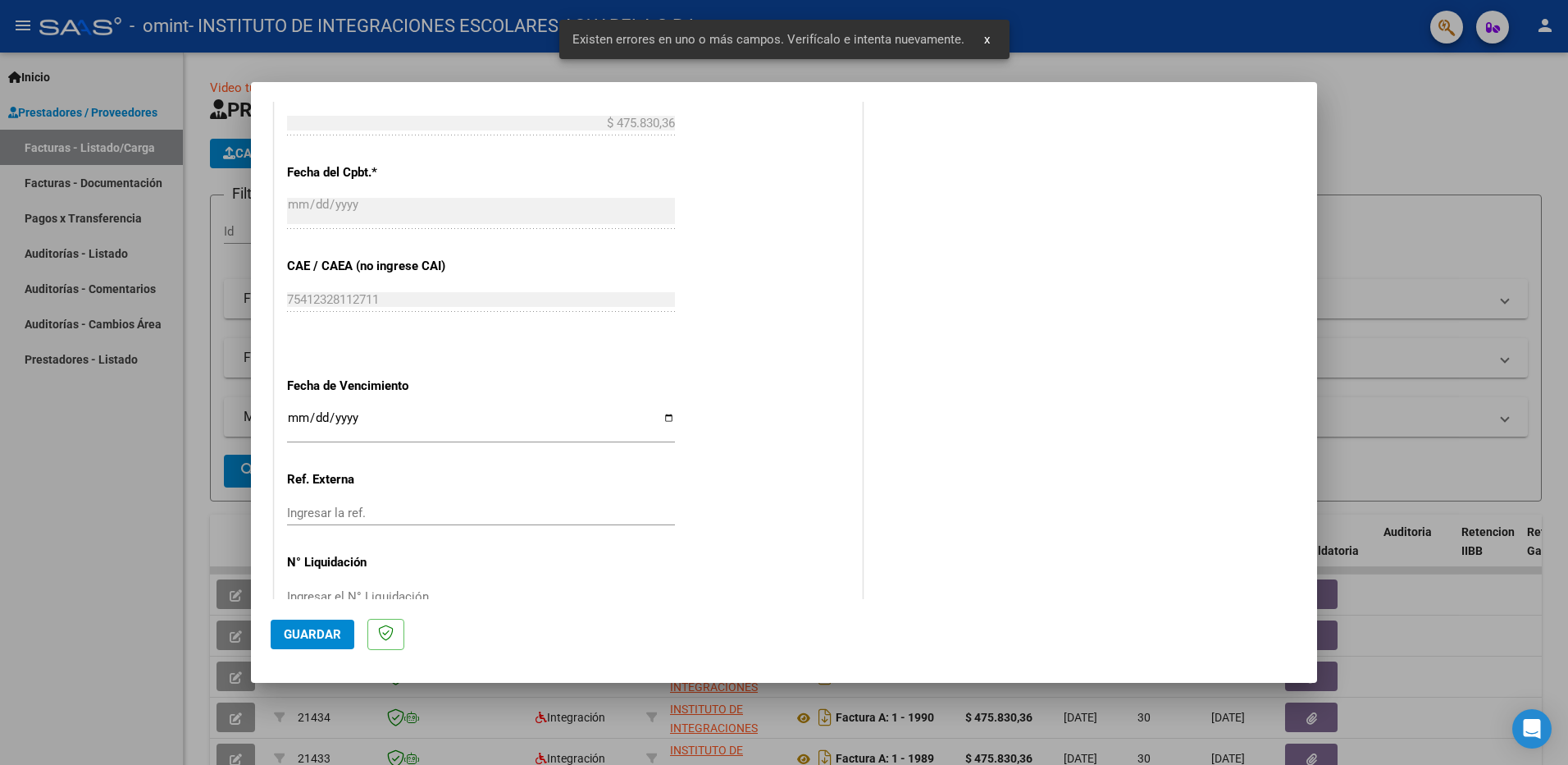
click at [663, 414] on input "Ingresar la fecha" at bounding box center [481, 424] width 388 height 26
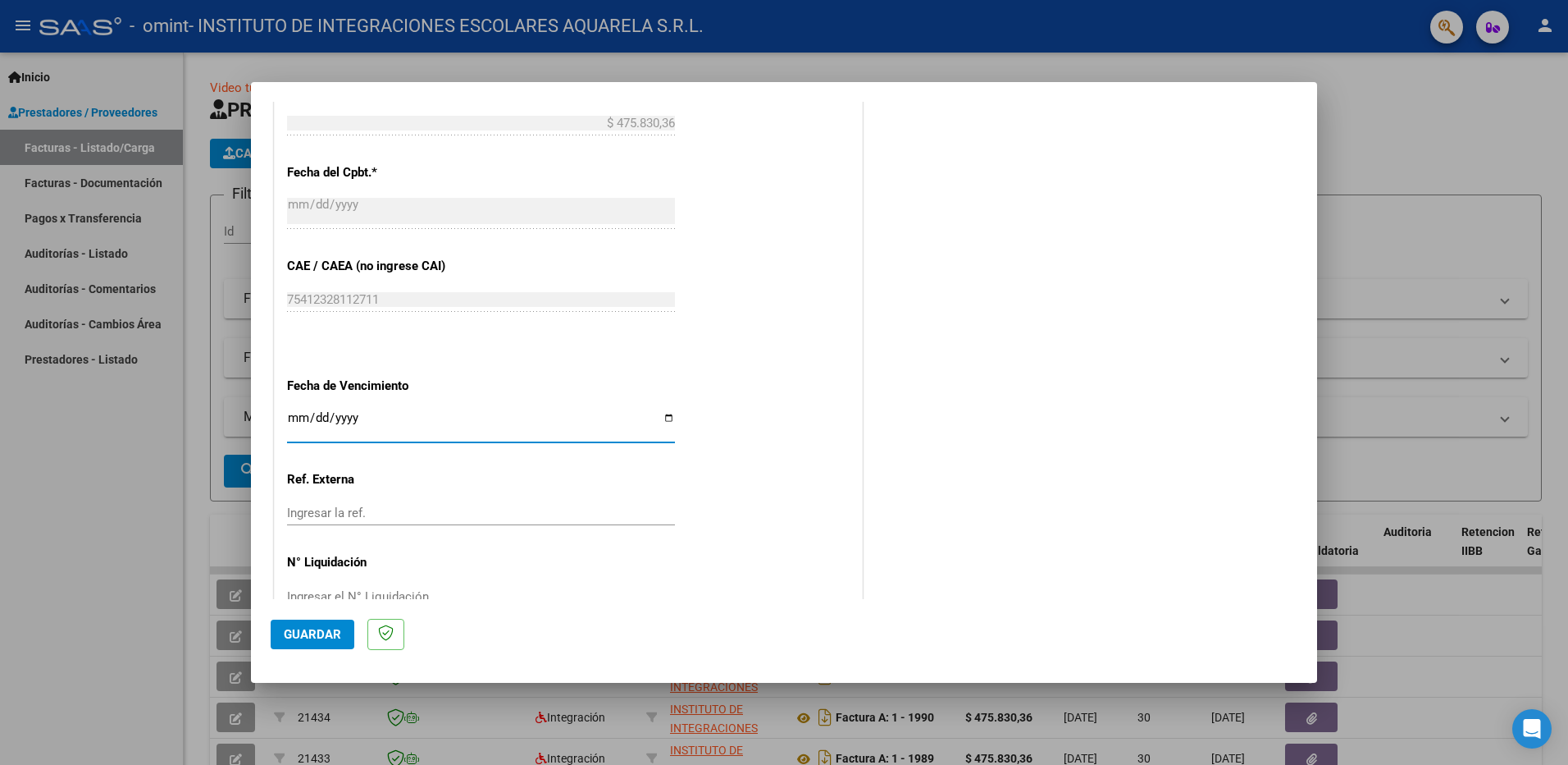
click at [659, 414] on input "[DATE]" at bounding box center [481, 424] width 388 height 26
type input "[DATE]"
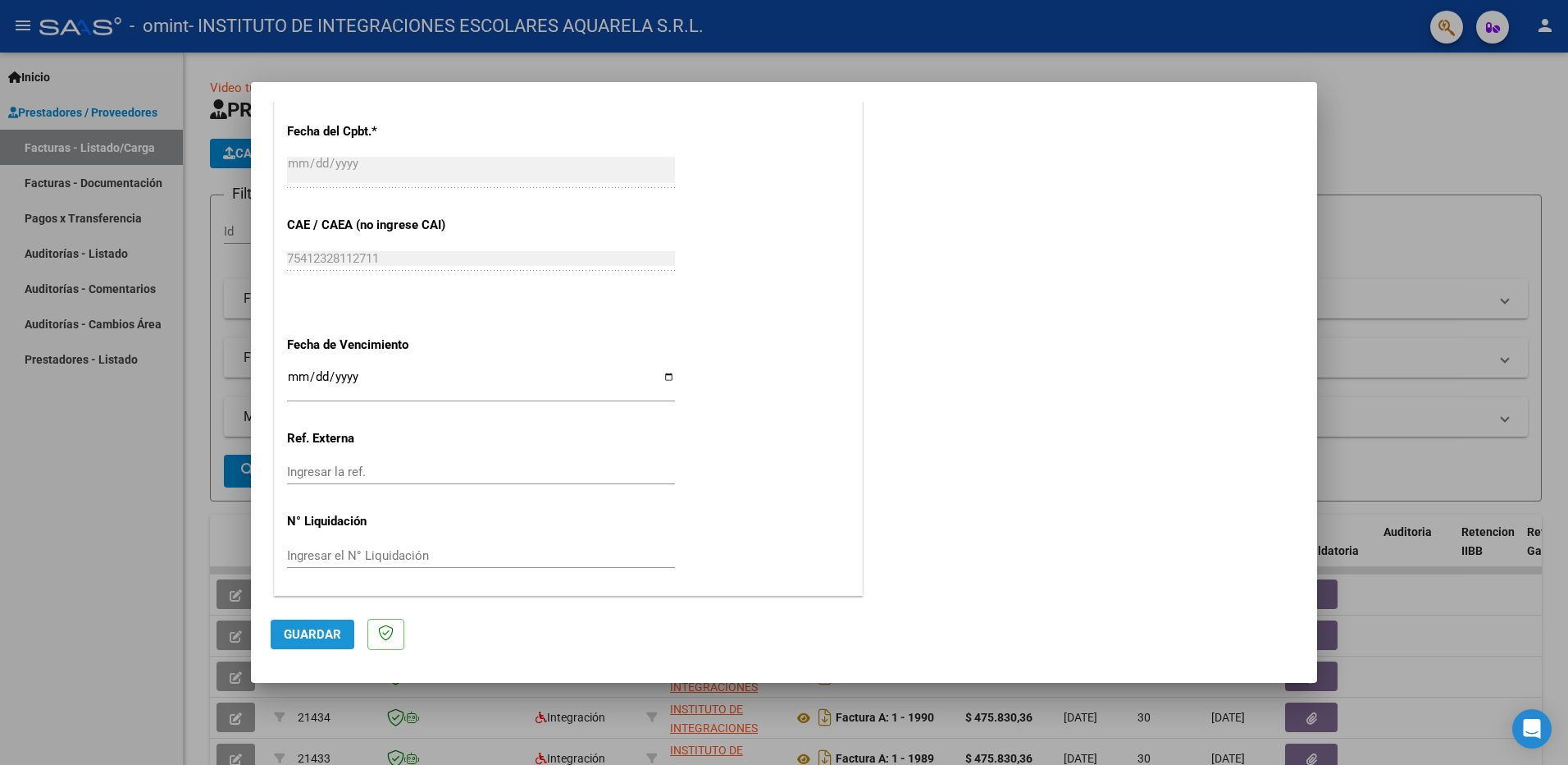
click at [303, 627] on span "Guardar" at bounding box center [312, 634] width 57 height 15
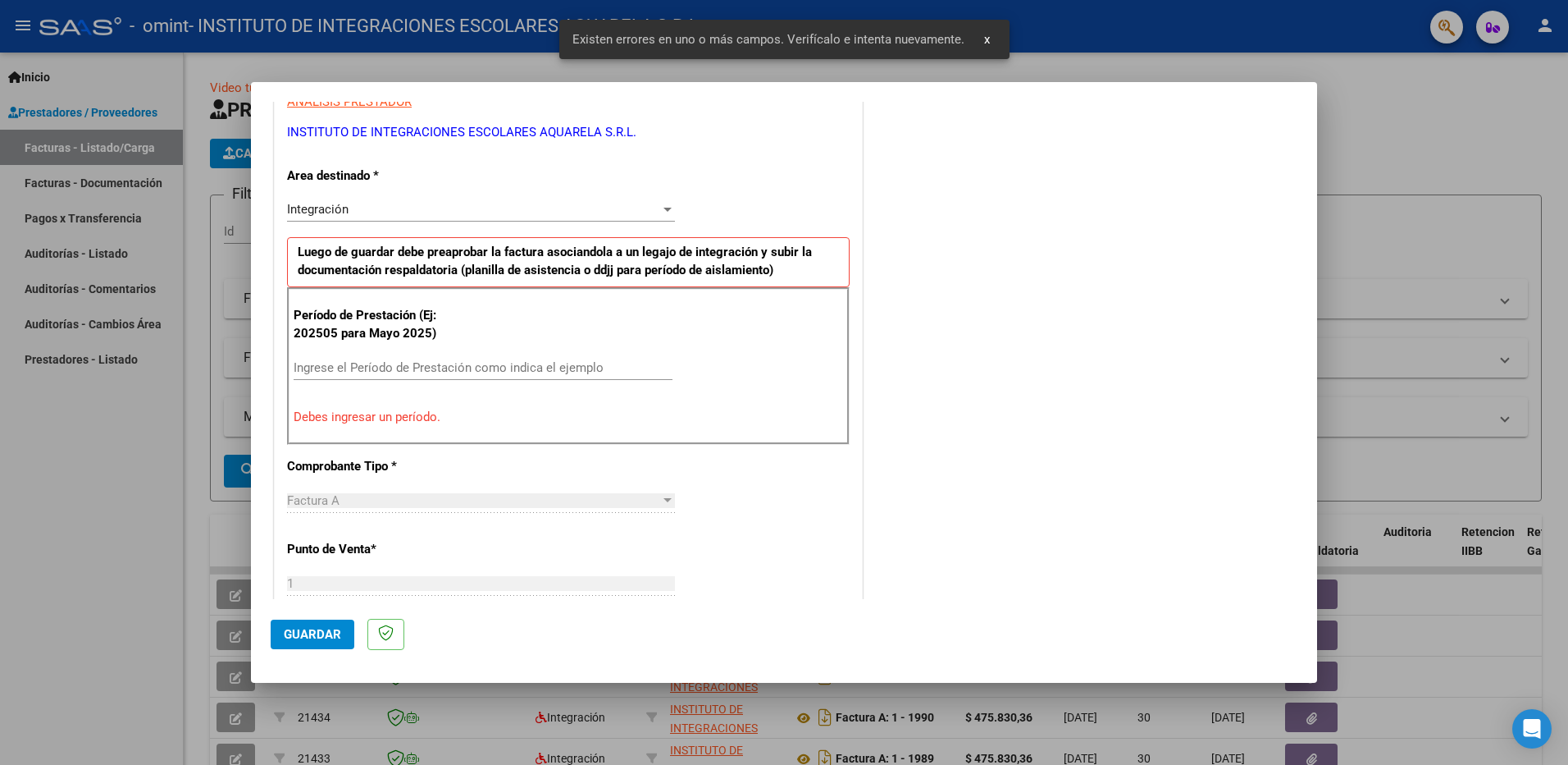
click at [336, 366] on input "Ingrese el Período de Prestación como indica el ejemplo" at bounding box center [483, 368] width 379 height 15
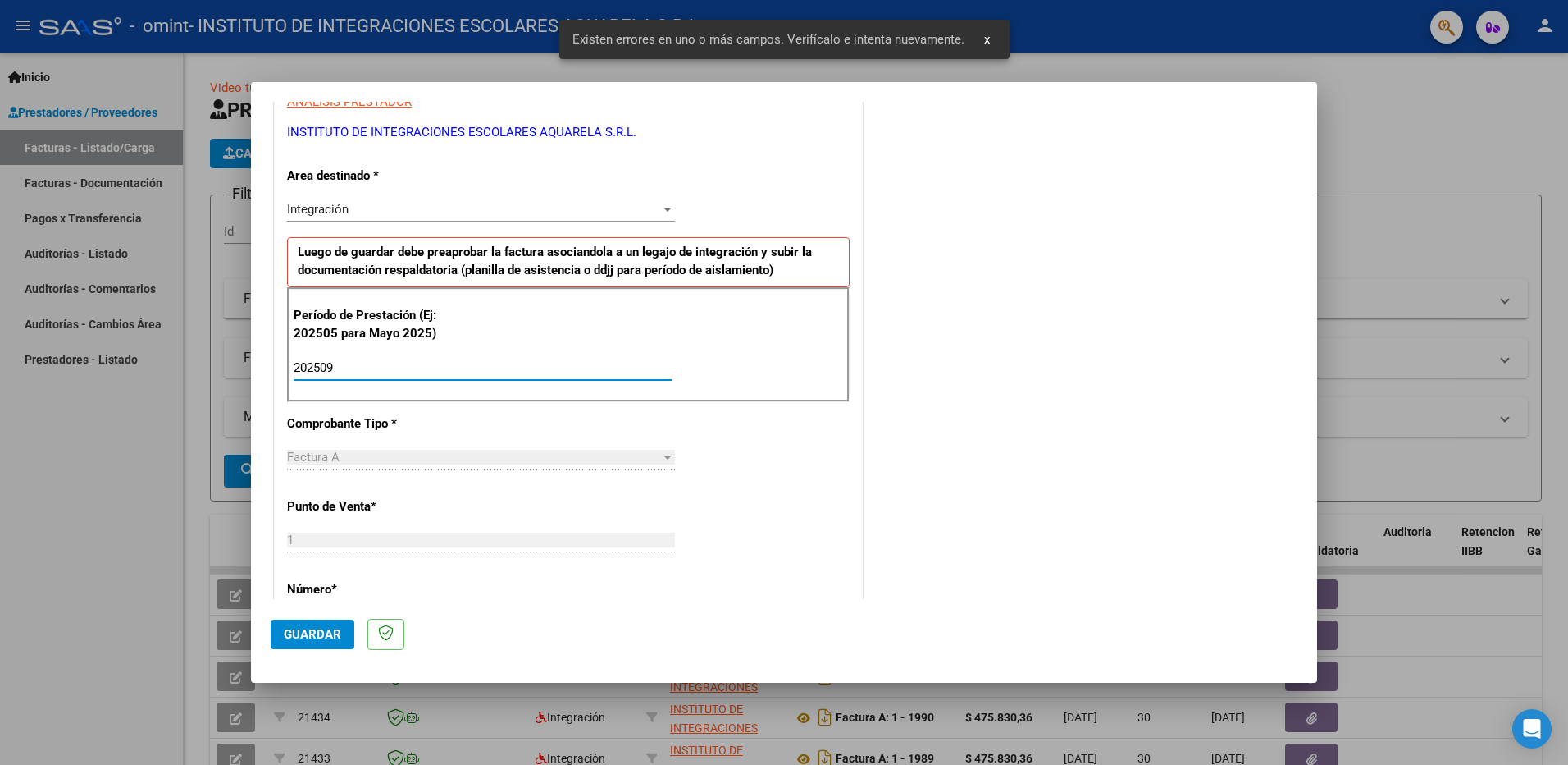
type input "202509"
click at [320, 633] on span "Guardar" at bounding box center [312, 634] width 57 height 15
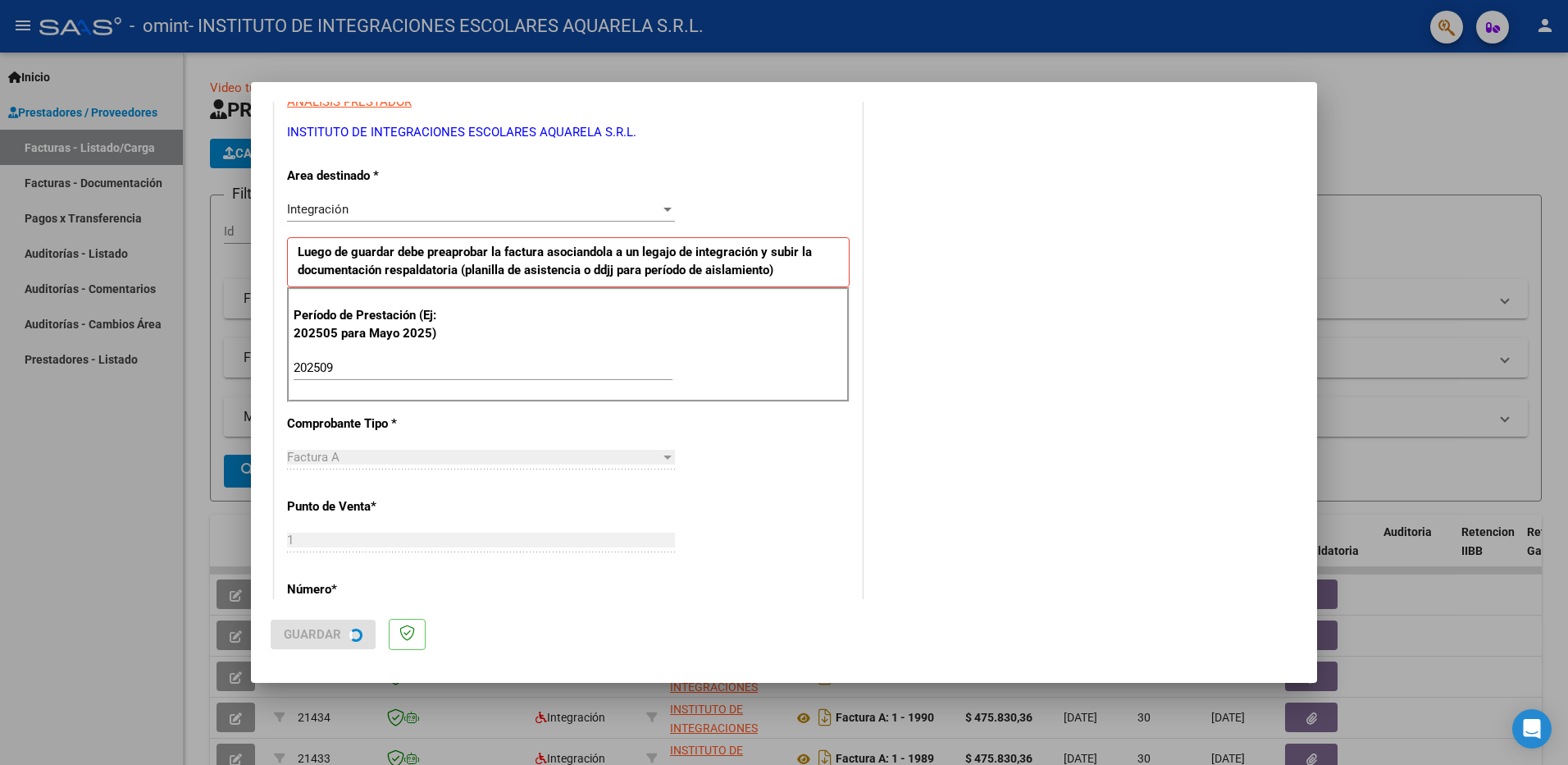
scroll to position [0, 0]
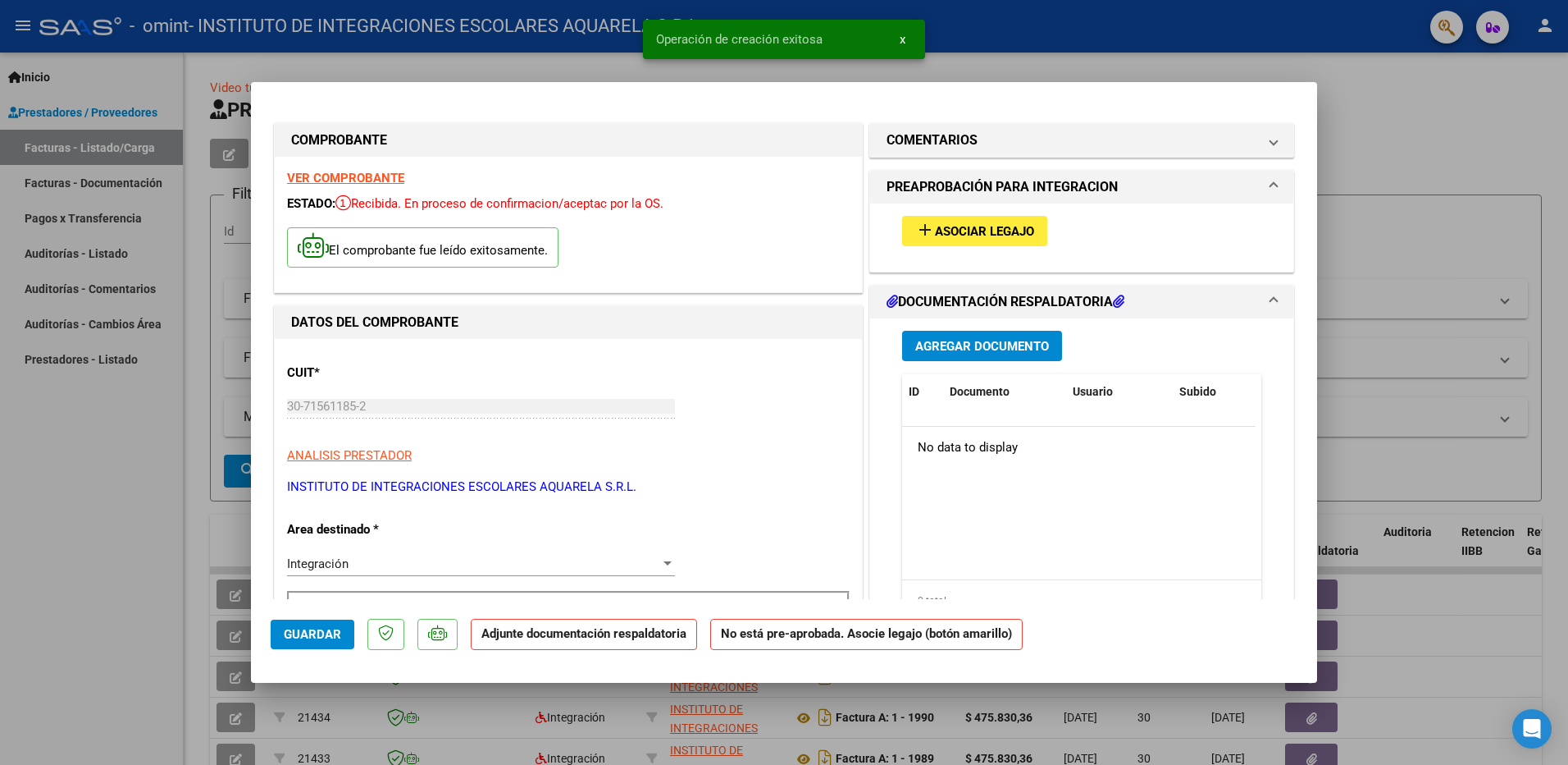
click at [1000, 227] on span "Asociar Legajo" at bounding box center [984, 231] width 99 height 15
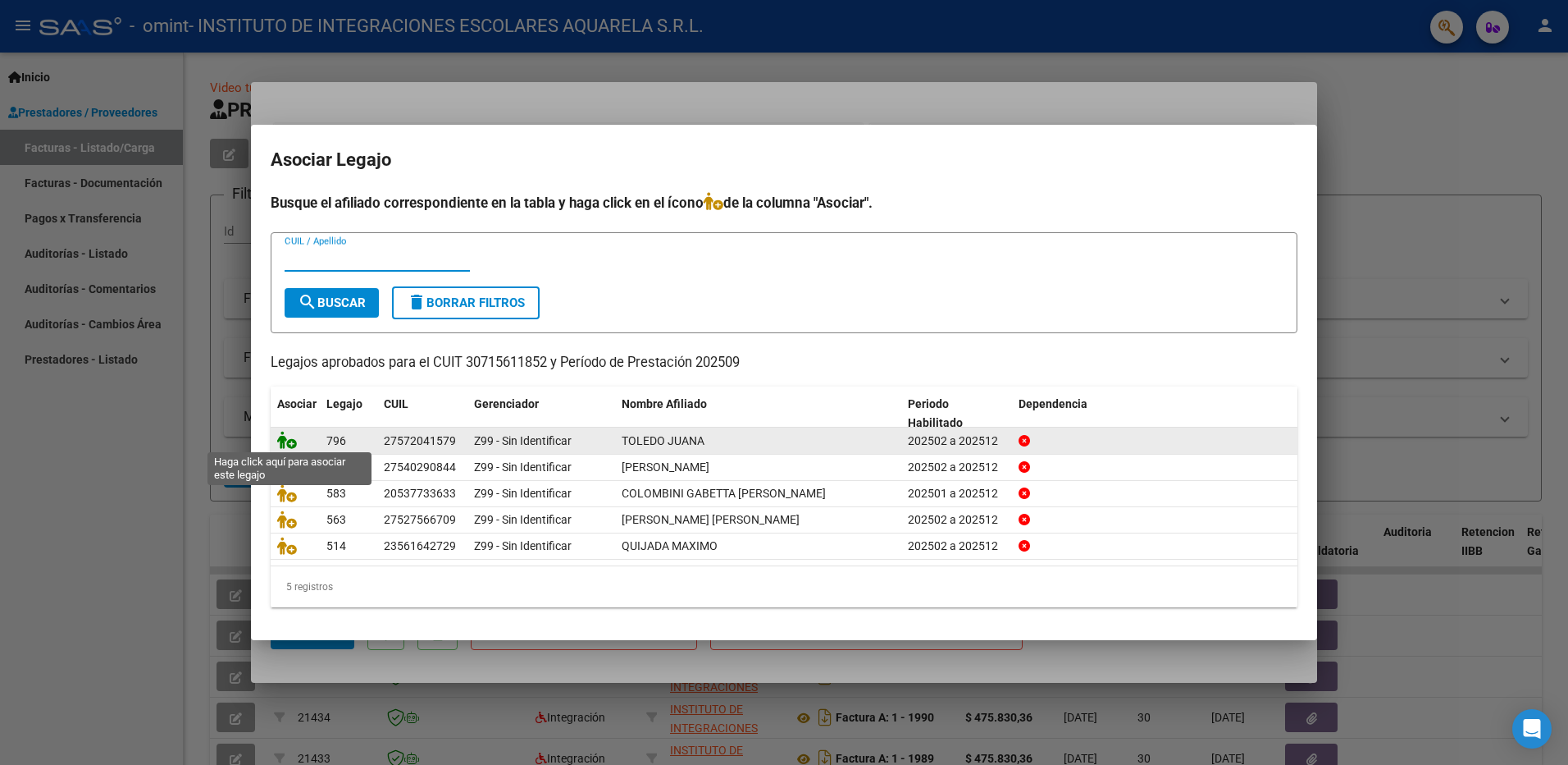
click at [289, 440] on icon at bounding box center [287, 440] width 20 height 18
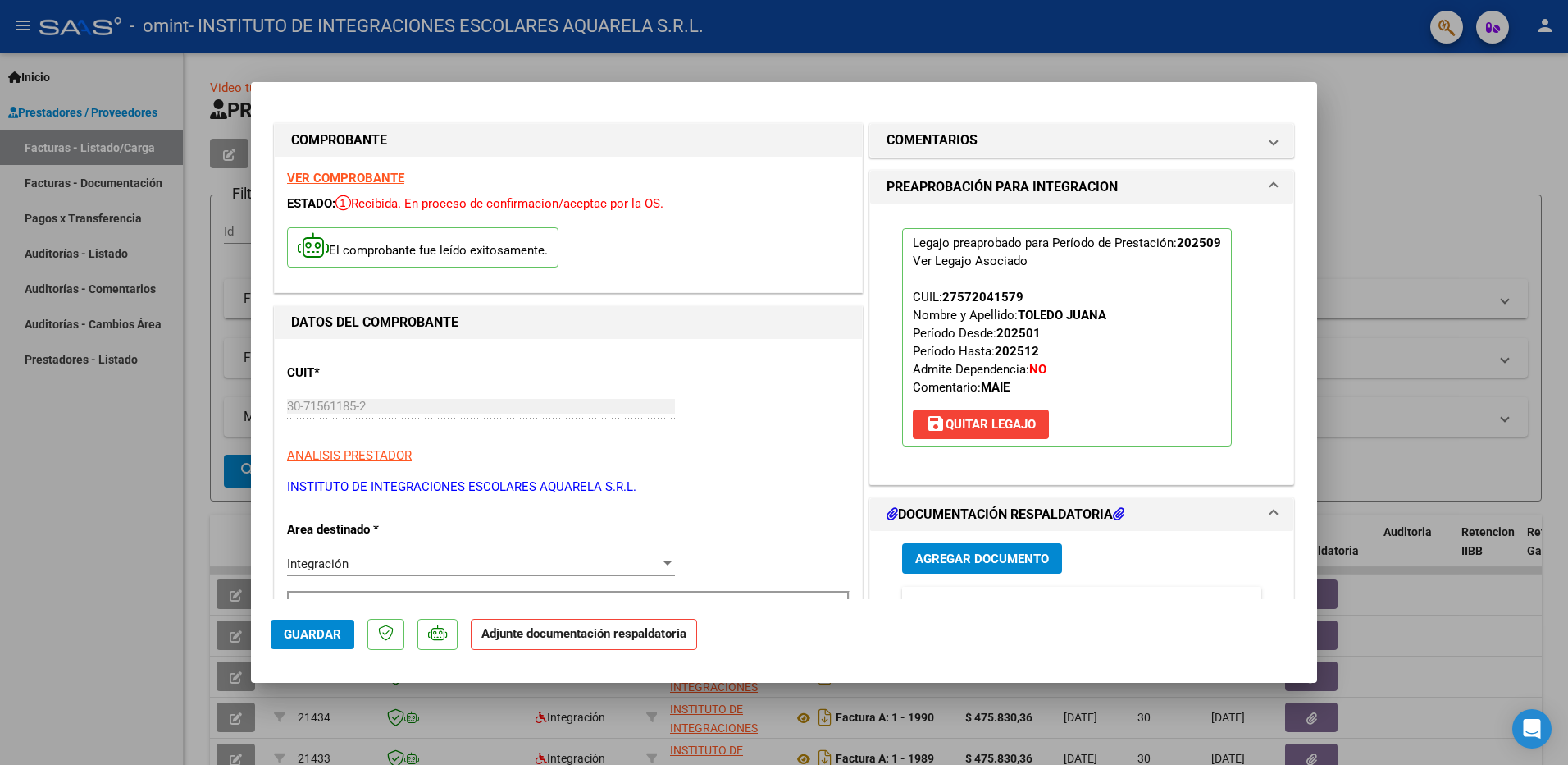
scroll to position [82, 0]
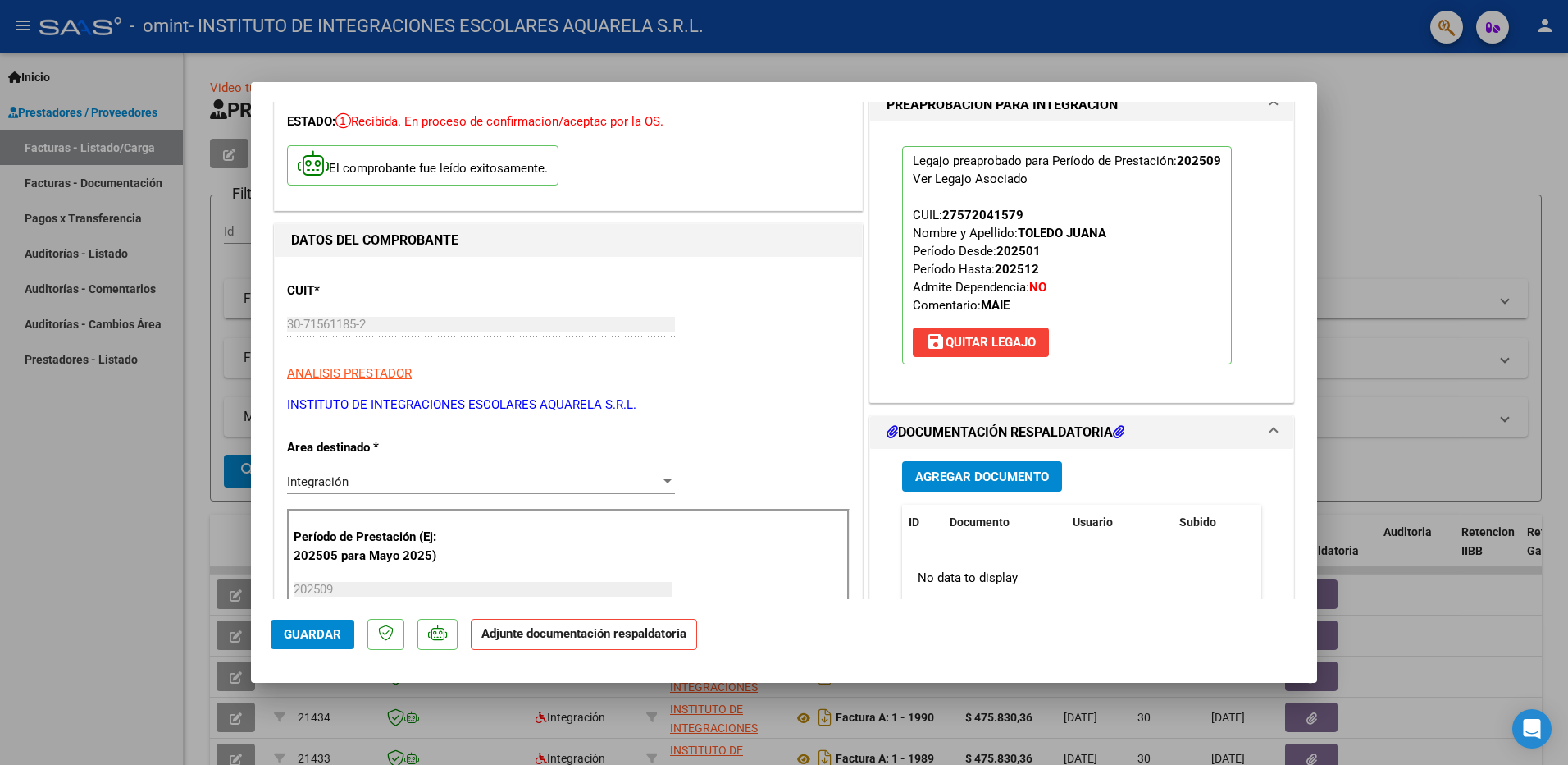
click at [934, 472] on span "Agregar Documento" at bounding box center [983, 477] width 134 height 15
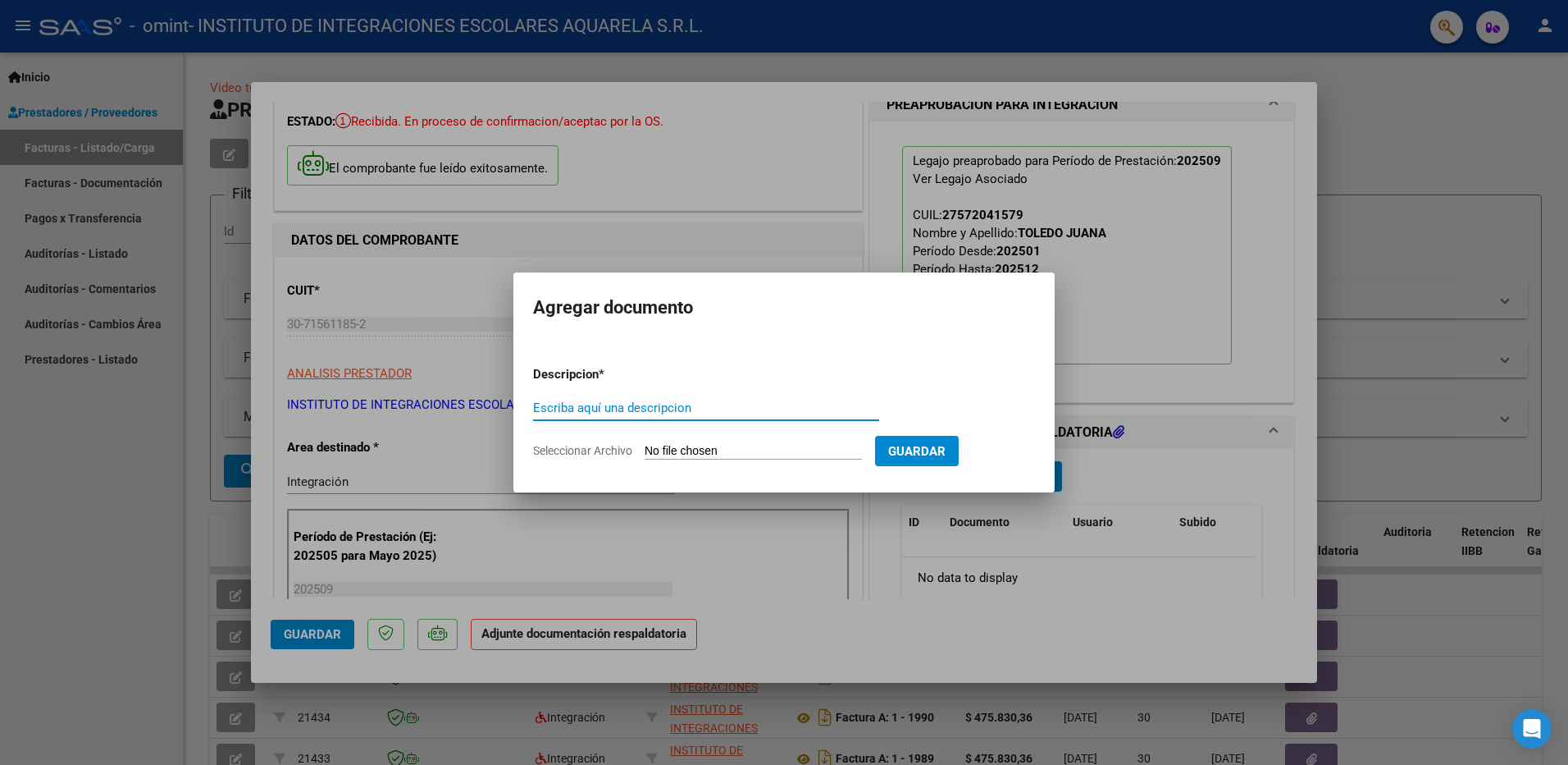
click at [615, 405] on input "Escriba aquí una descripcion" at bounding box center [706, 408] width 346 height 15
type input "asistencia"
click at [555, 452] on span "Seleccionar Archivo" at bounding box center [582, 450] width 99 height 13
click at [644, 452] on input "Seleccionar Archivo" at bounding box center [753, 451] width 218 height 15
type input "C:\fakepath\toledo199.pdf"
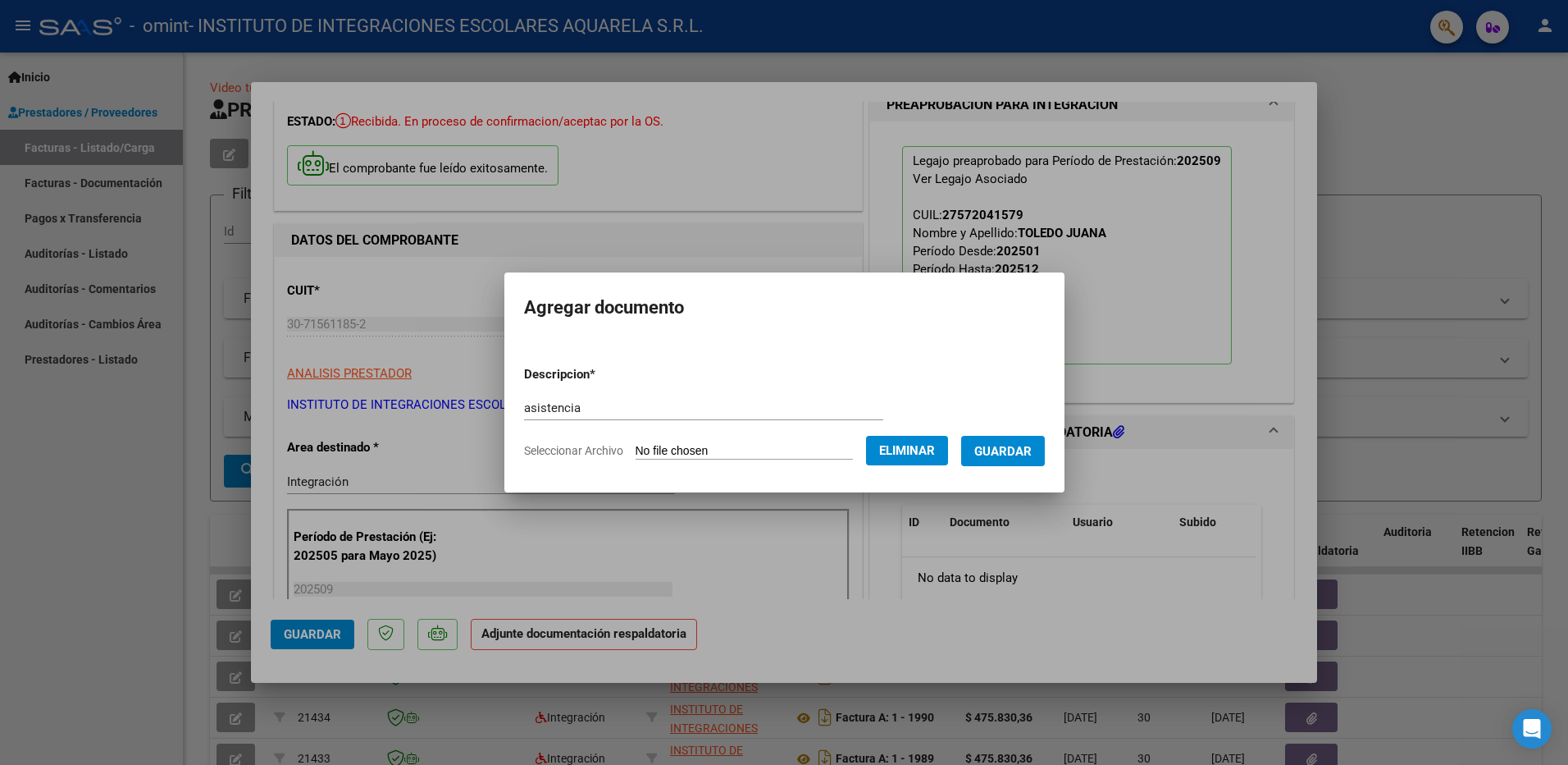
click at [1022, 447] on span "Guardar" at bounding box center [1003, 451] width 57 height 15
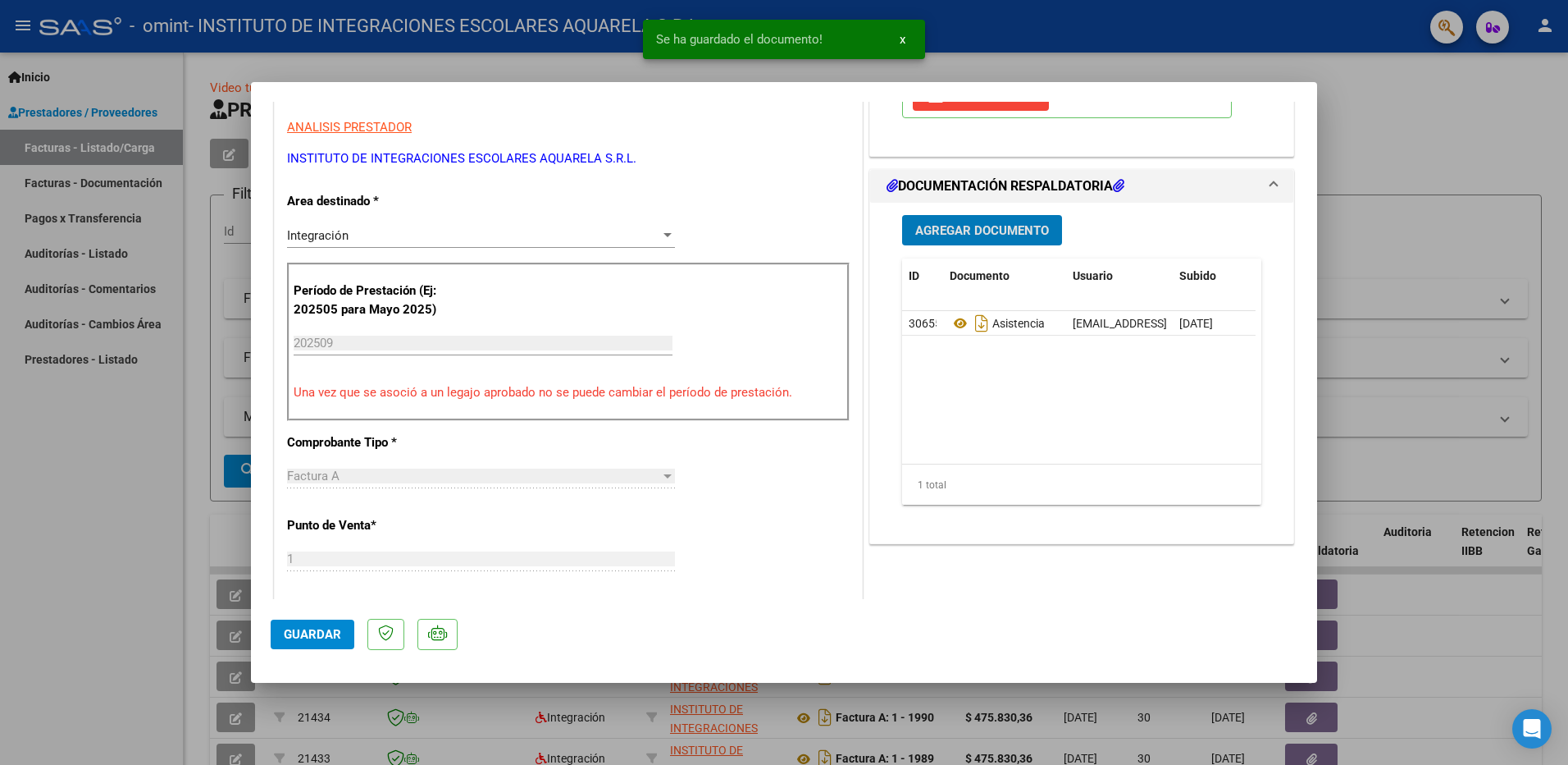
scroll to position [493, 0]
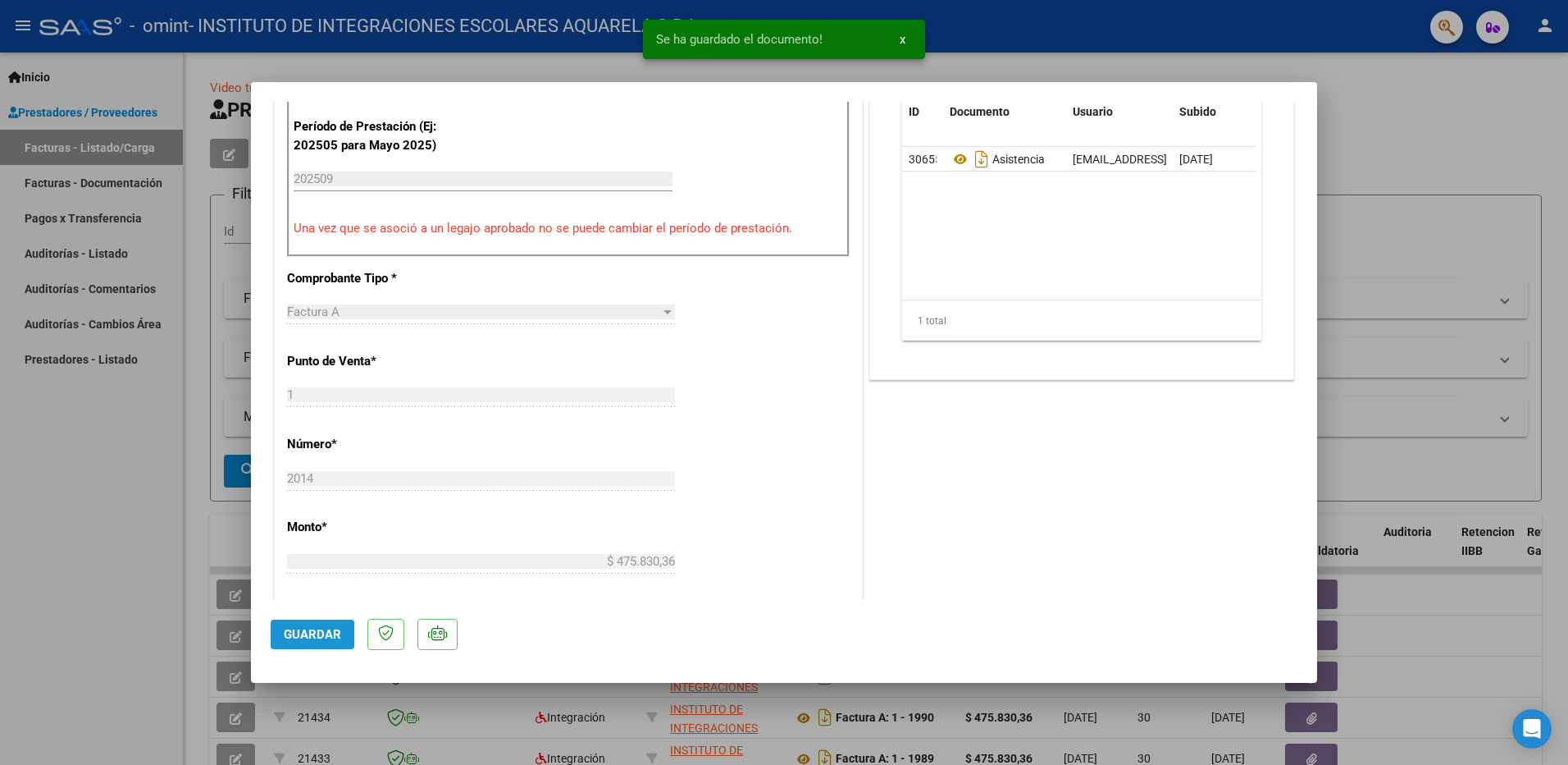
click at [318, 634] on span "Guardar" at bounding box center [312, 634] width 57 height 15
click at [78, 574] on div at bounding box center [784, 382] width 1568 height 765
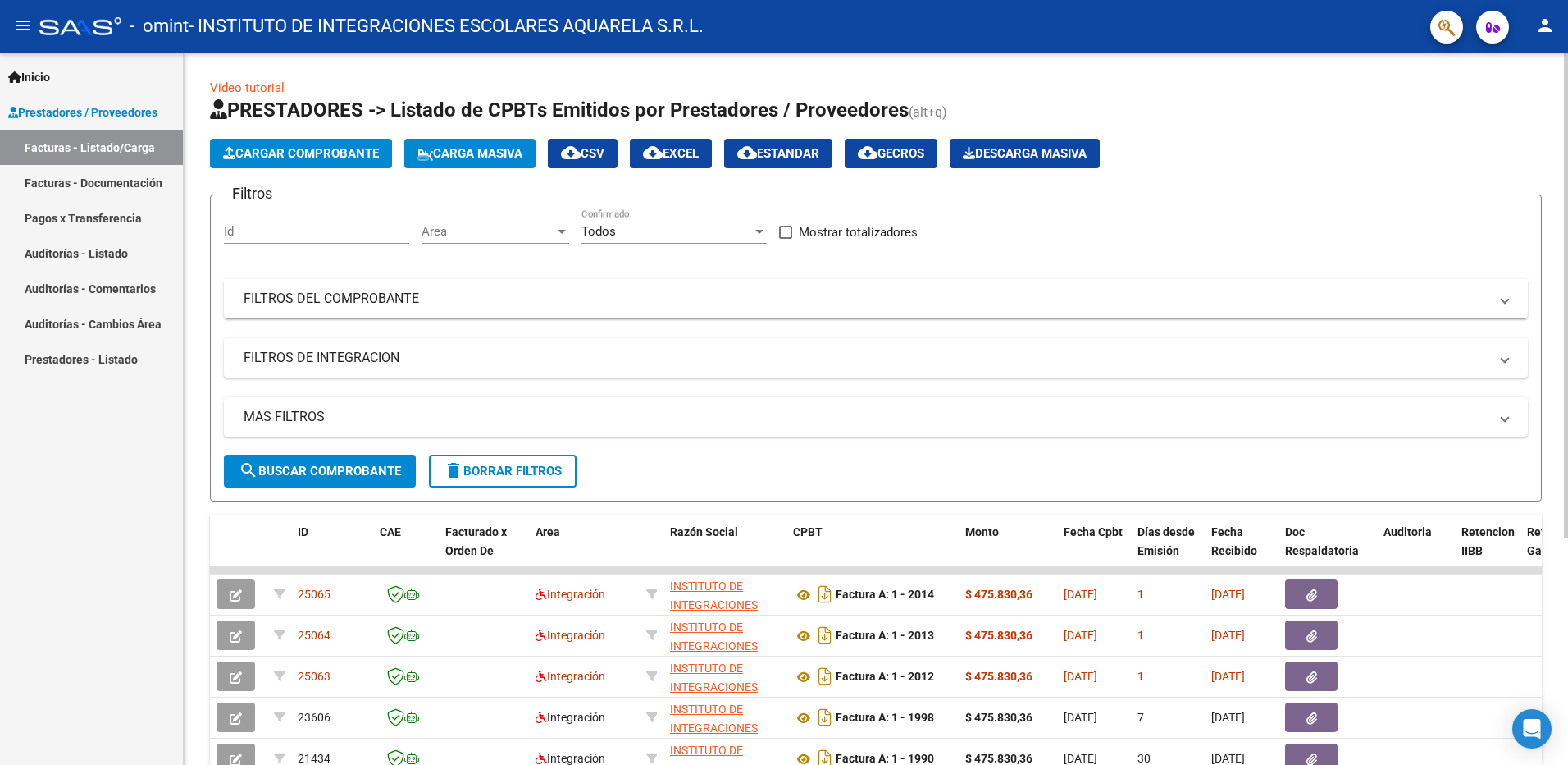
click at [327, 151] on span "Cargar Comprobante" at bounding box center [301, 154] width 156 height 15
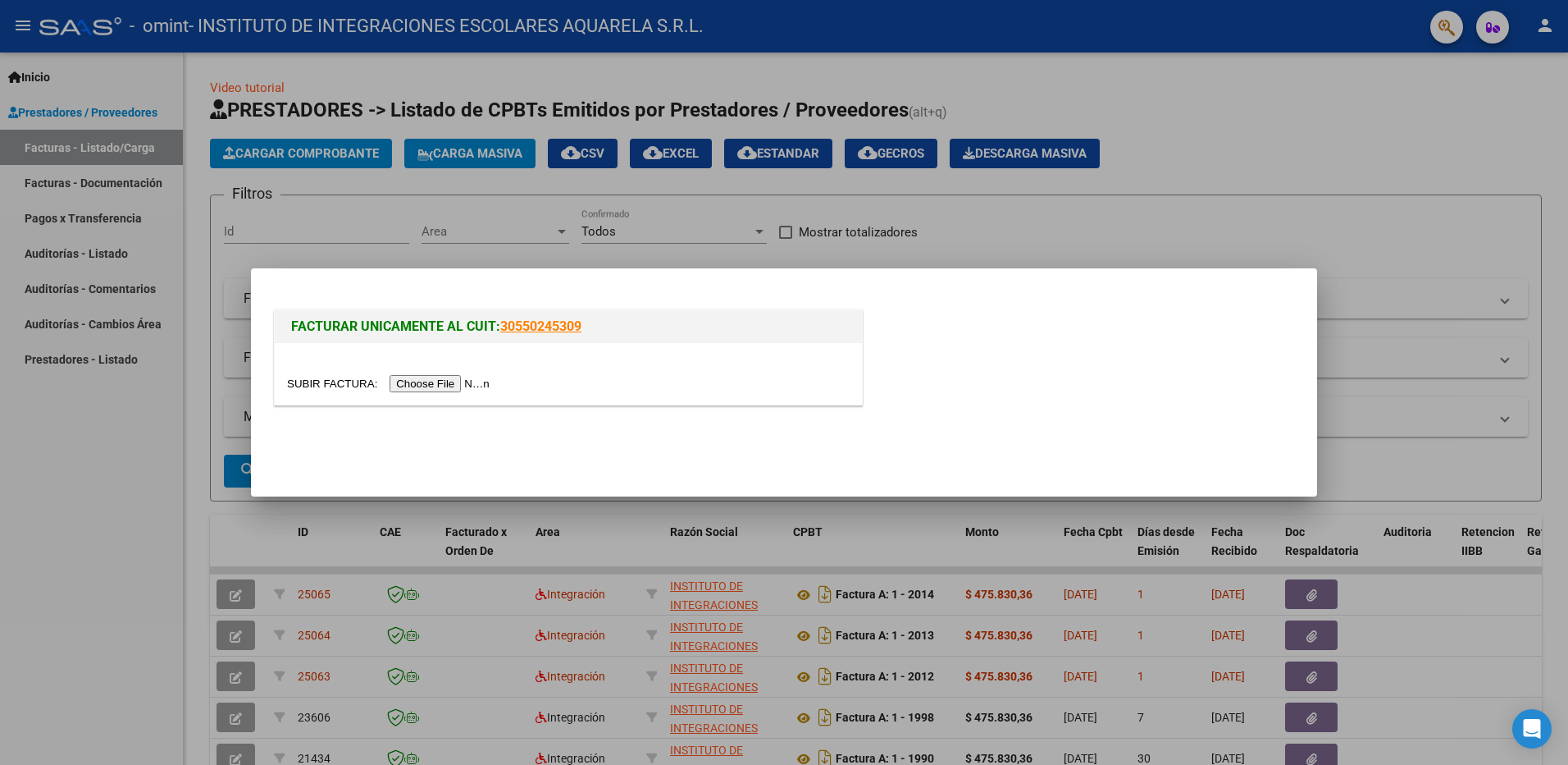
click at [427, 385] on input "file" at bounding box center [391, 383] width 208 height 17
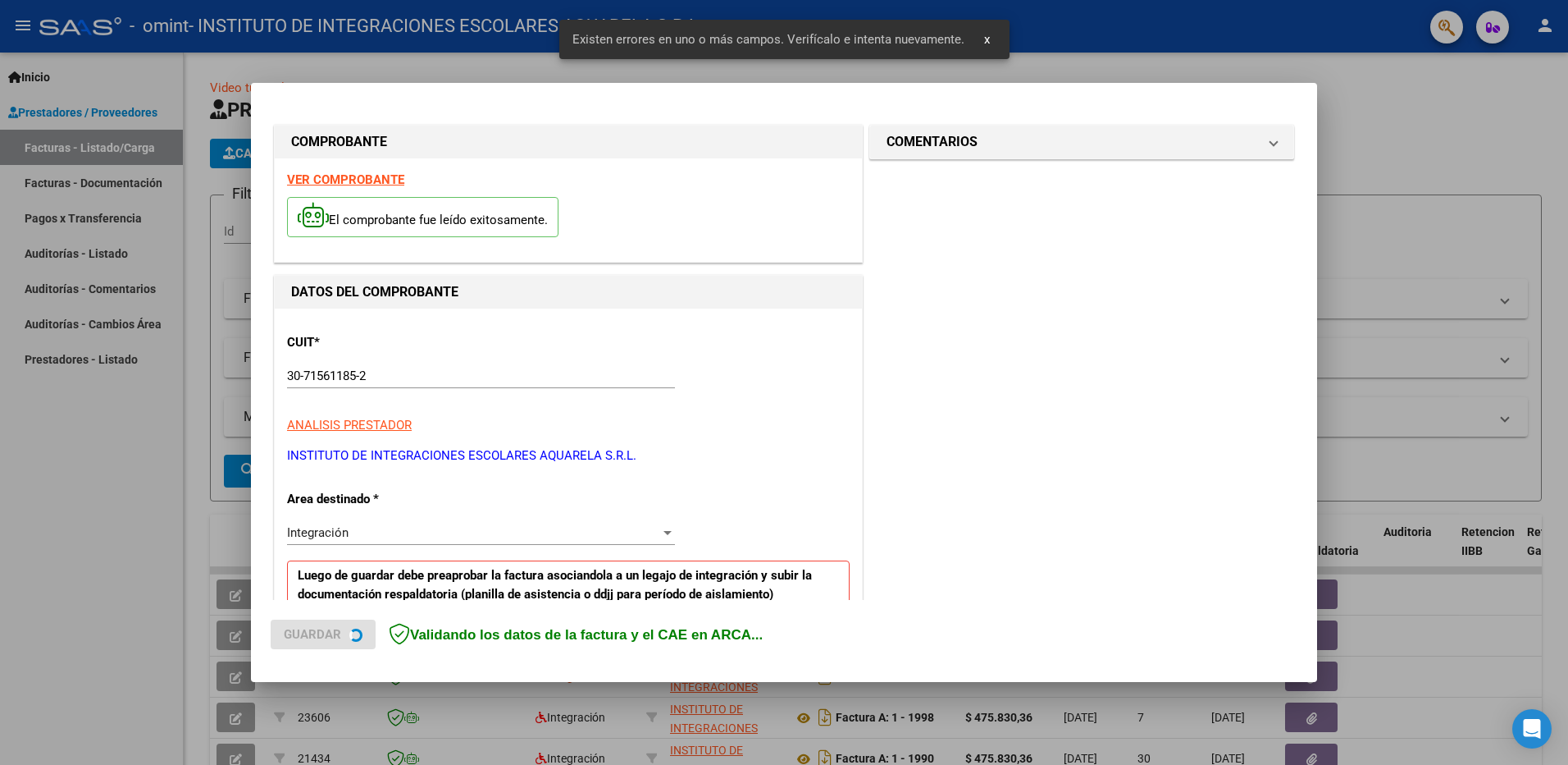
scroll to position [292, 0]
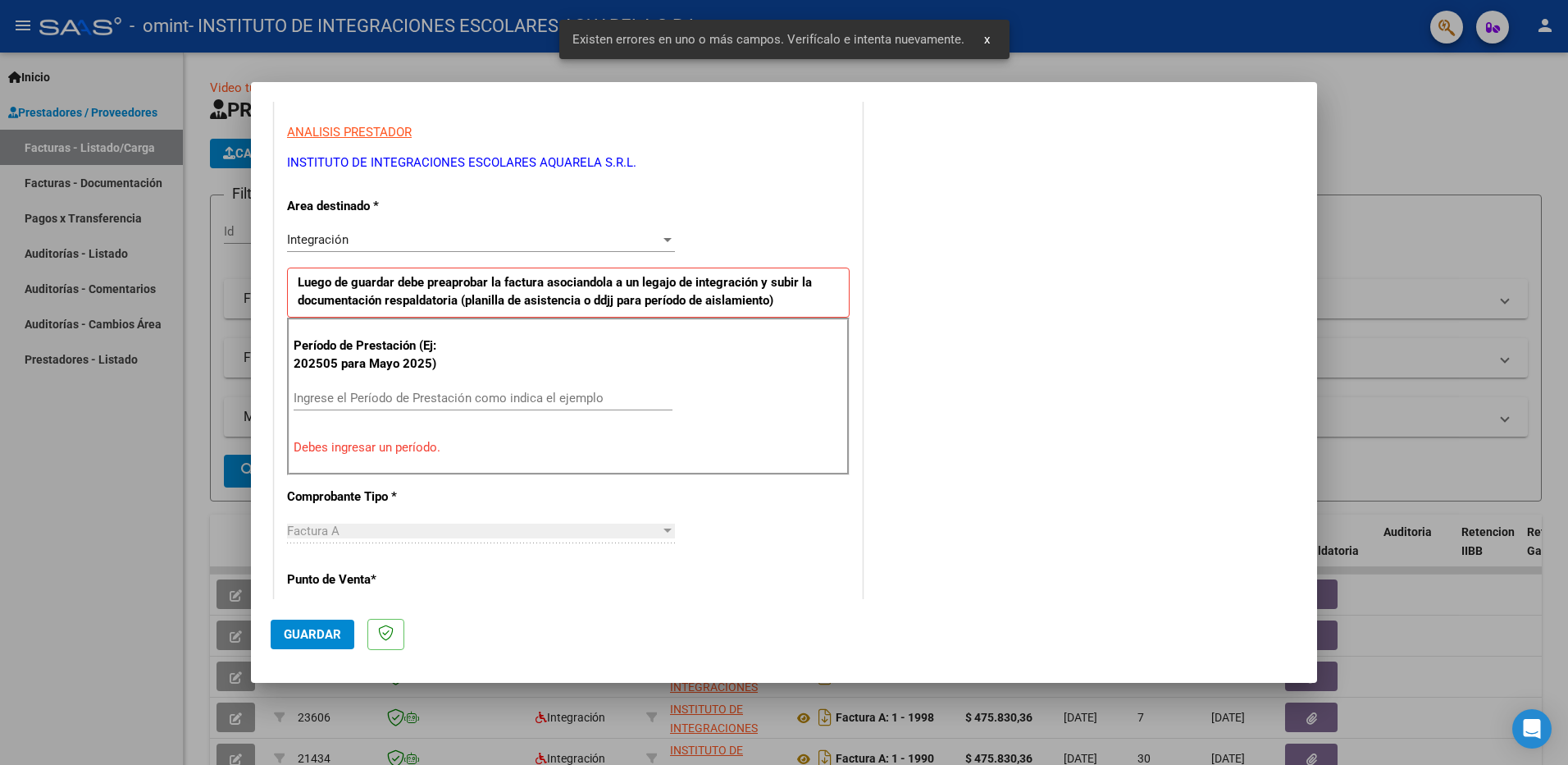
click at [331, 397] on input "Ingrese el Período de Prestación como indica el ejemplo" at bounding box center [483, 398] width 379 height 15
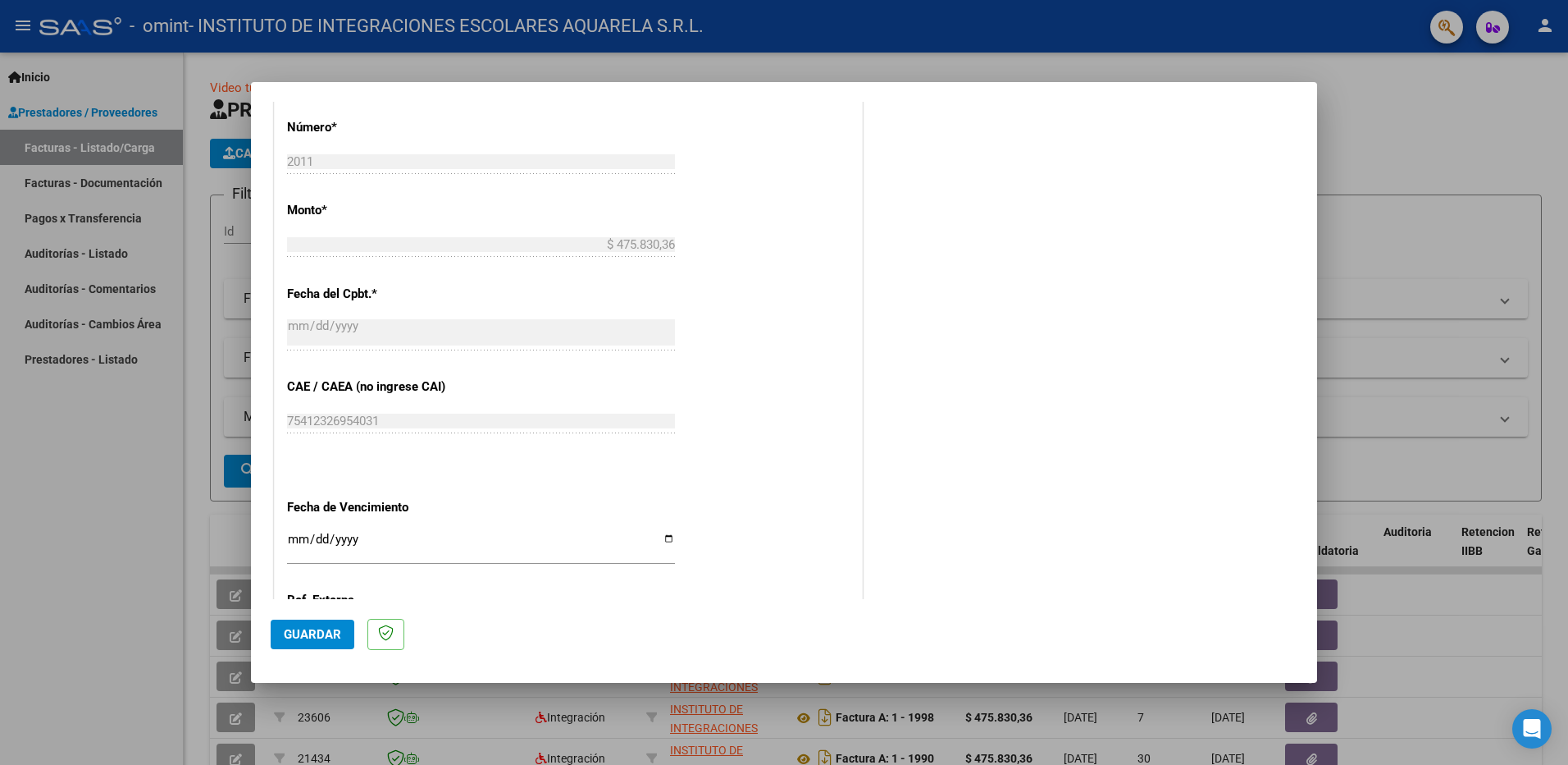
scroll to position [947, 0]
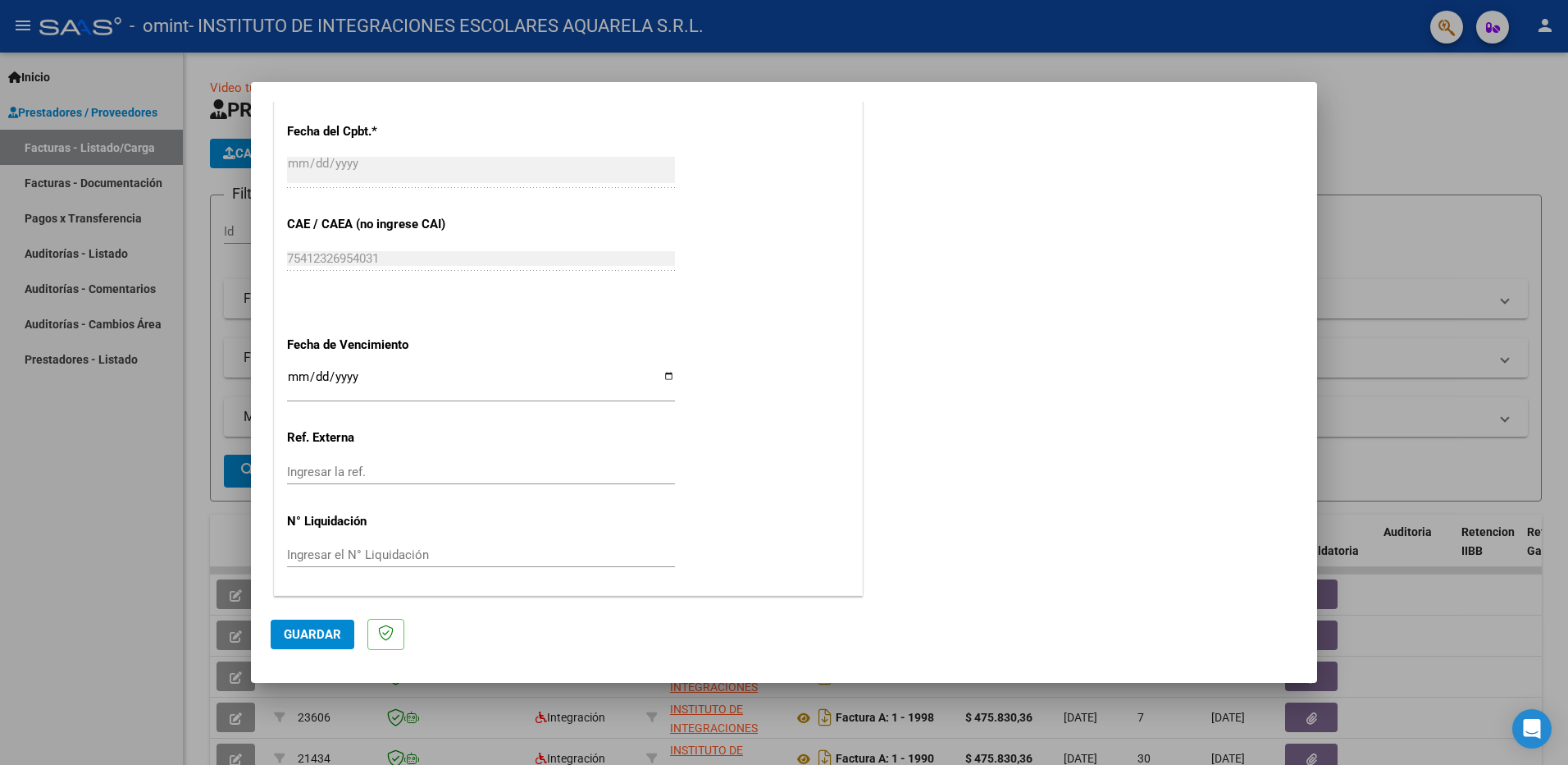
type input "202509"
click at [663, 372] on input "Ingresar la fecha" at bounding box center [481, 383] width 388 height 26
type input "[DATE]"
click at [306, 636] on span "Guardar" at bounding box center [312, 634] width 57 height 15
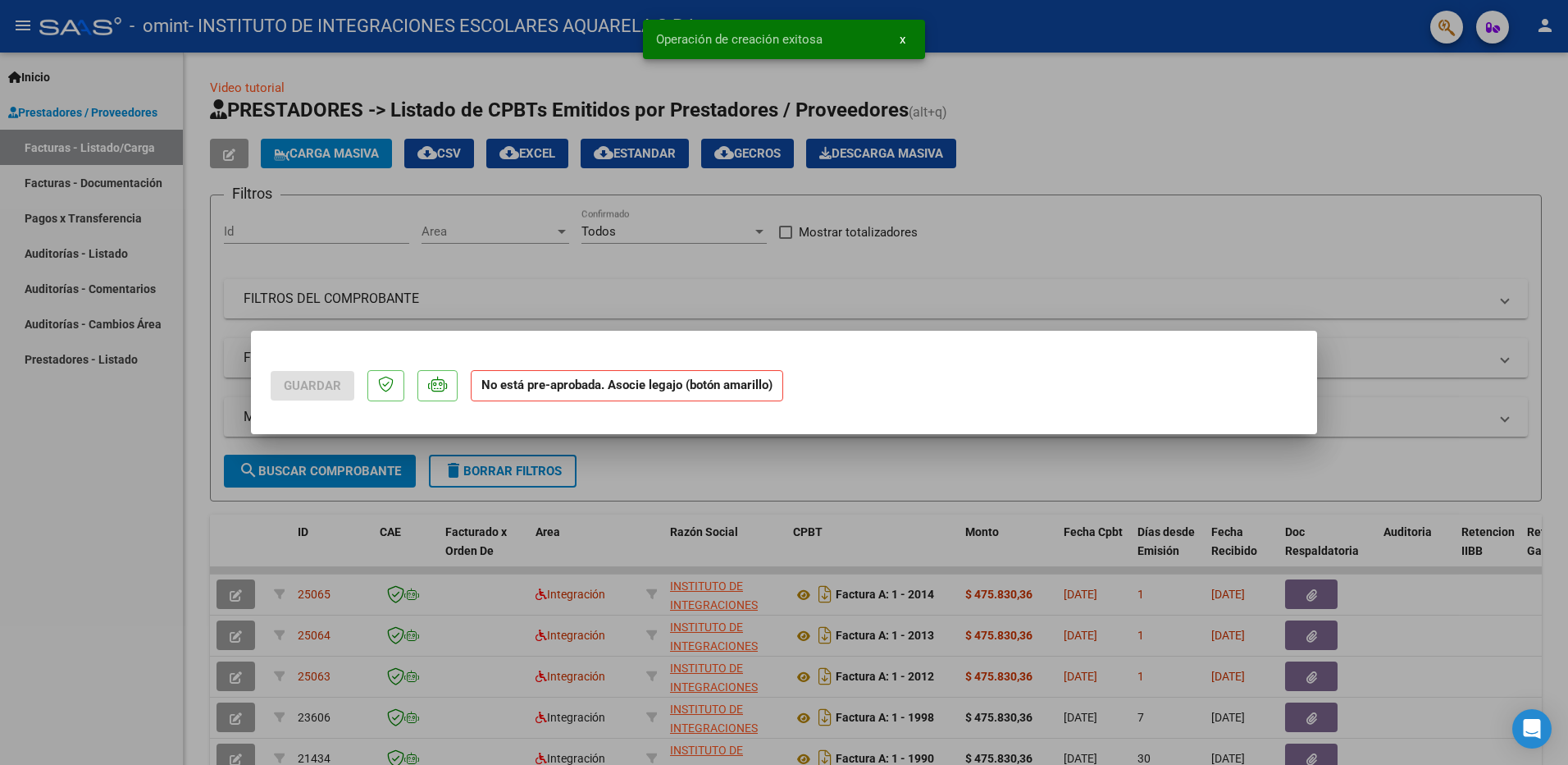
scroll to position [0, 0]
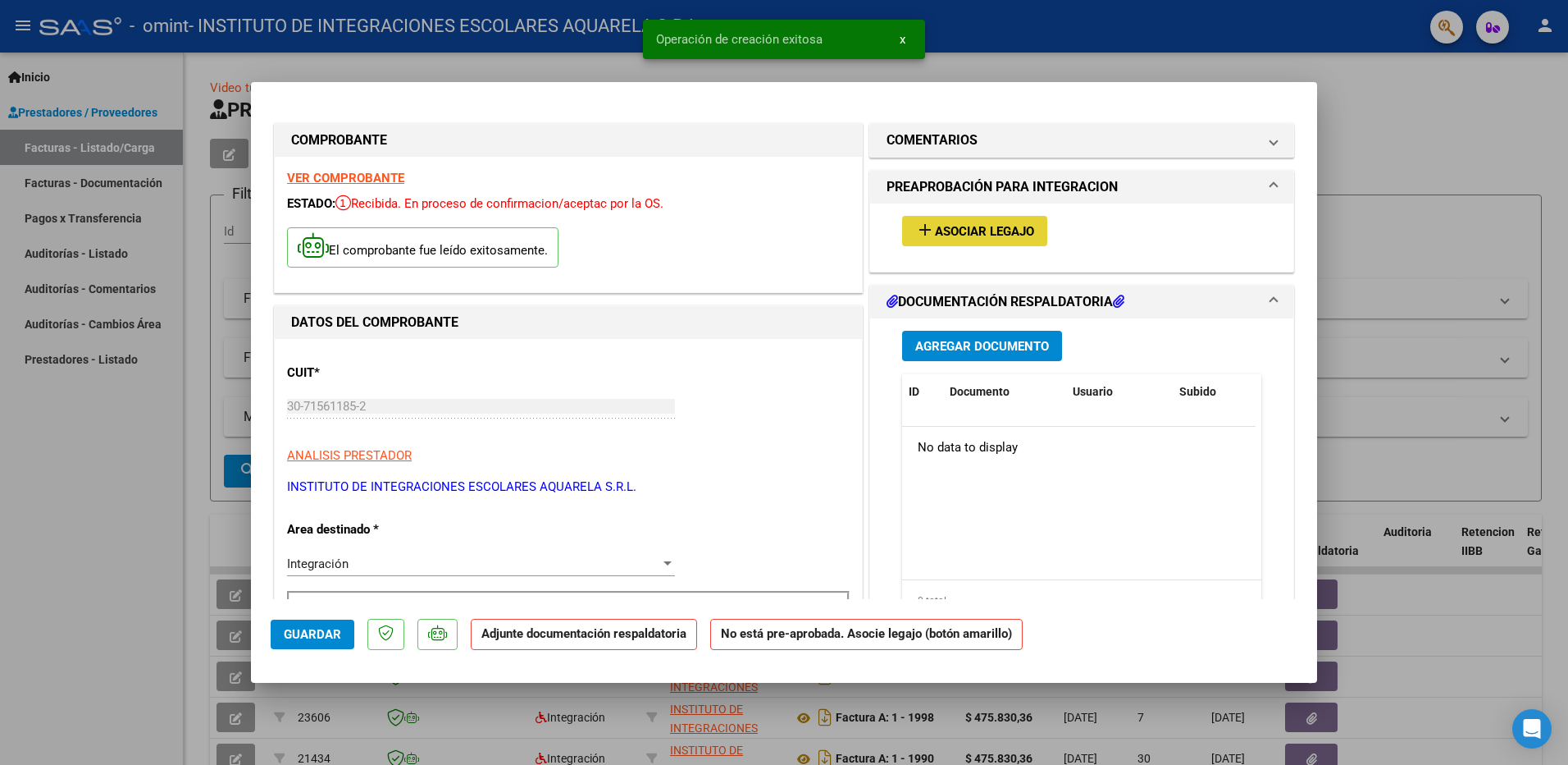
click at [971, 226] on span "Asociar Legajo" at bounding box center [984, 231] width 99 height 15
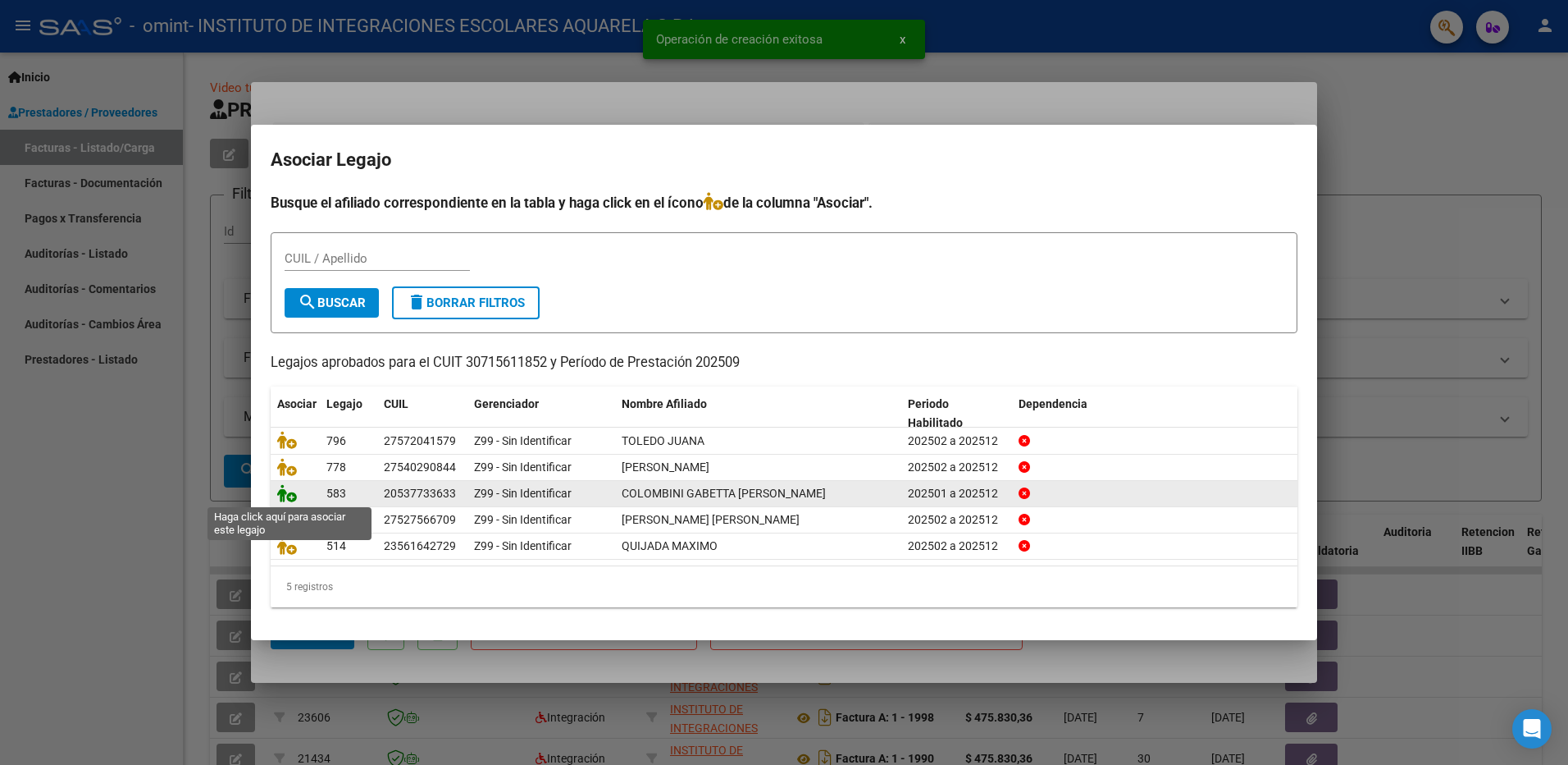
click at [283, 493] on icon at bounding box center [287, 493] width 20 height 18
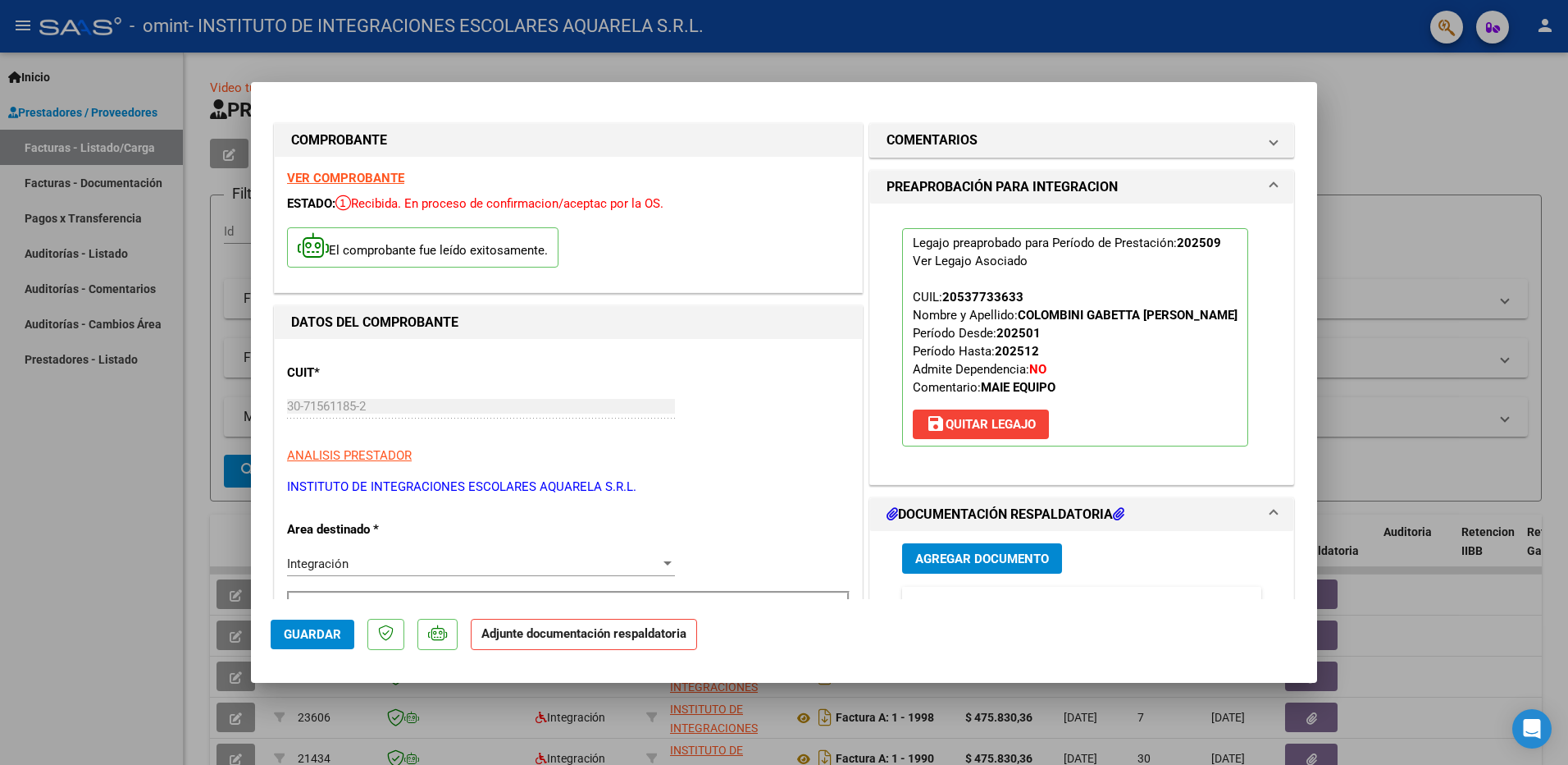
click at [927, 566] on span "Agregar Documento" at bounding box center [983, 559] width 134 height 15
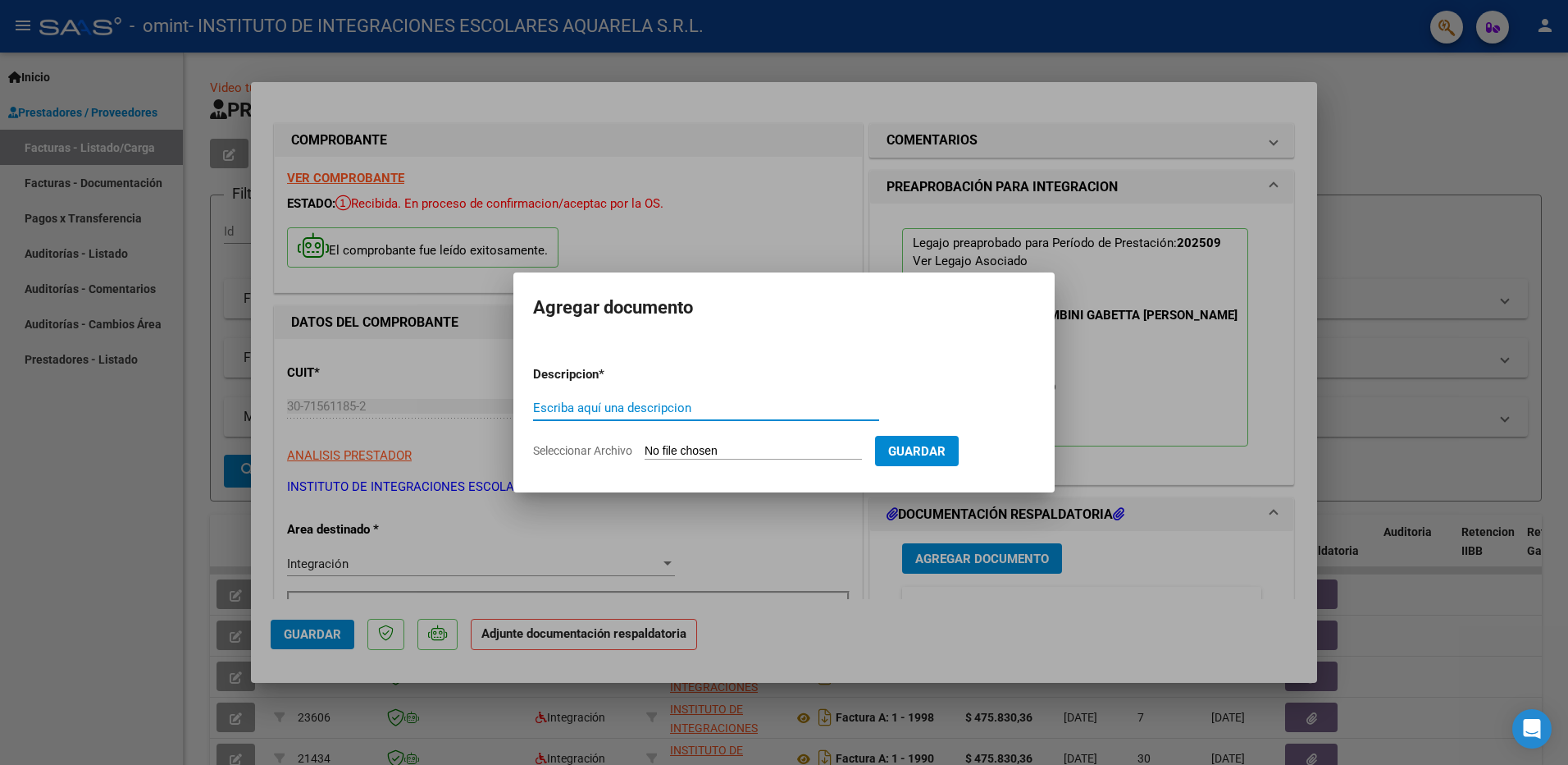
click at [635, 409] on input "Escriba aquí una descripcion" at bounding box center [706, 408] width 346 height 15
type input "asistencia"
click at [598, 450] on span "Seleccionar Archivo" at bounding box center [582, 450] width 99 height 13
click at [644, 450] on input "Seleccionar Archivo" at bounding box center [753, 451] width 218 height 15
type input "C:\fakepath\colombini200.pdf"
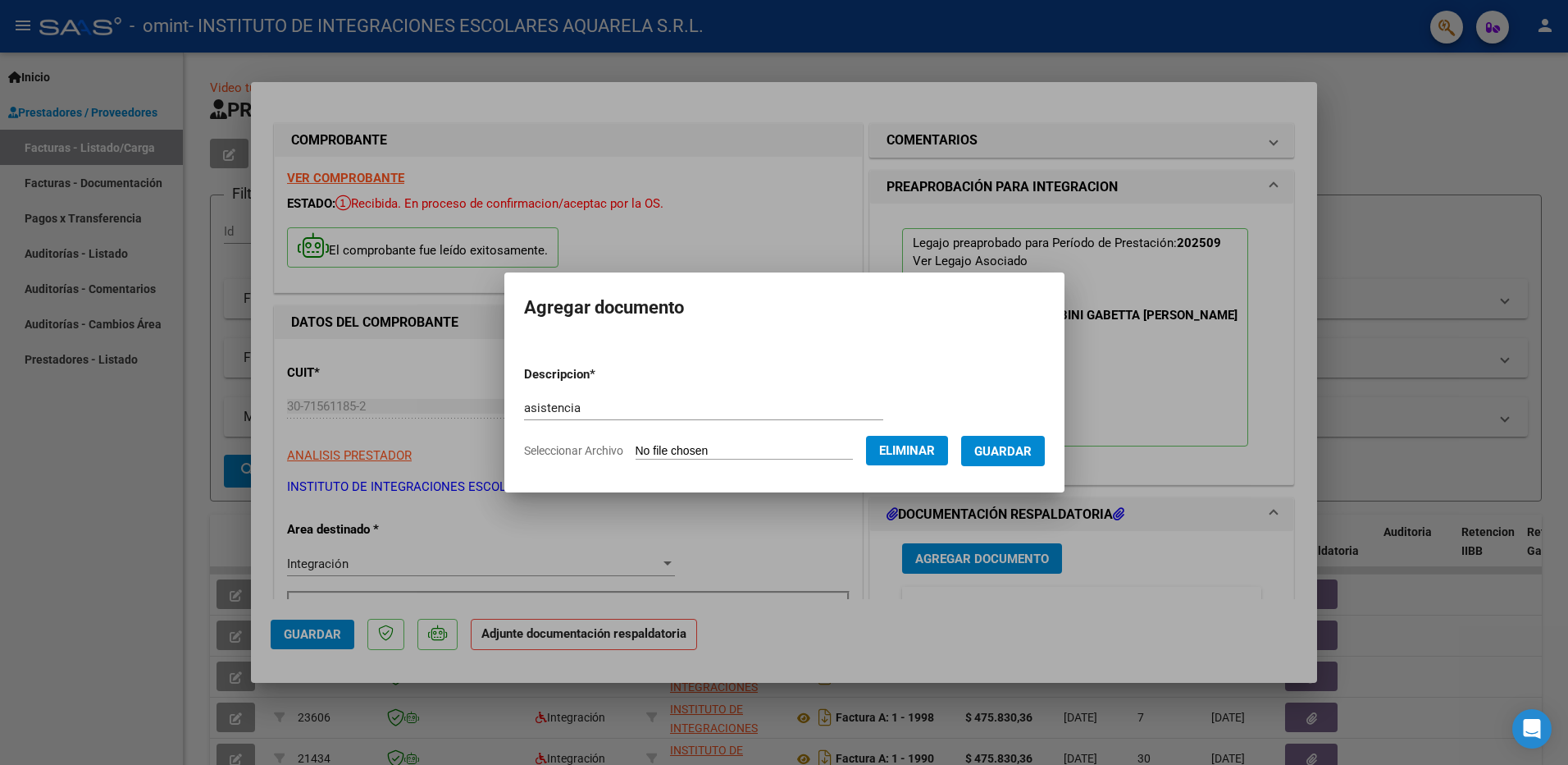
click at [1008, 448] on span "Guardar" at bounding box center [1003, 451] width 57 height 15
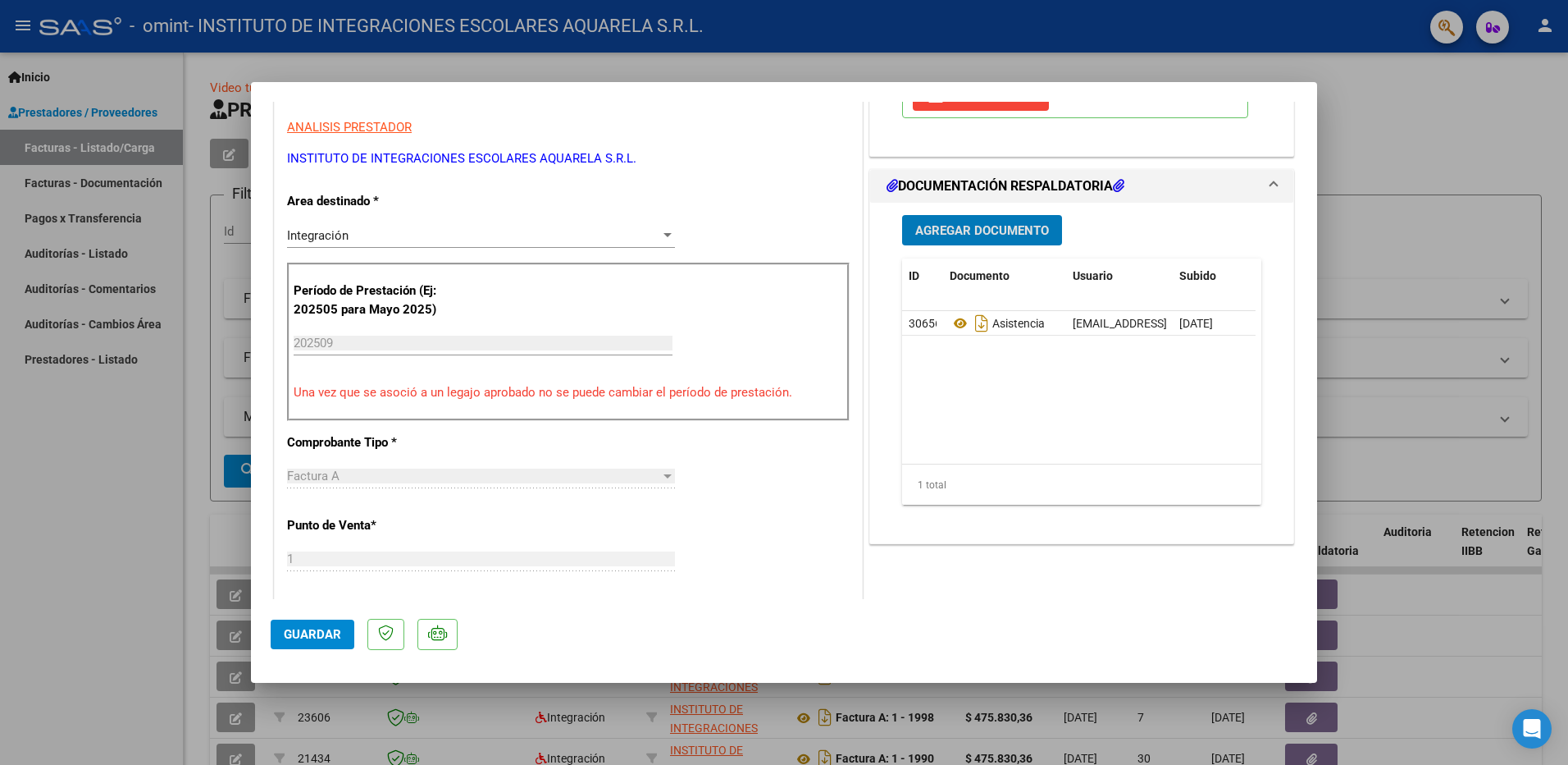
scroll to position [411, 0]
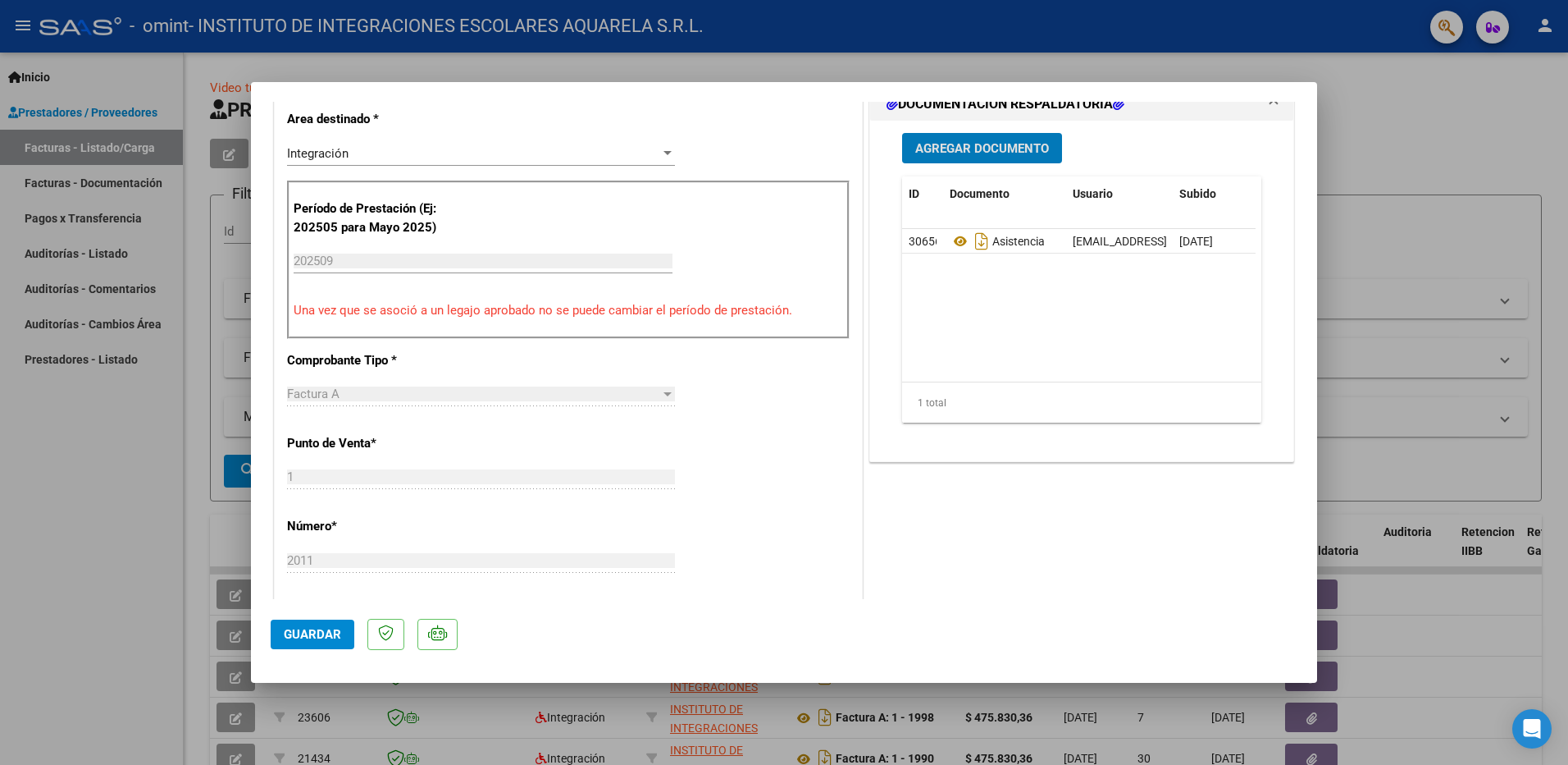
click at [306, 635] on span "Guardar" at bounding box center [312, 634] width 57 height 15
click at [72, 502] on div at bounding box center [784, 382] width 1568 height 765
type input "$ 0,00"
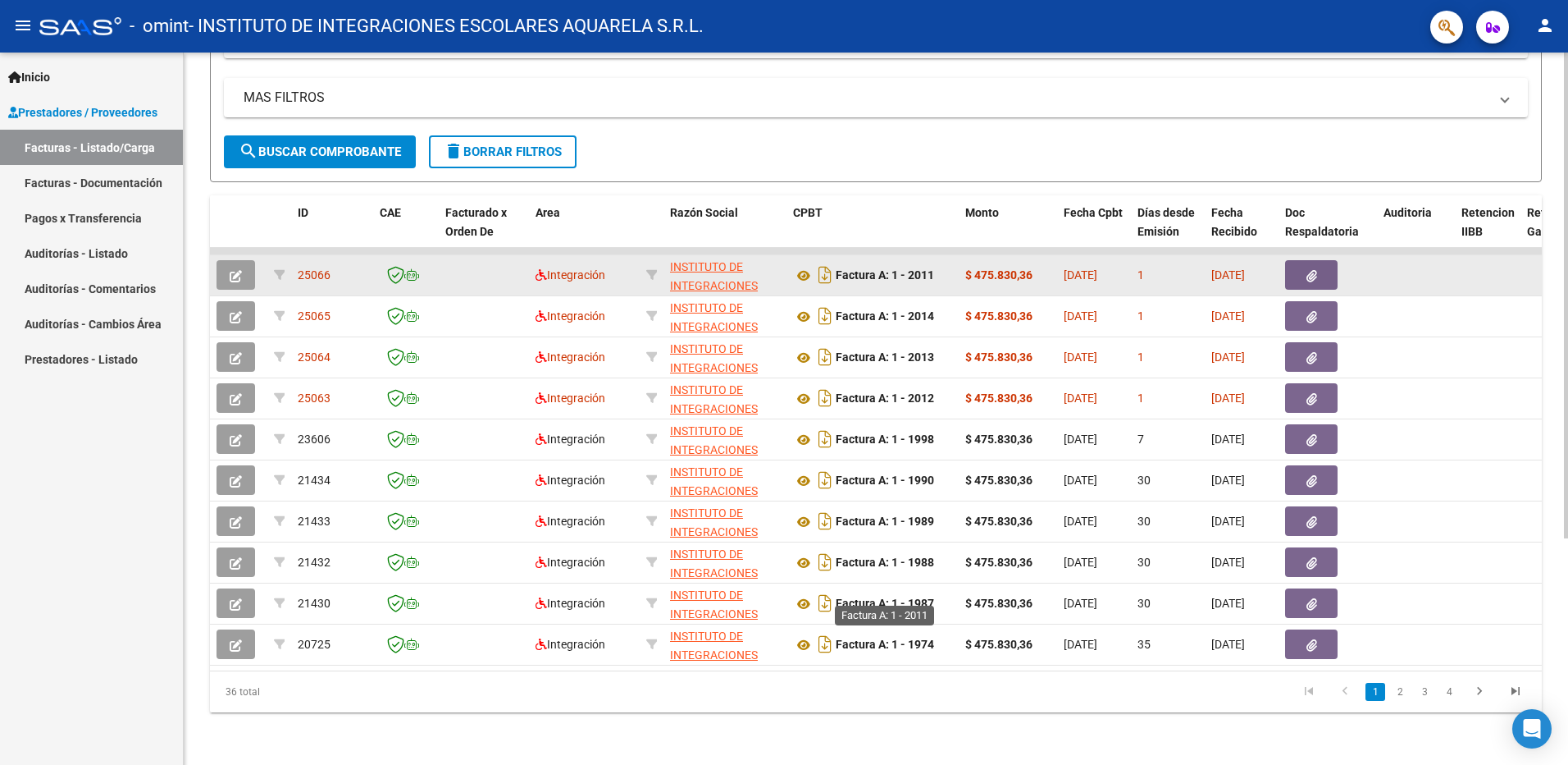
scroll to position [0, 0]
